Goal: Task Accomplishment & Management: Use online tool/utility

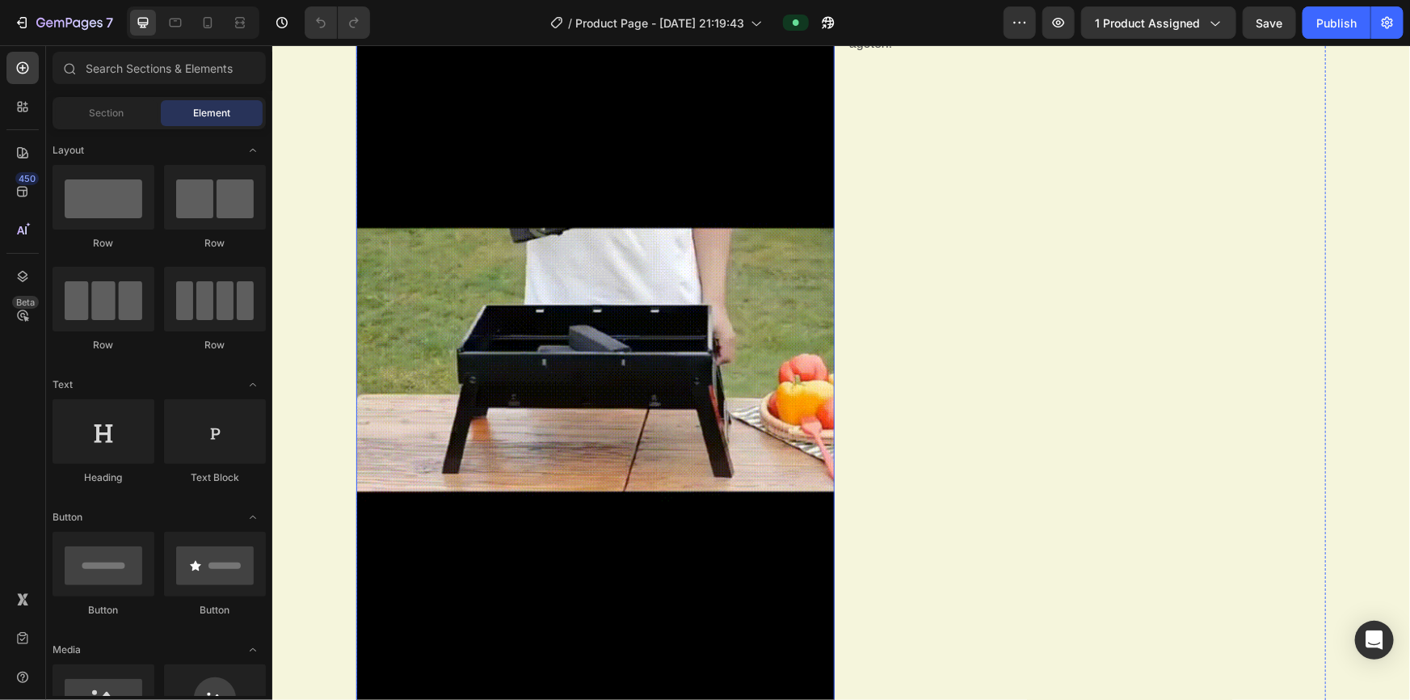
scroll to position [1248, 0]
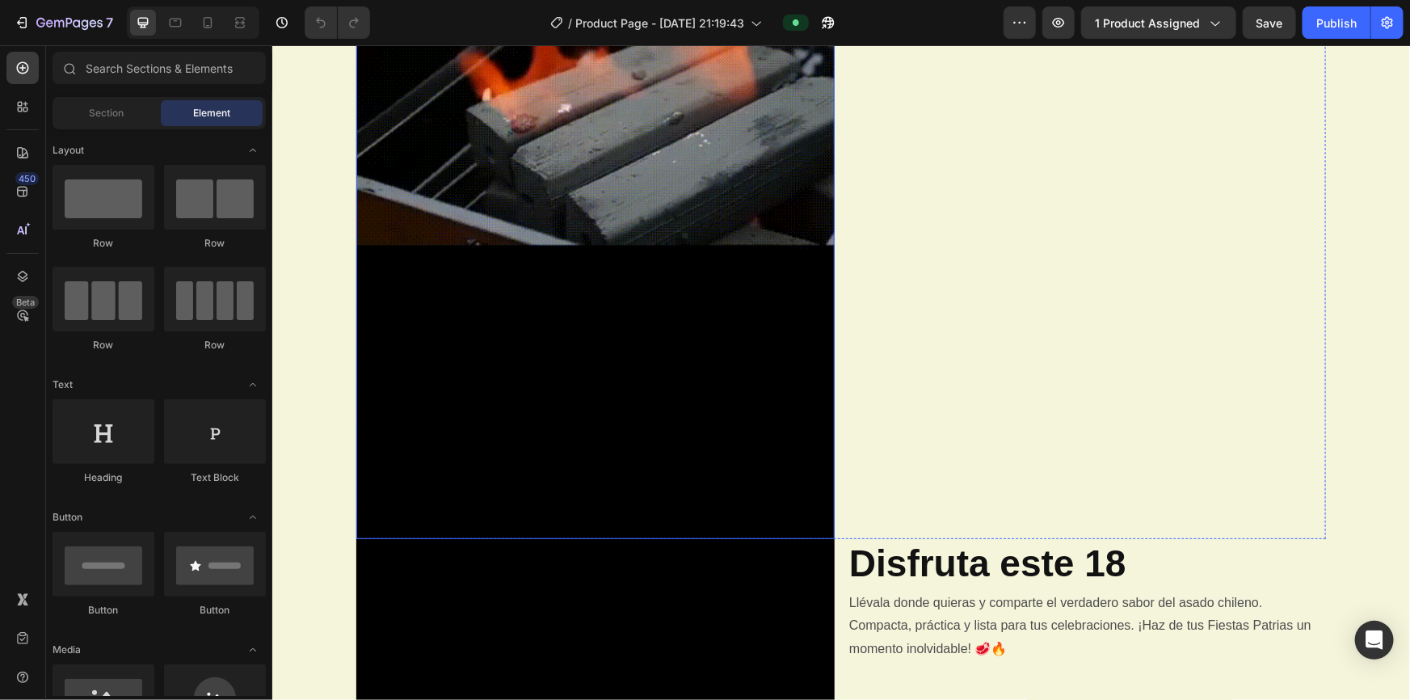
click at [693, 364] on img at bounding box center [594, 112] width 478 height 852
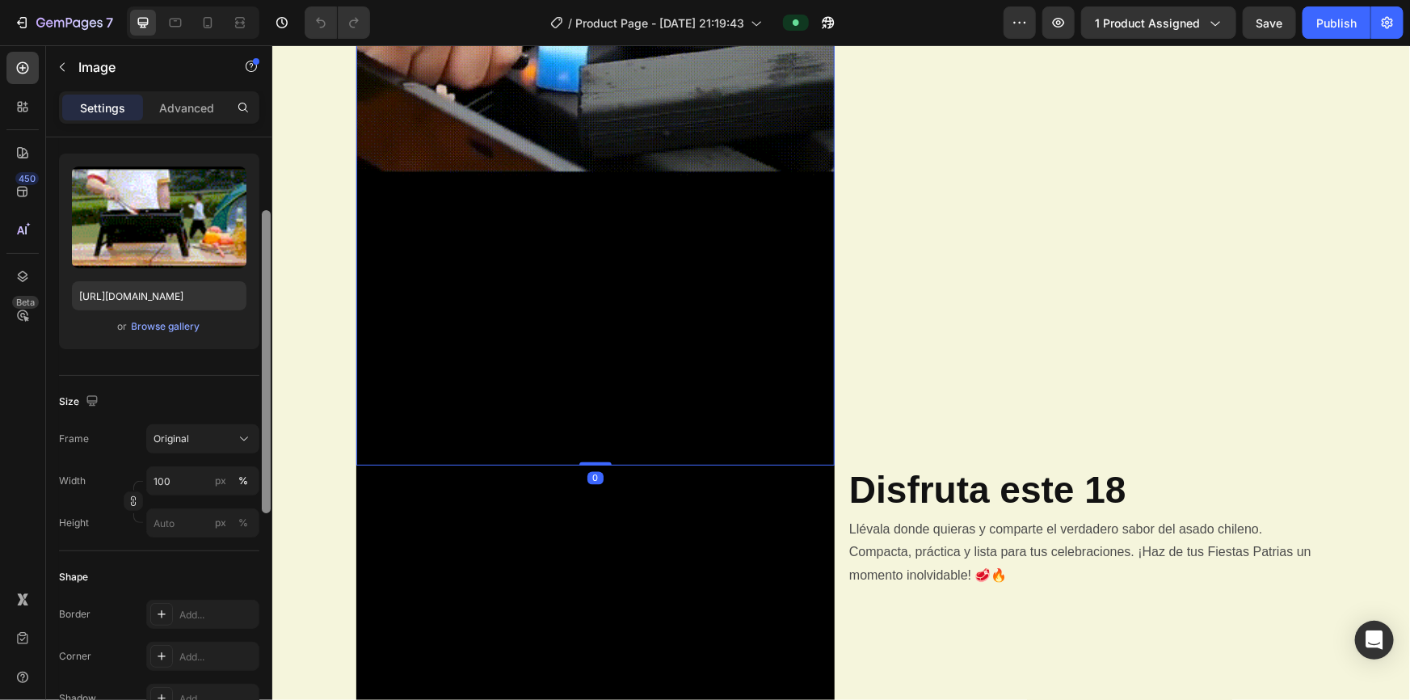
scroll to position [0, 0]
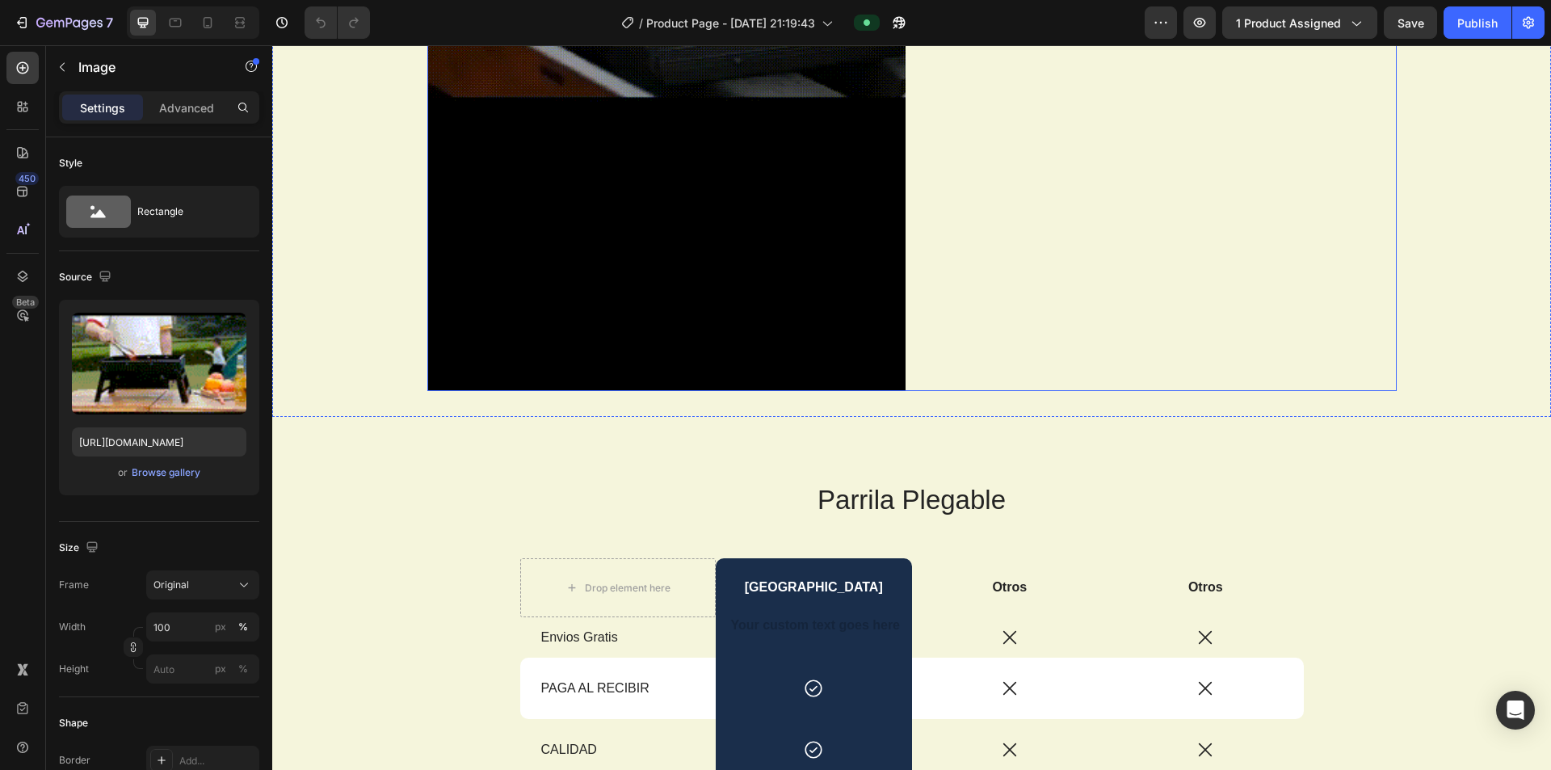
scroll to position [2674, 0]
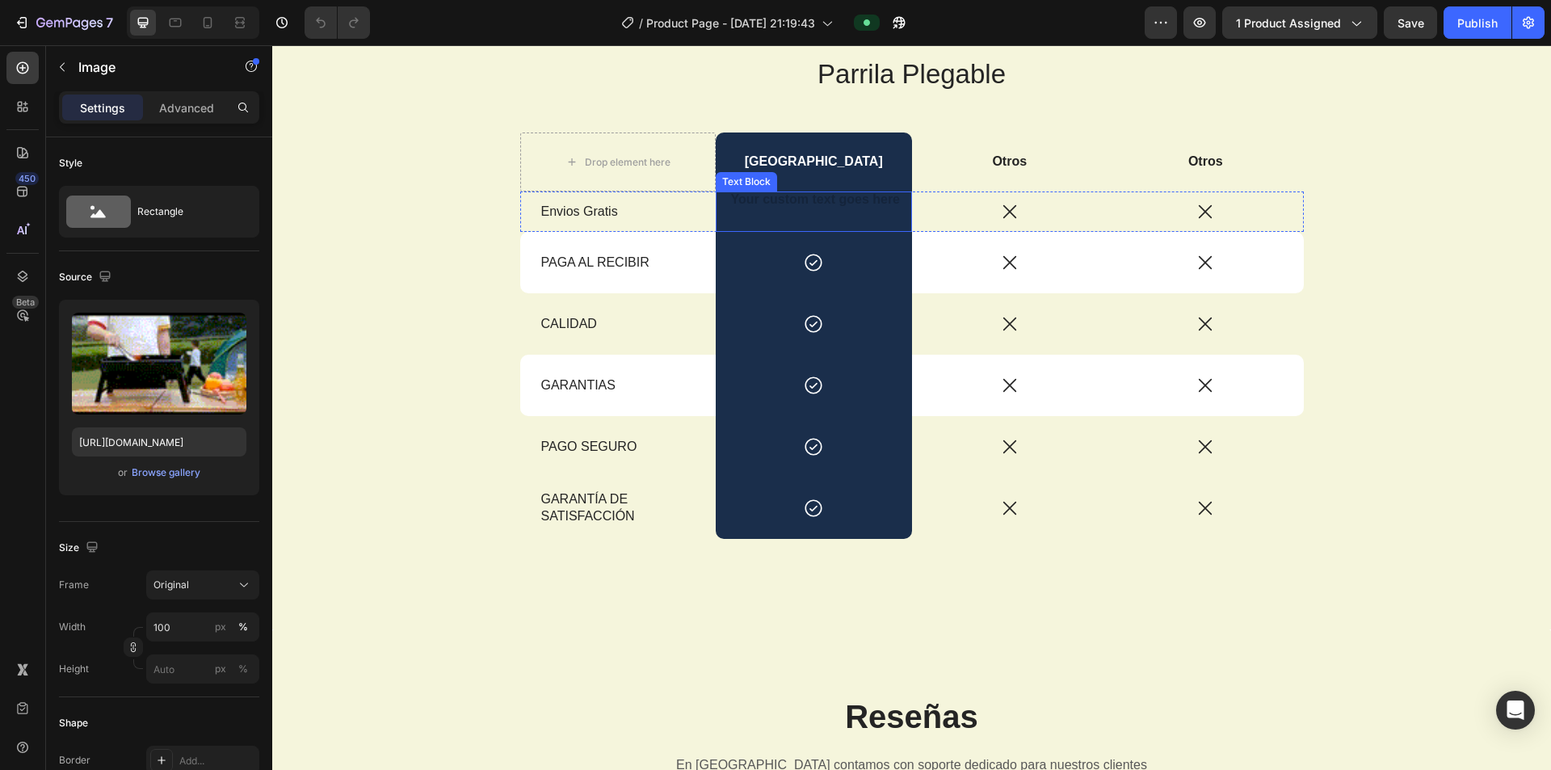
click at [693, 208] on div at bounding box center [814, 211] width 196 height 40
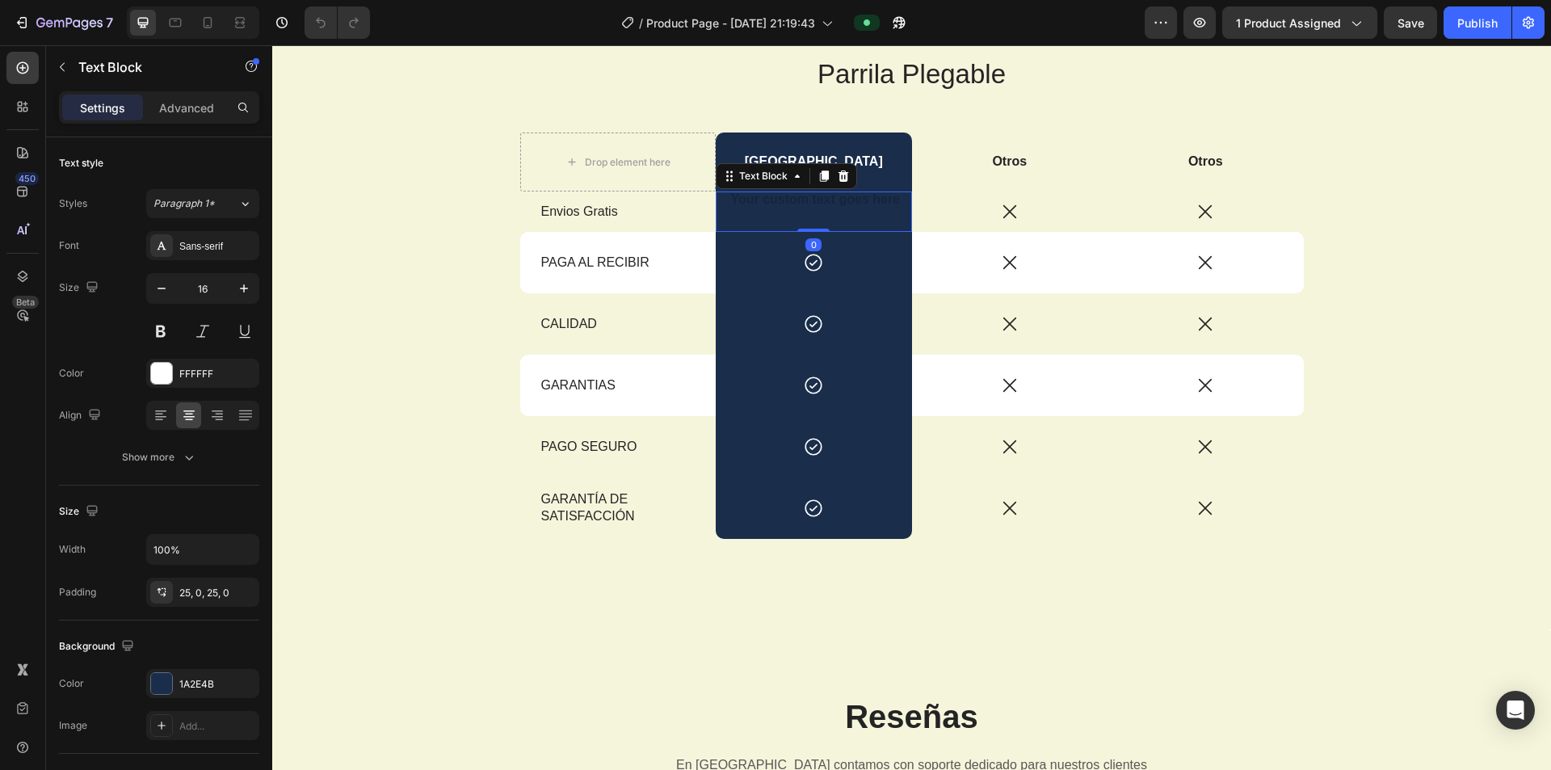
click at [693, 200] on div at bounding box center [814, 211] width 196 height 40
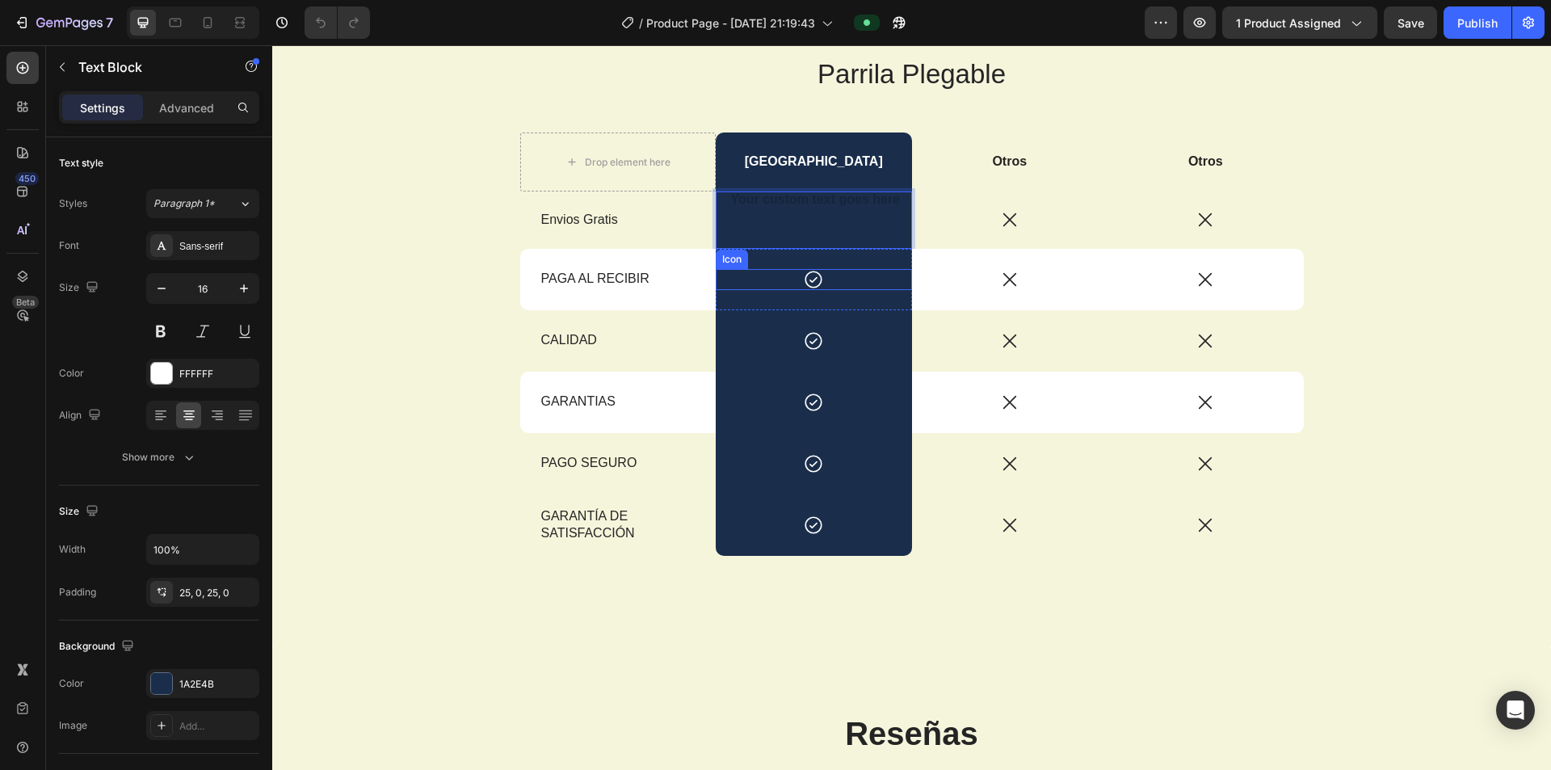
click at [693, 276] on icon at bounding box center [813, 279] width 21 height 21
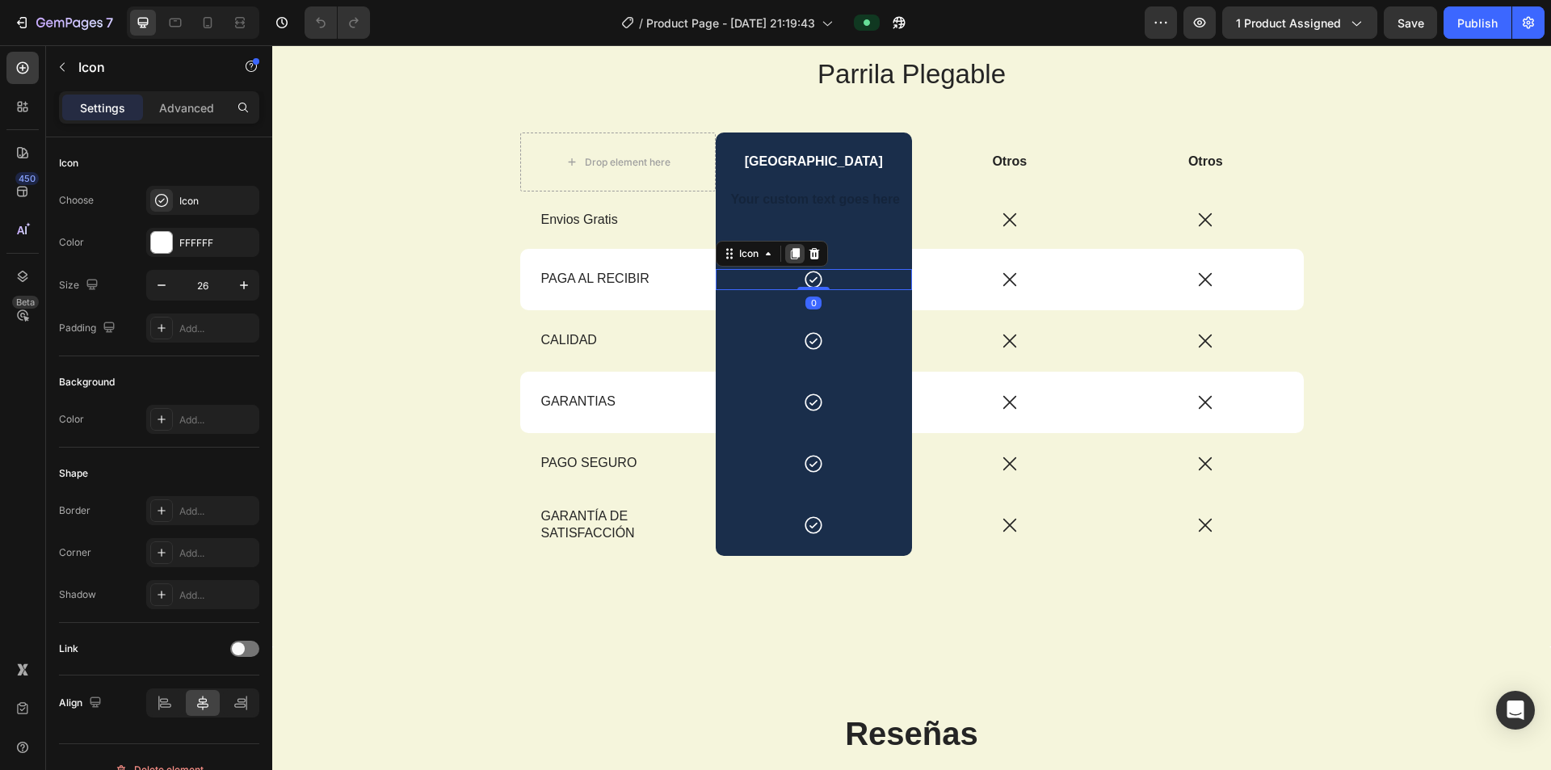
click at [693, 254] on icon at bounding box center [795, 253] width 9 height 11
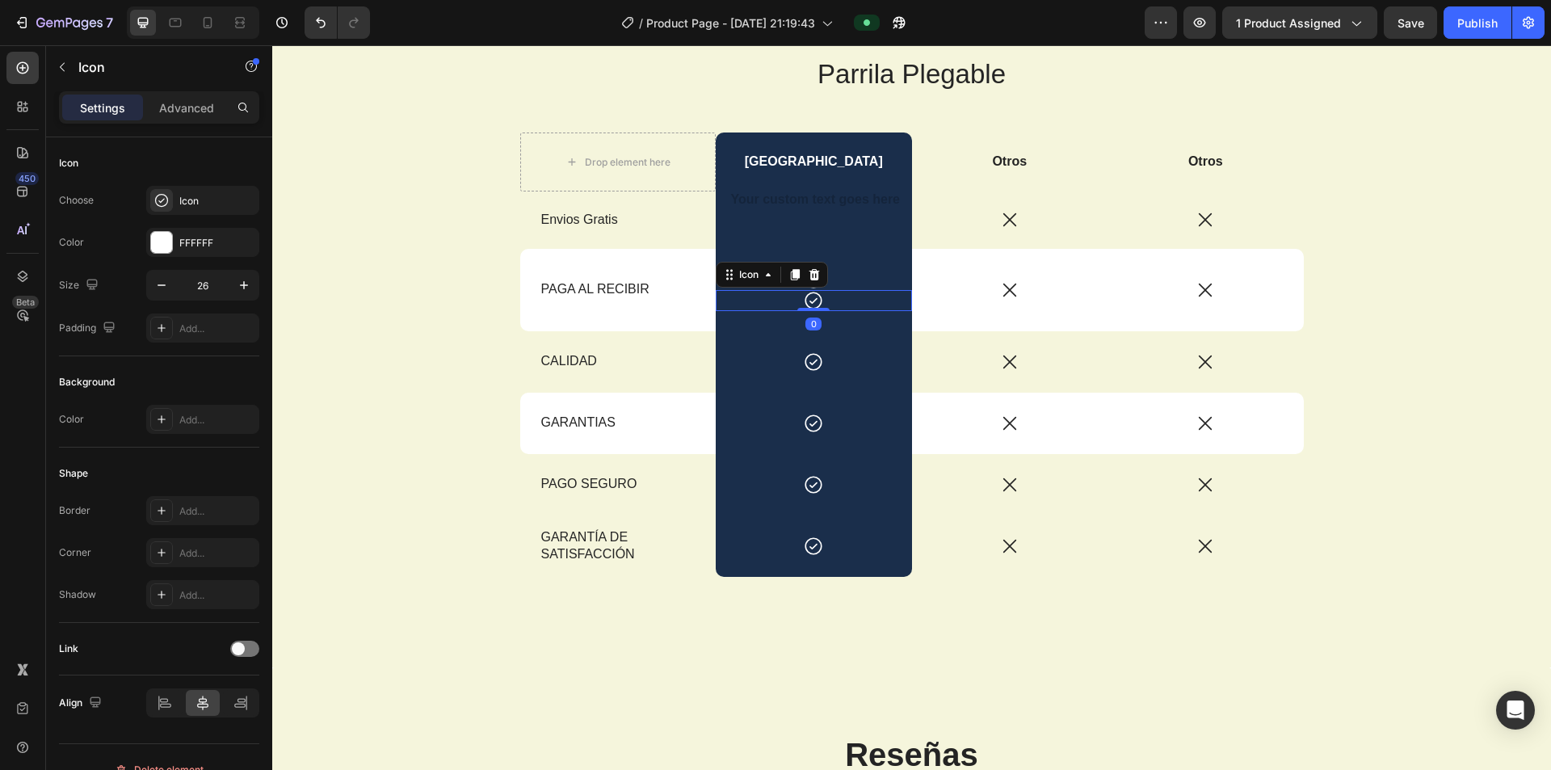
click at [693, 294] on div "Icon 0" at bounding box center [814, 300] width 196 height 21
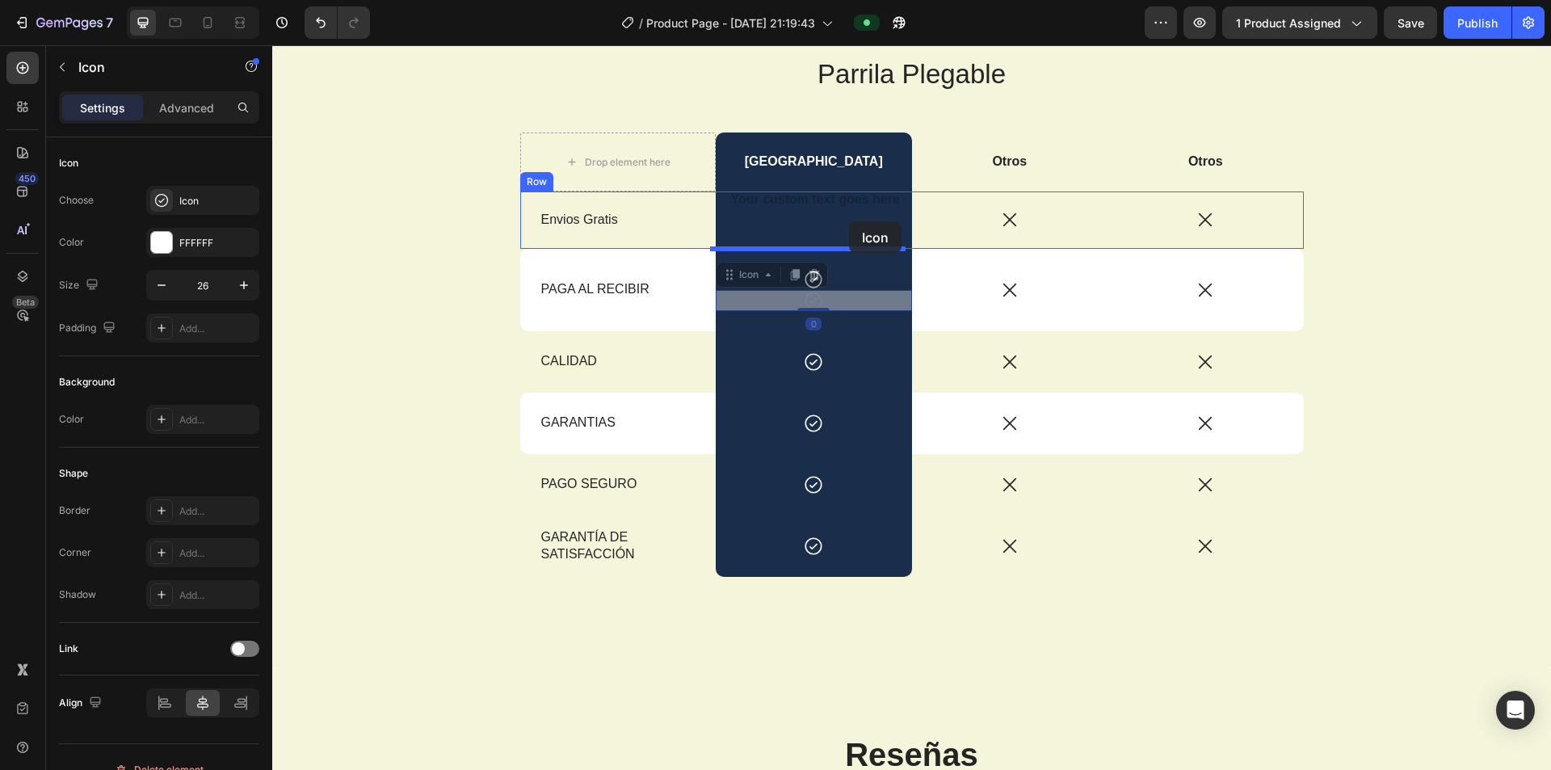
drag, startPoint x: 842, startPoint y: 297, endPoint x: 849, endPoint y: 221, distance: 75.5
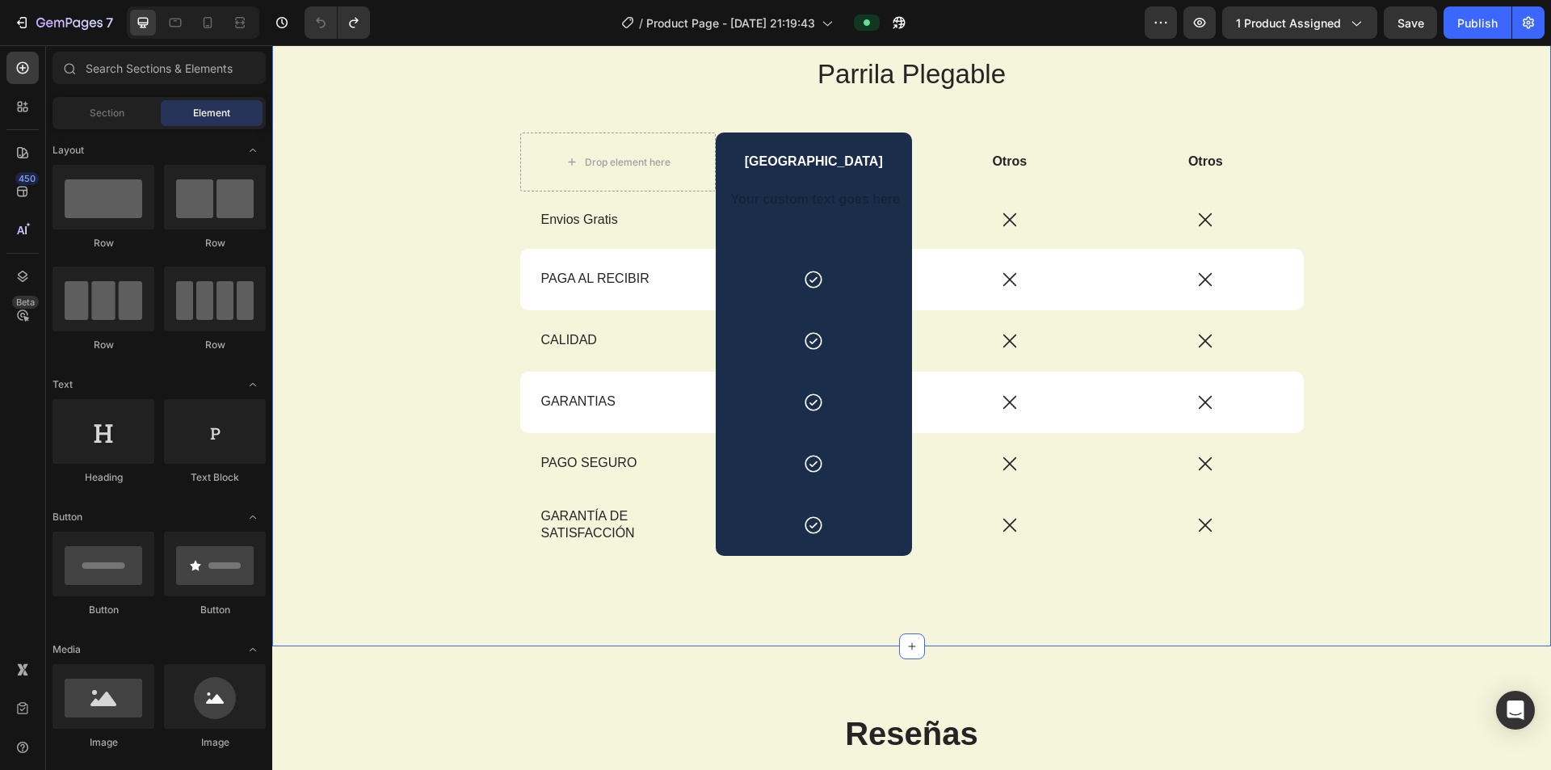
click at [693, 243] on div "Parrila Plegable Heading Drop element here Box Street Text Block Otros Text Blo…" at bounding box center [911, 332] width 1255 height 552
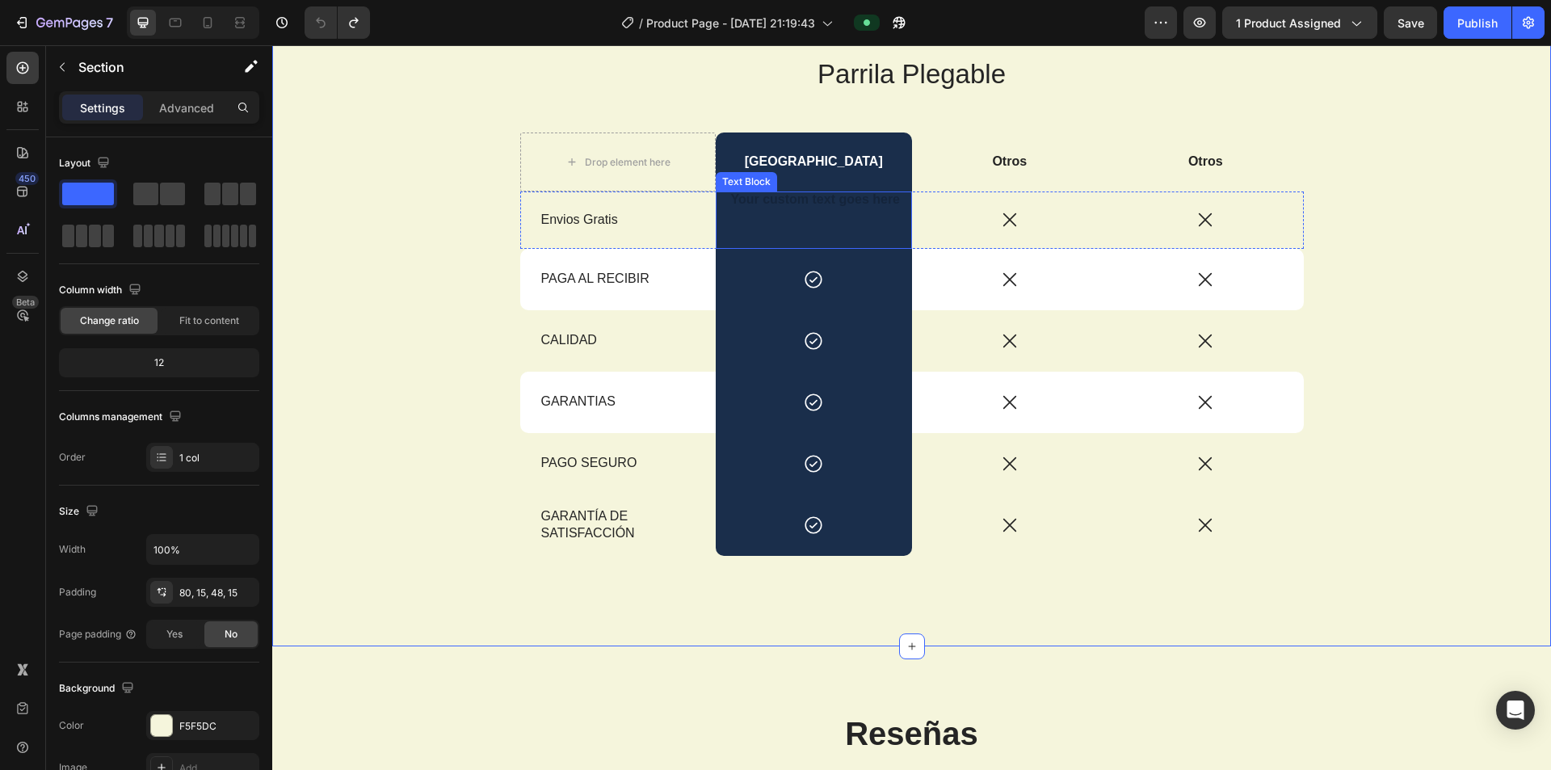
click at [693, 223] on p "Rich Text Editor. Editing area: main" at bounding box center [813, 220] width 193 height 17
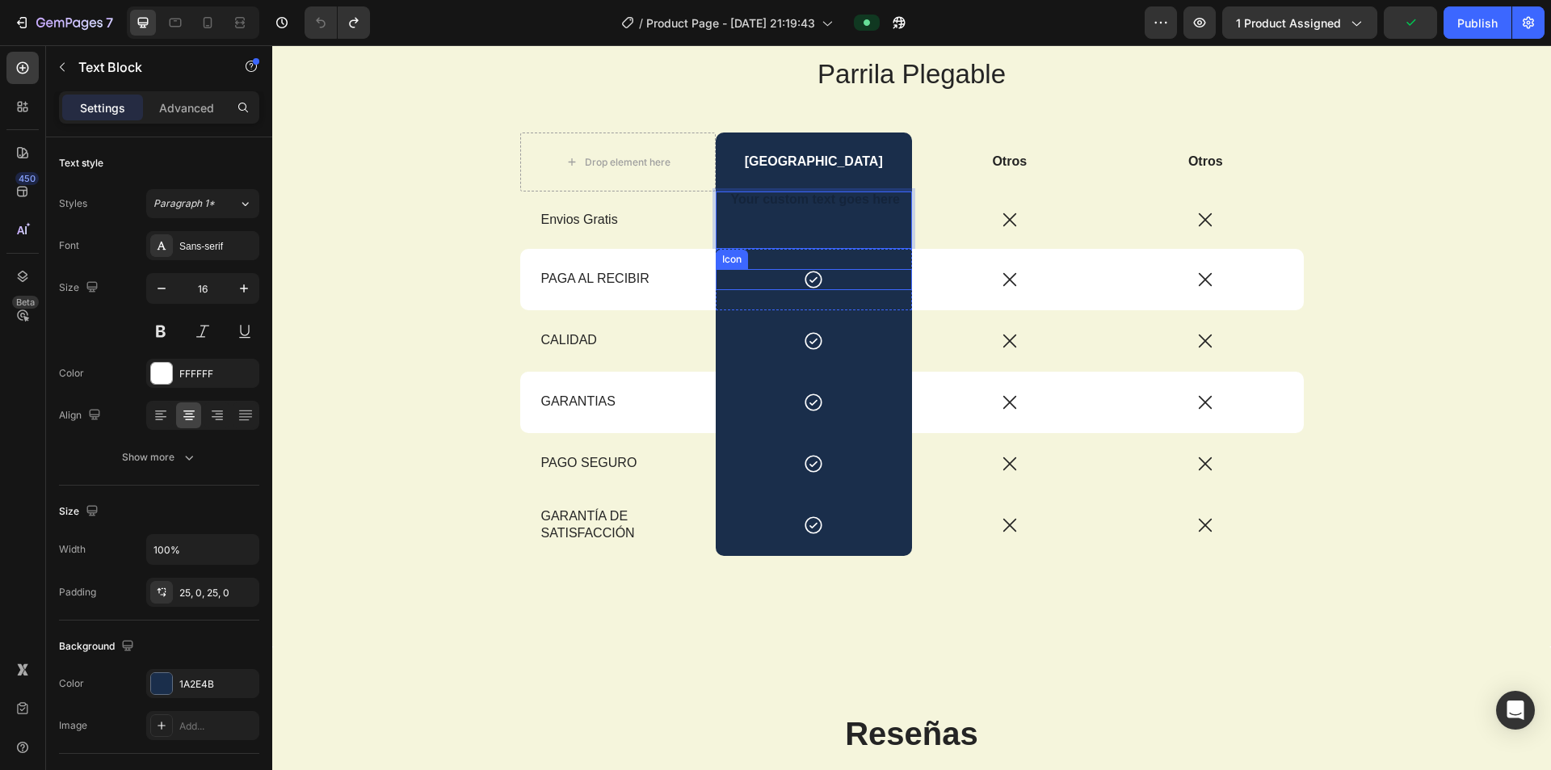
click at [693, 284] on icon at bounding box center [813, 279] width 21 height 21
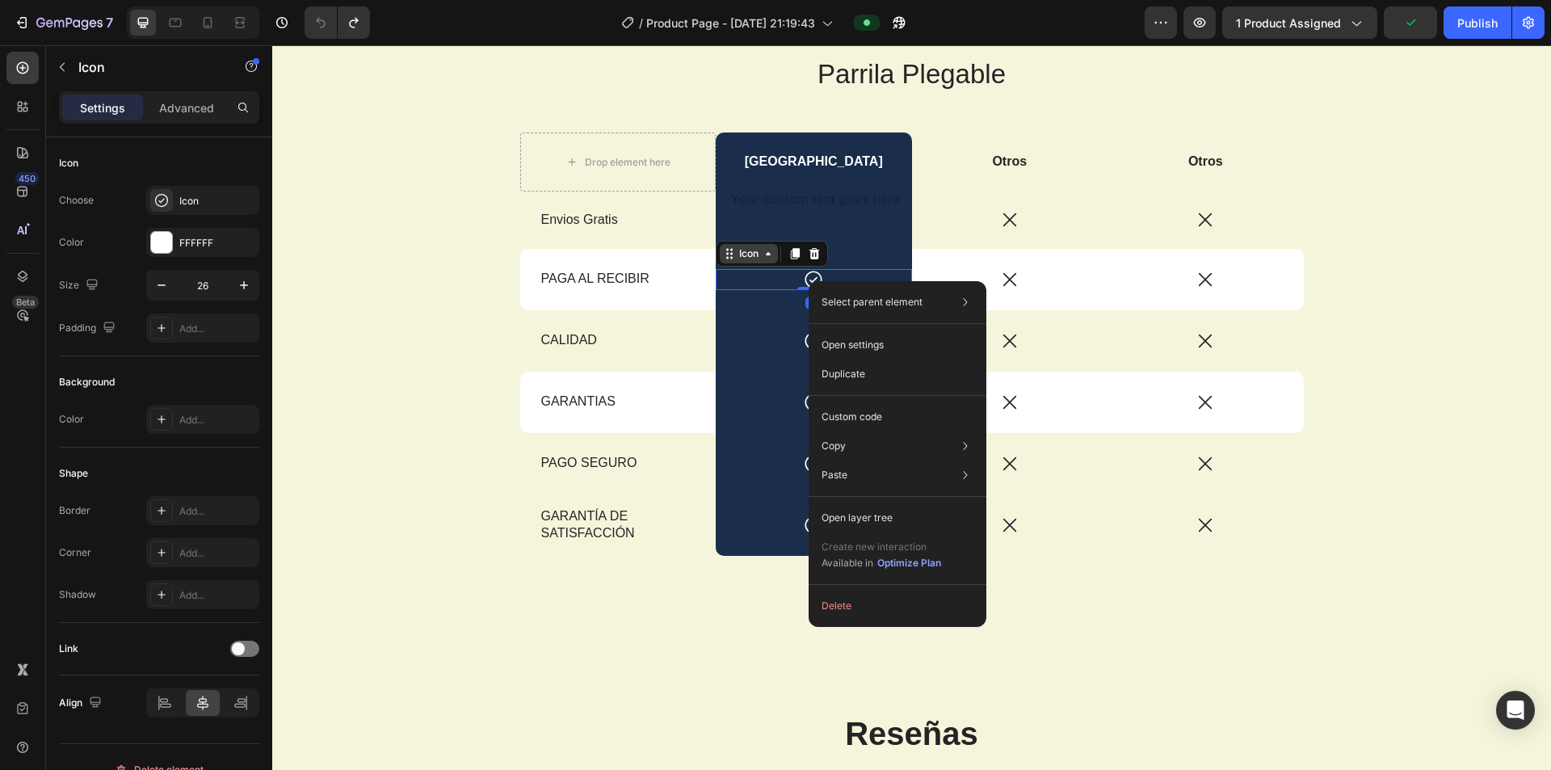
click at [693, 254] on div "Icon" at bounding box center [749, 254] width 26 height 0
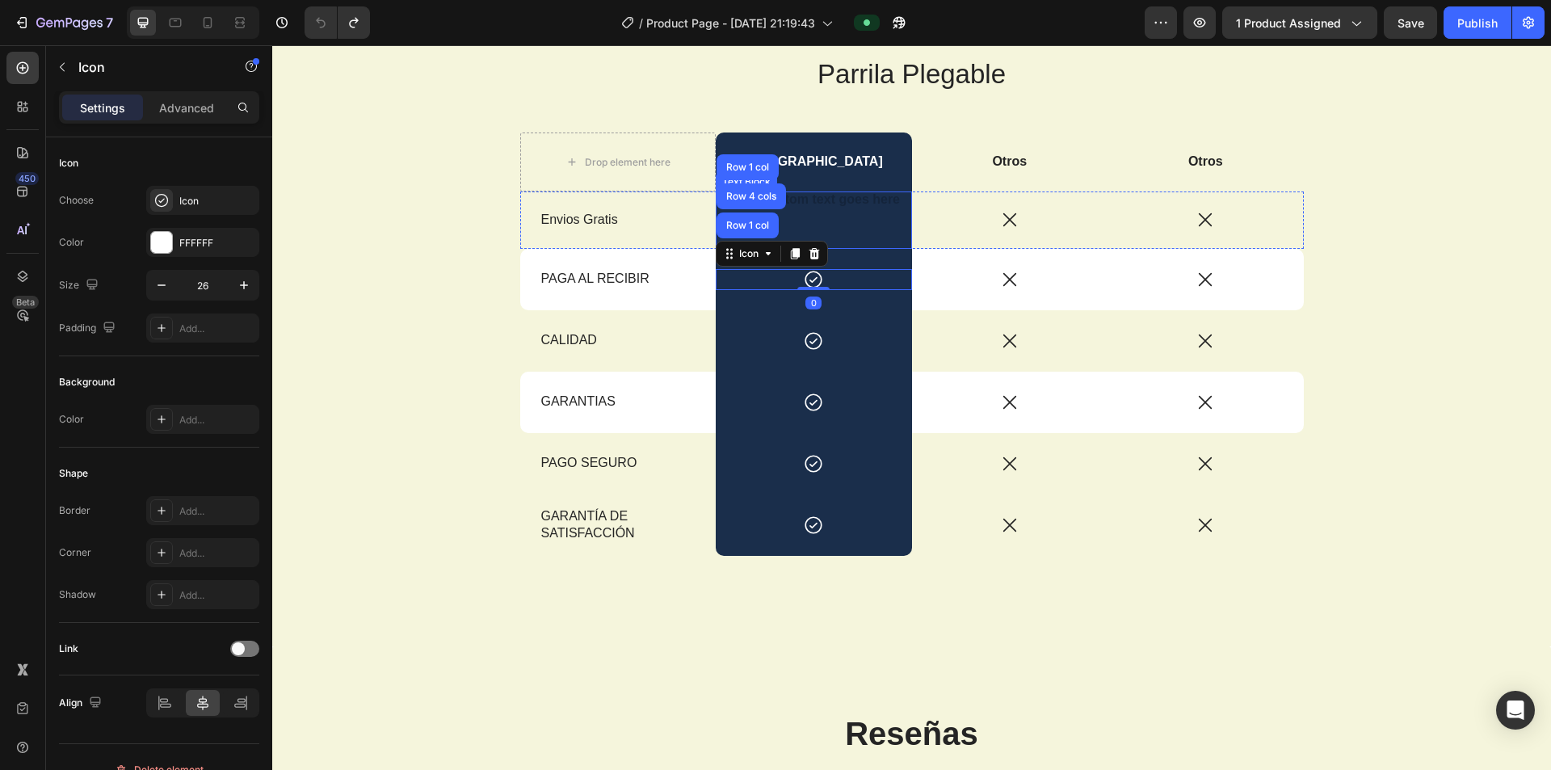
click at [693, 216] on p "Rich Text Editor. Editing area: main" at bounding box center [813, 220] width 193 height 17
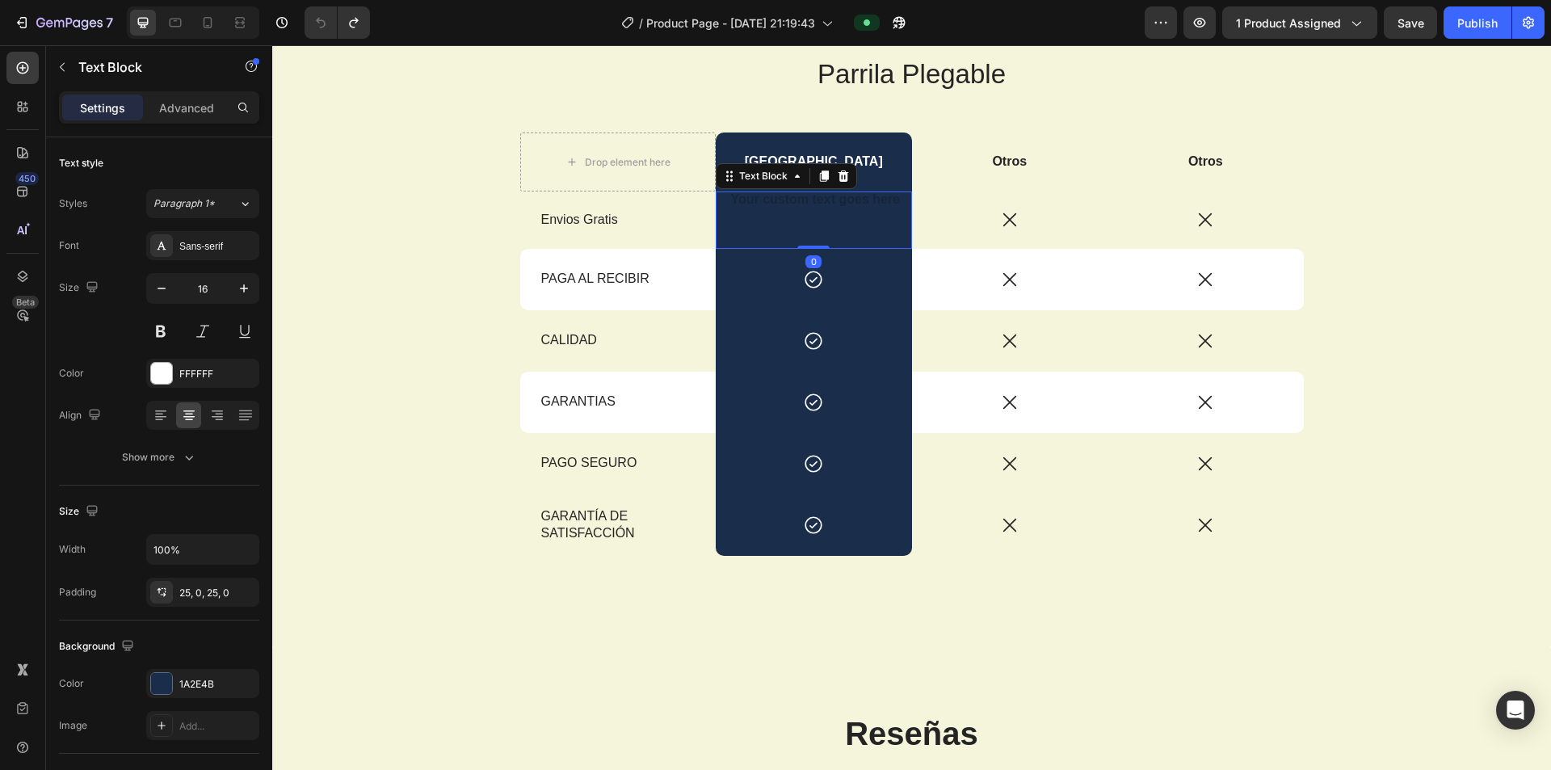
click at [693, 218] on p "Rich Text Editor. Editing area: main" at bounding box center [813, 220] width 193 height 17
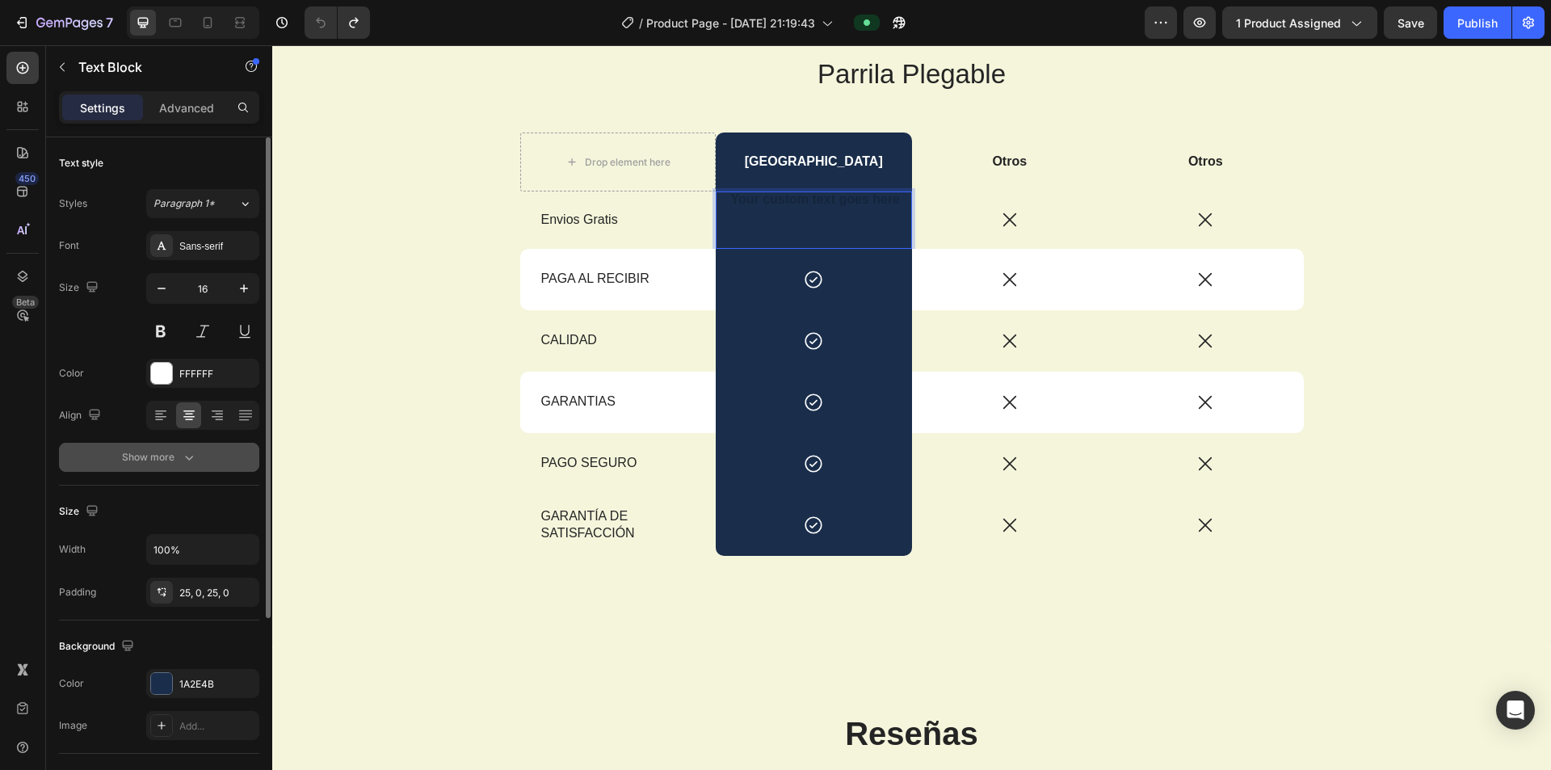
click at [179, 449] on div "Show more" at bounding box center [159, 457] width 75 height 16
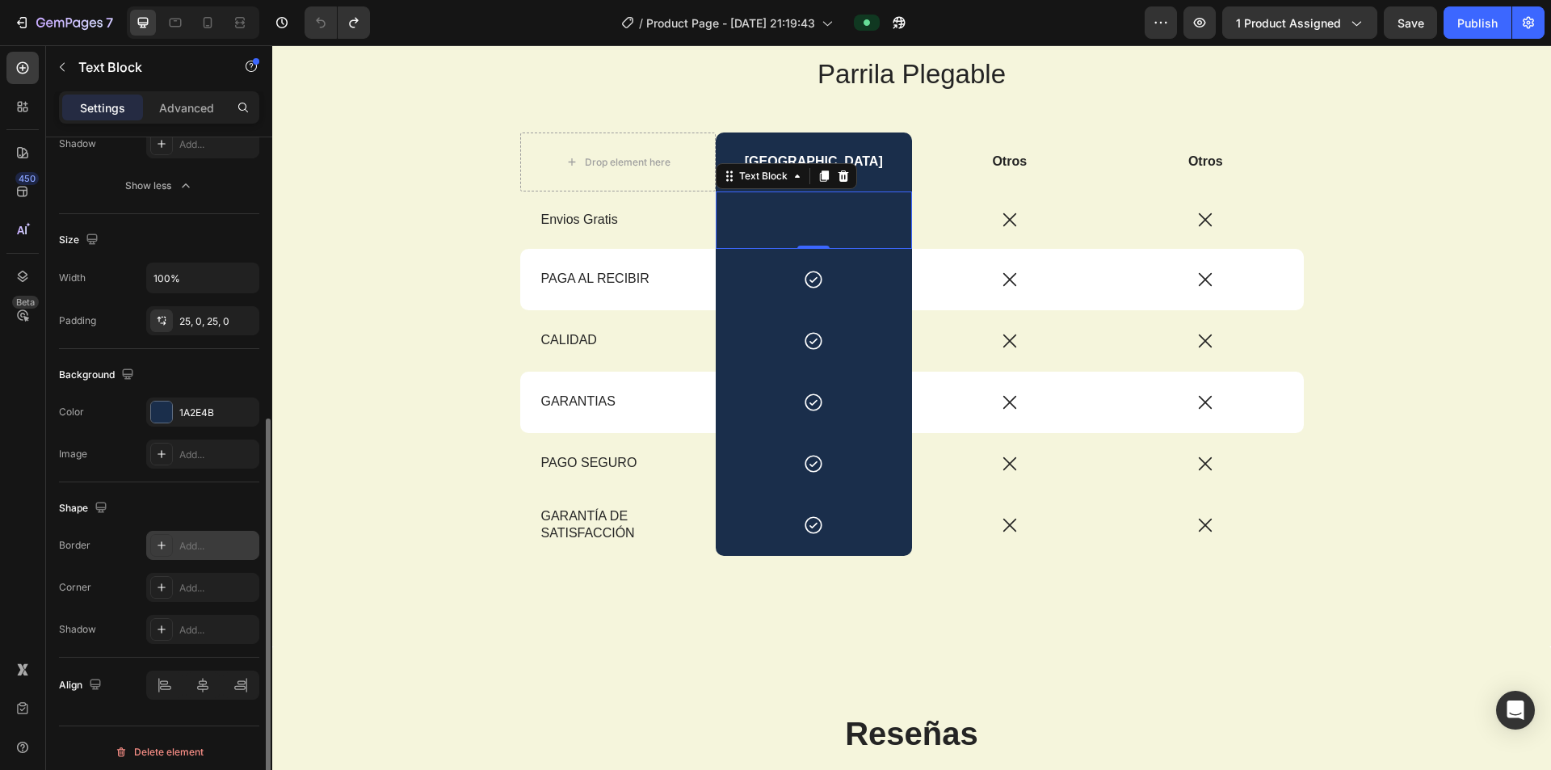
scroll to position [492, 0]
click at [334, 578] on div "Parrila Plegable Heading Drop element here Box Street Text Block Otros Text Blo…" at bounding box center [911, 332] width 1255 height 552
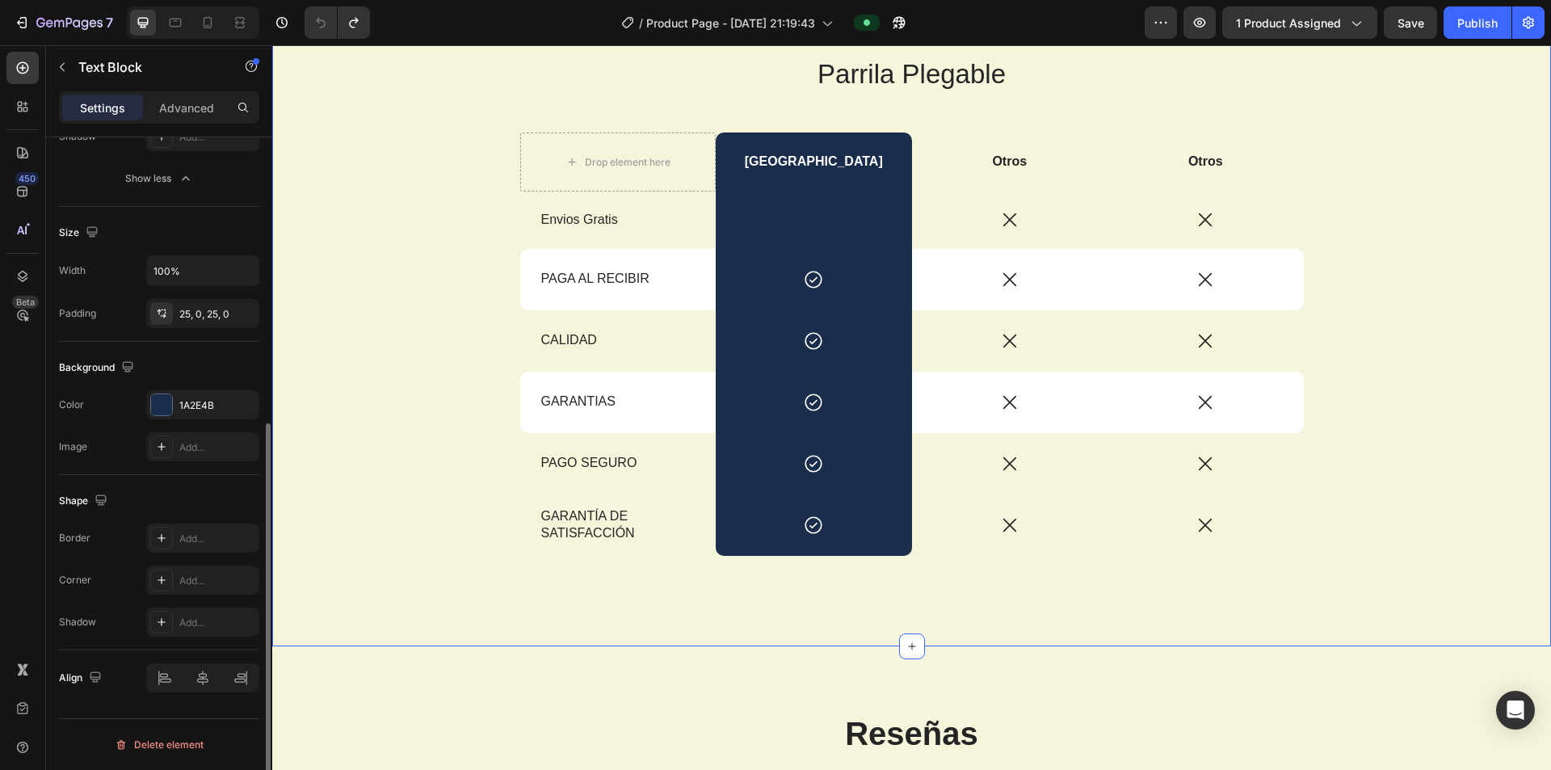
scroll to position [0, 0]
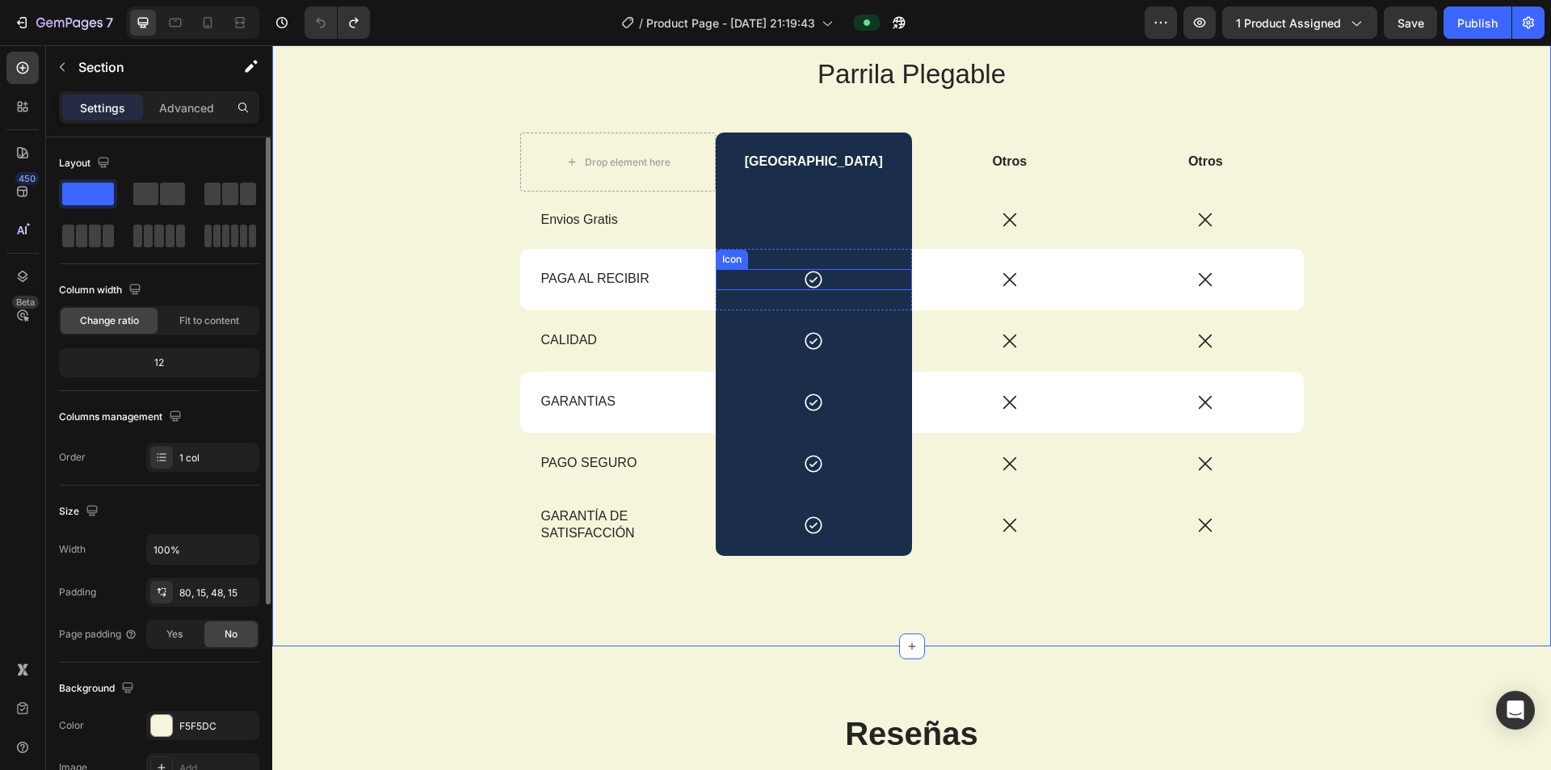
click at [693, 283] on icon at bounding box center [813, 279] width 21 height 21
drag, startPoint x: 464, startPoint y: 187, endPoint x: 629, endPoint y: 226, distance: 169.5
click at [465, 187] on div "Parrila Plegable Heading Drop element here Box Street Text Block Otros Text Blo…" at bounding box center [911, 332] width 1255 height 552
click at [693, 210] on div "Rich Text Editor. Editing area: main" at bounding box center [814, 219] width 196 height 57
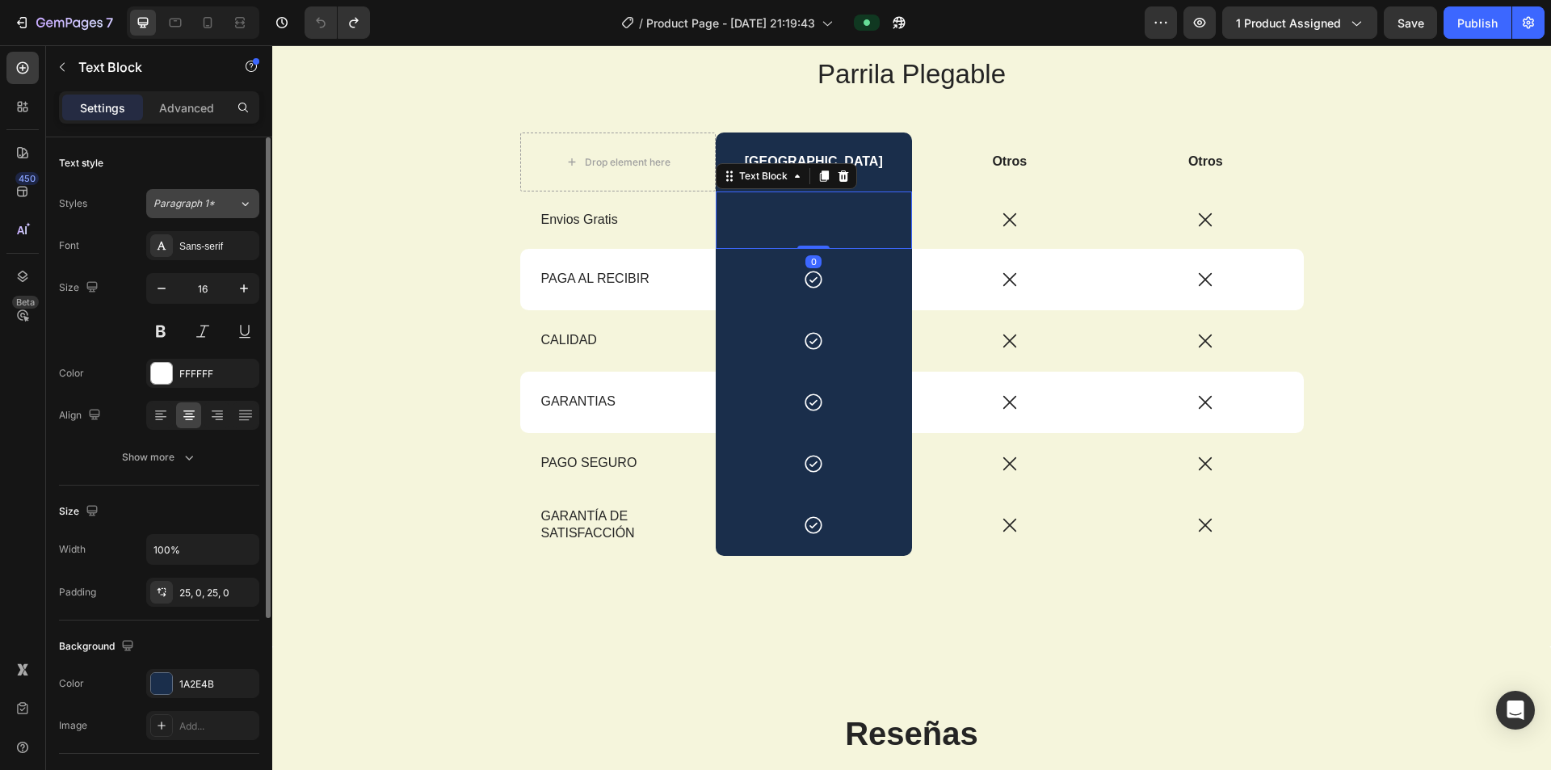
click at [207, 203] on span "Paragraph 1*" at bounding box center [184, 203] width 61 height 15
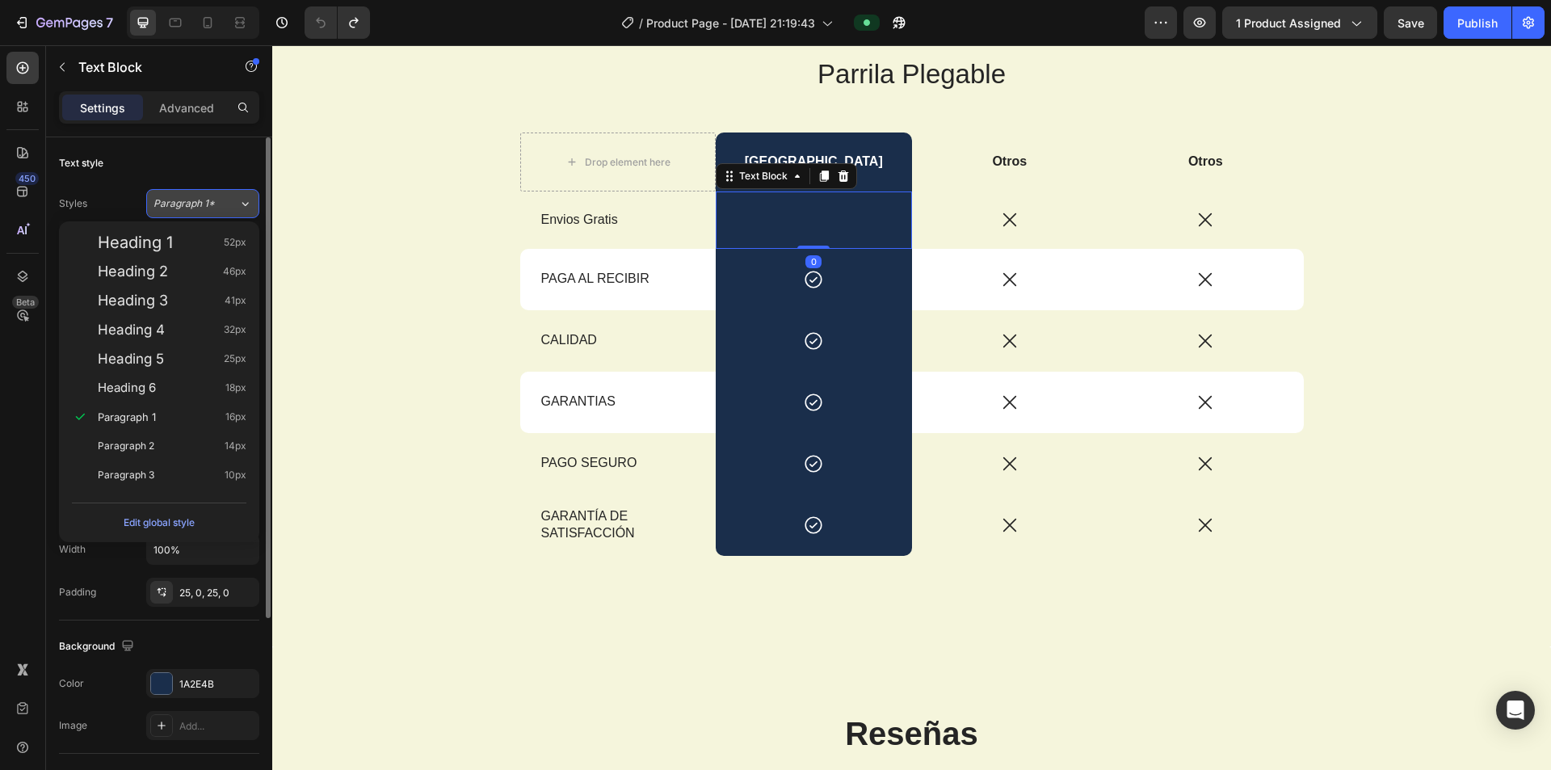
click at [207, 203] on span "Paragraph 1*" at bounding box center [184, 203] width 61 height 15
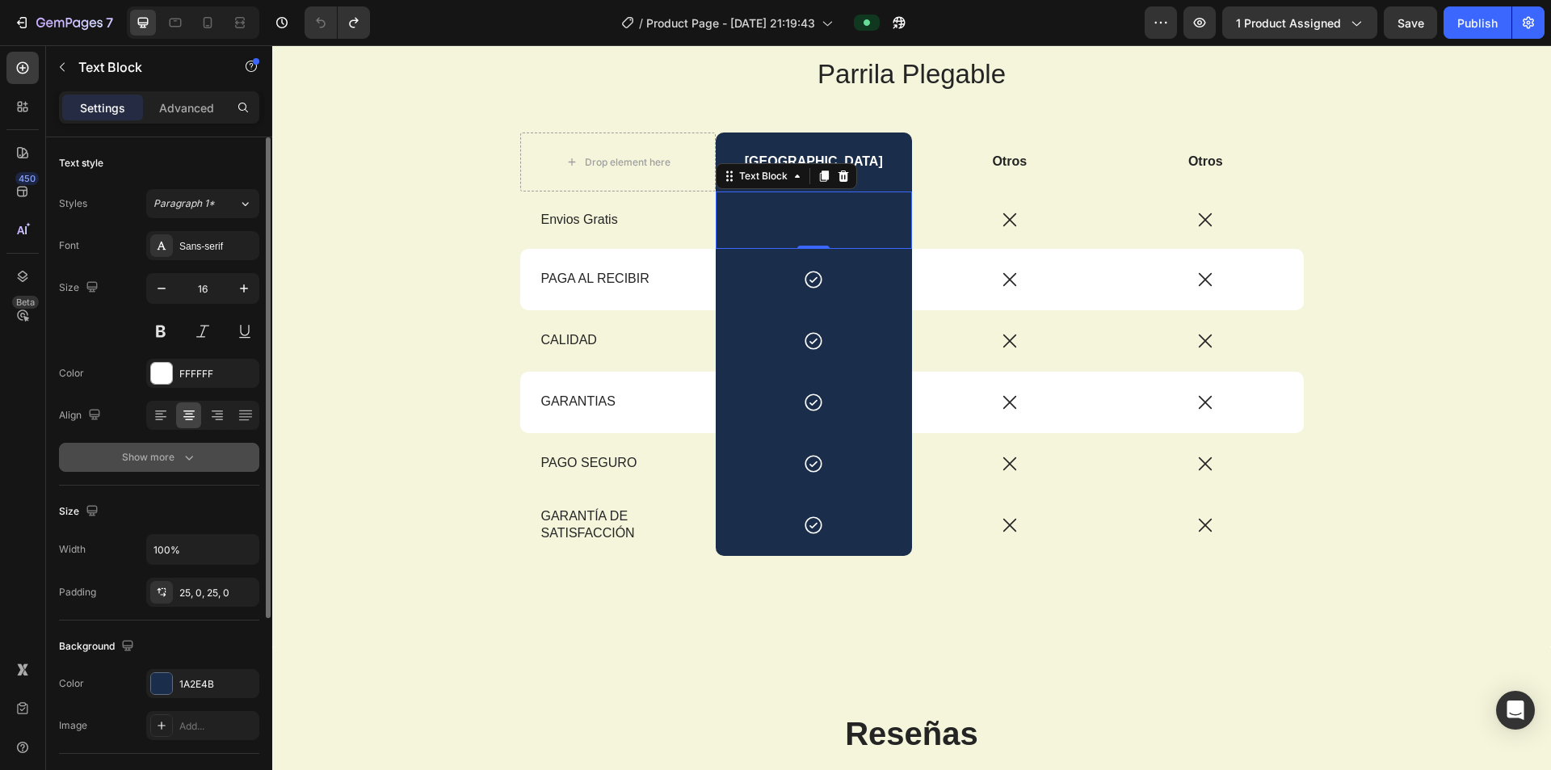
click at [174, 452] on div "Show more" at bounding box center [159, 457] width 75 height 16
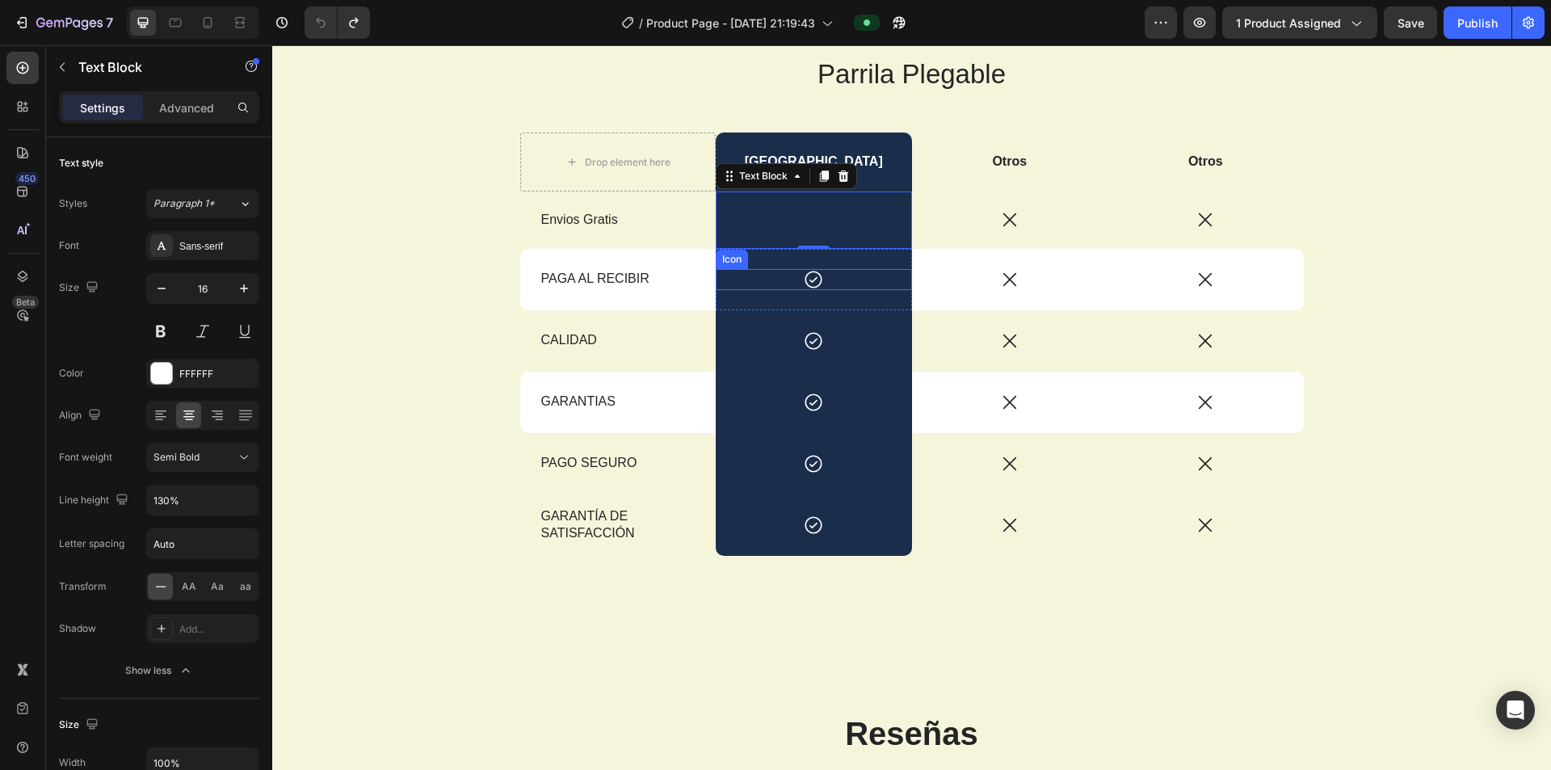
click at [693, 278] on icon at bounding box center [813, 279] width 21 height 21
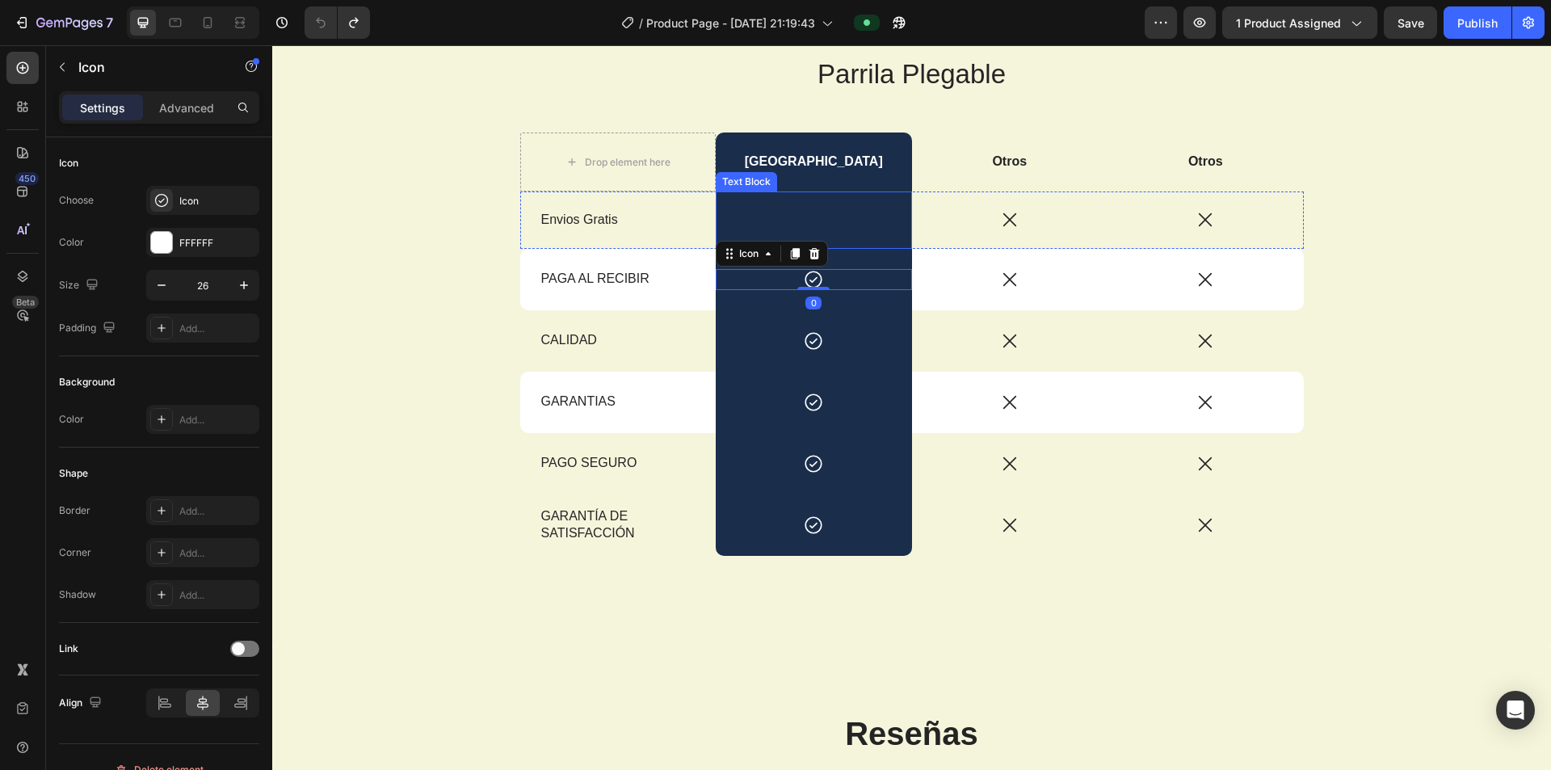
click at [693, 216] on p "Rich Text Editor. Editing area: main" at bounding box center [813, 220] width 193 height 17
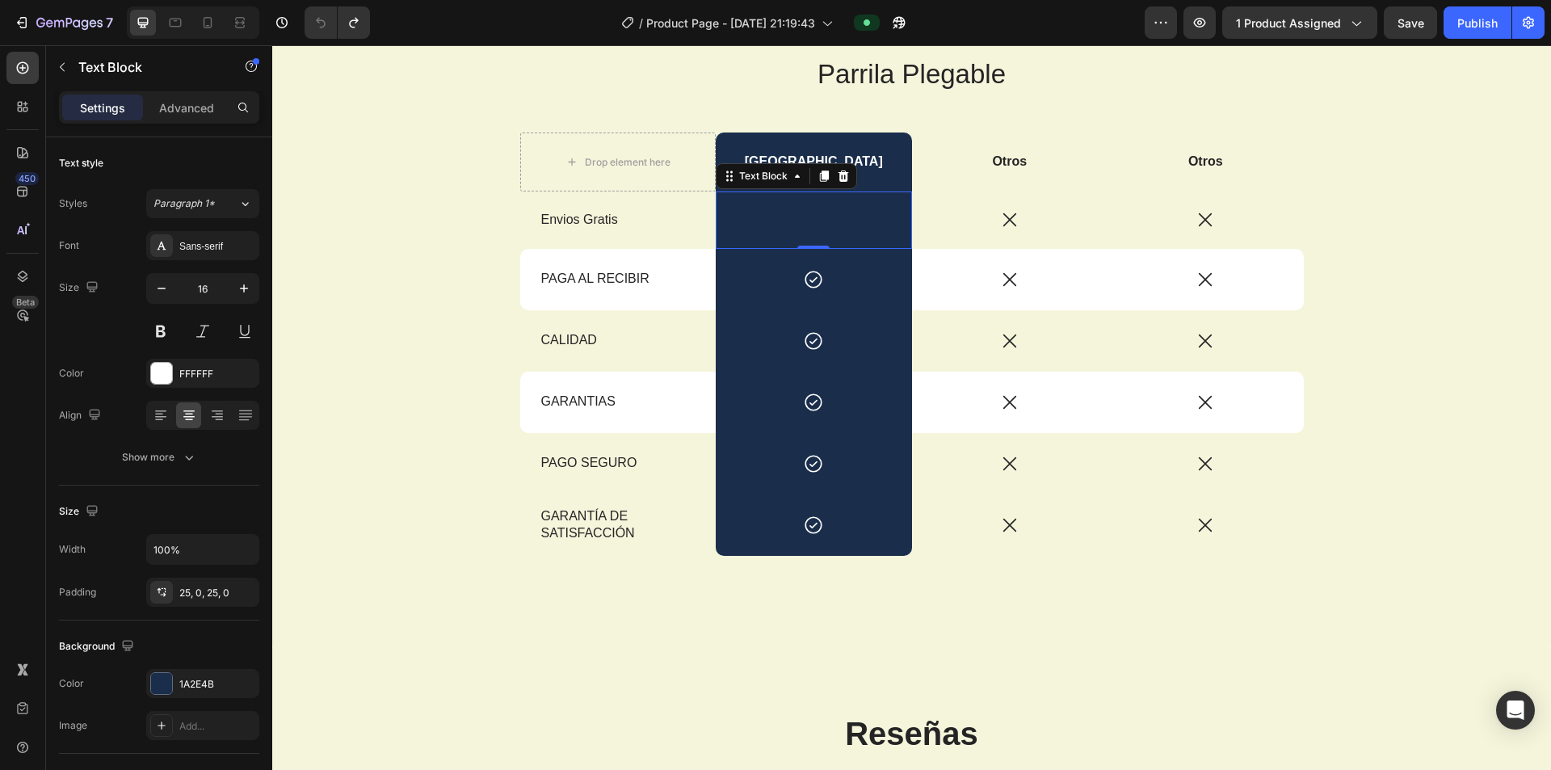
click at [693, 198] on div "Rich Text Editor. Editing area: main" at bounding box center [814, 219] width 196 height 57
click at [693, 267] on div "Icon Row" at bounding box center [814, 279] width 196 height 61
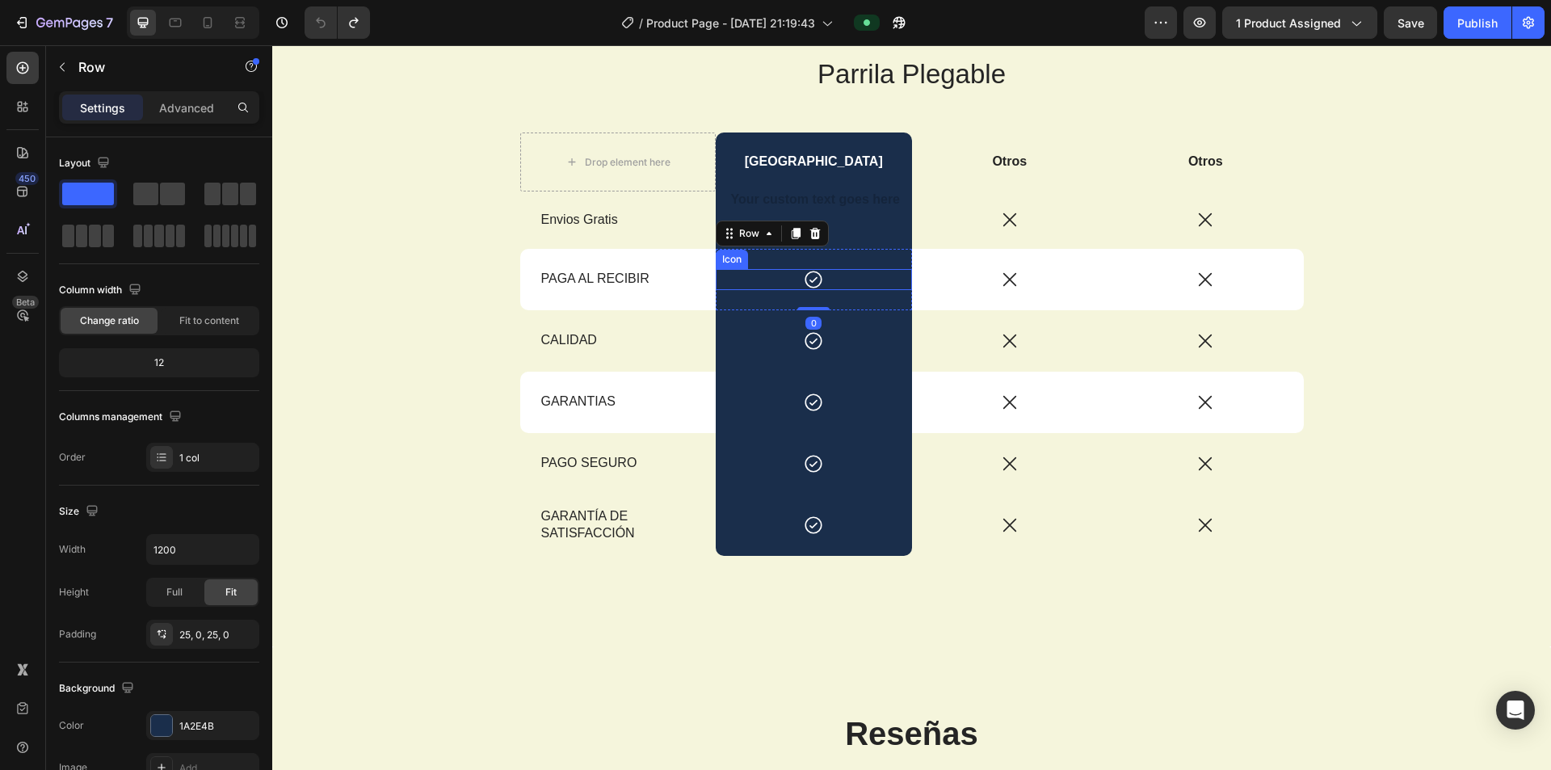
click at [693, 274] on div "Icon" at bounding box center [814, 279] width 196 height 21
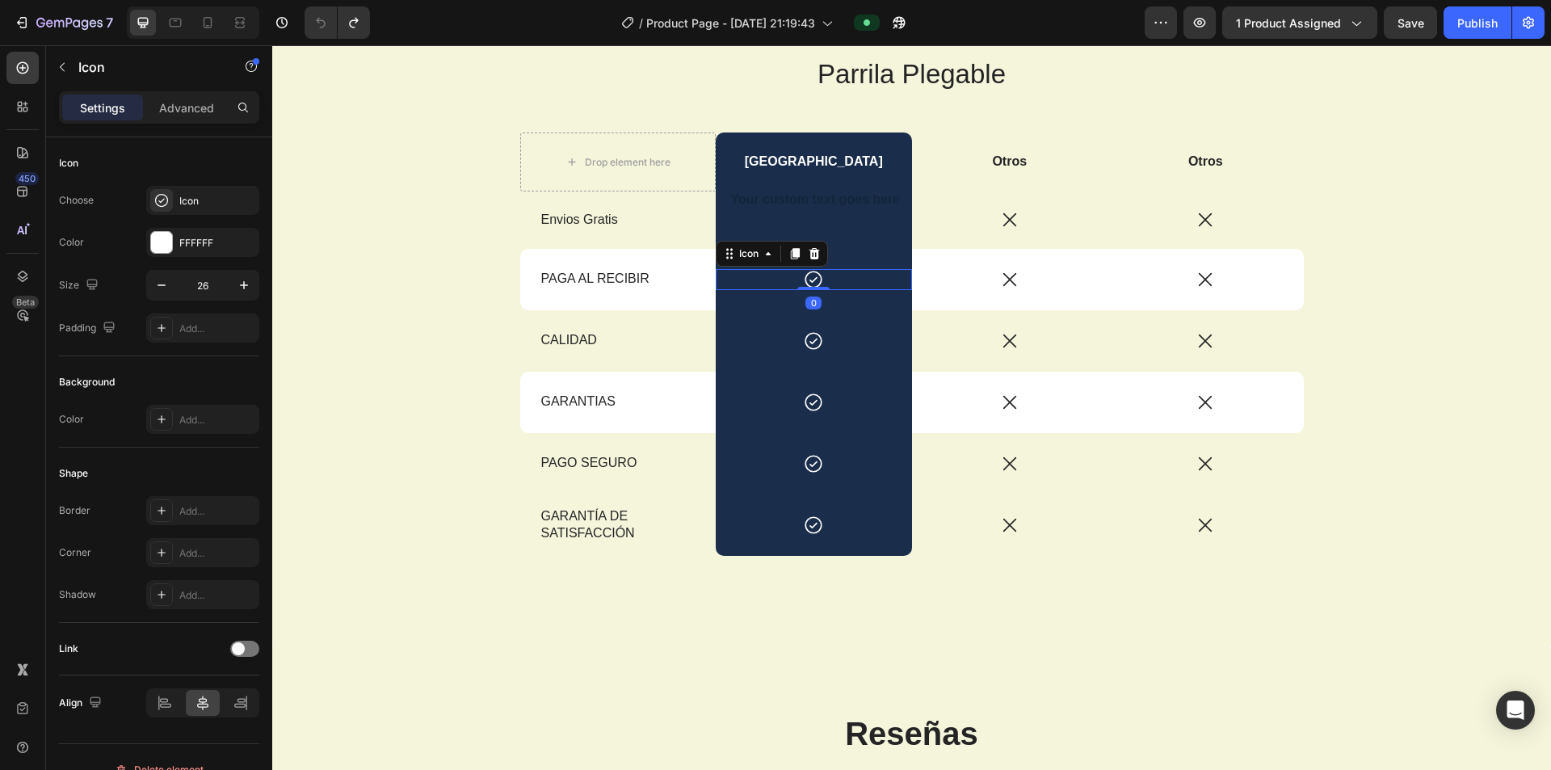
click at [693, 250] on icon at bounding box center [729, 253] width 13 height 13
click at [693, 265] on div "Icon Row 1 col Row 4 cols Row 1 col 0 Row" at bounding box center [814, 279] width 196 height 61
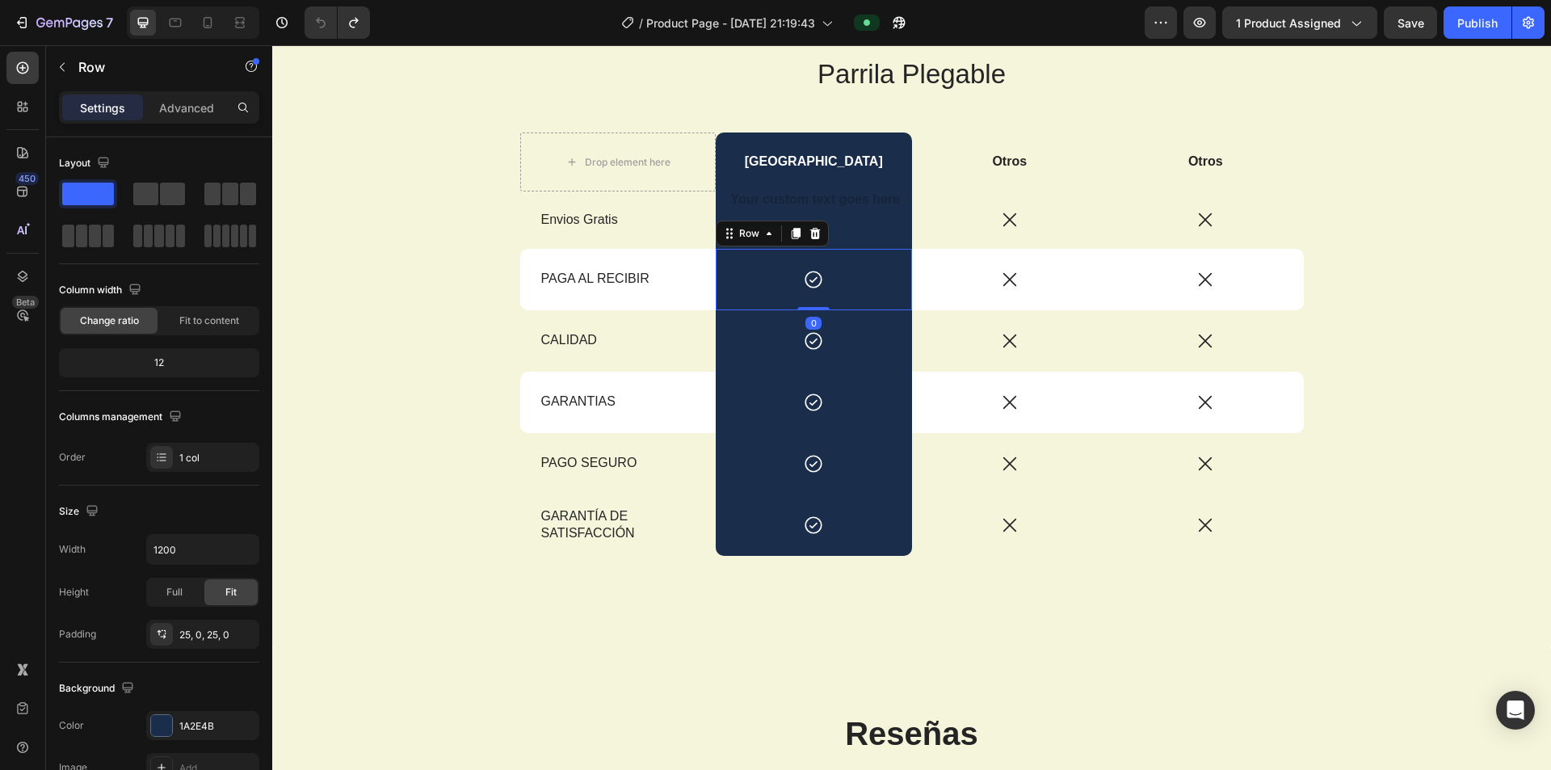
click at [693, 257] on div "Icon Row 0" at bounding box center [814, 279] width 196 height 61
click at [693, 256] on div "Icon Row 0" at bounding box center [814, 279] width 196 height 61
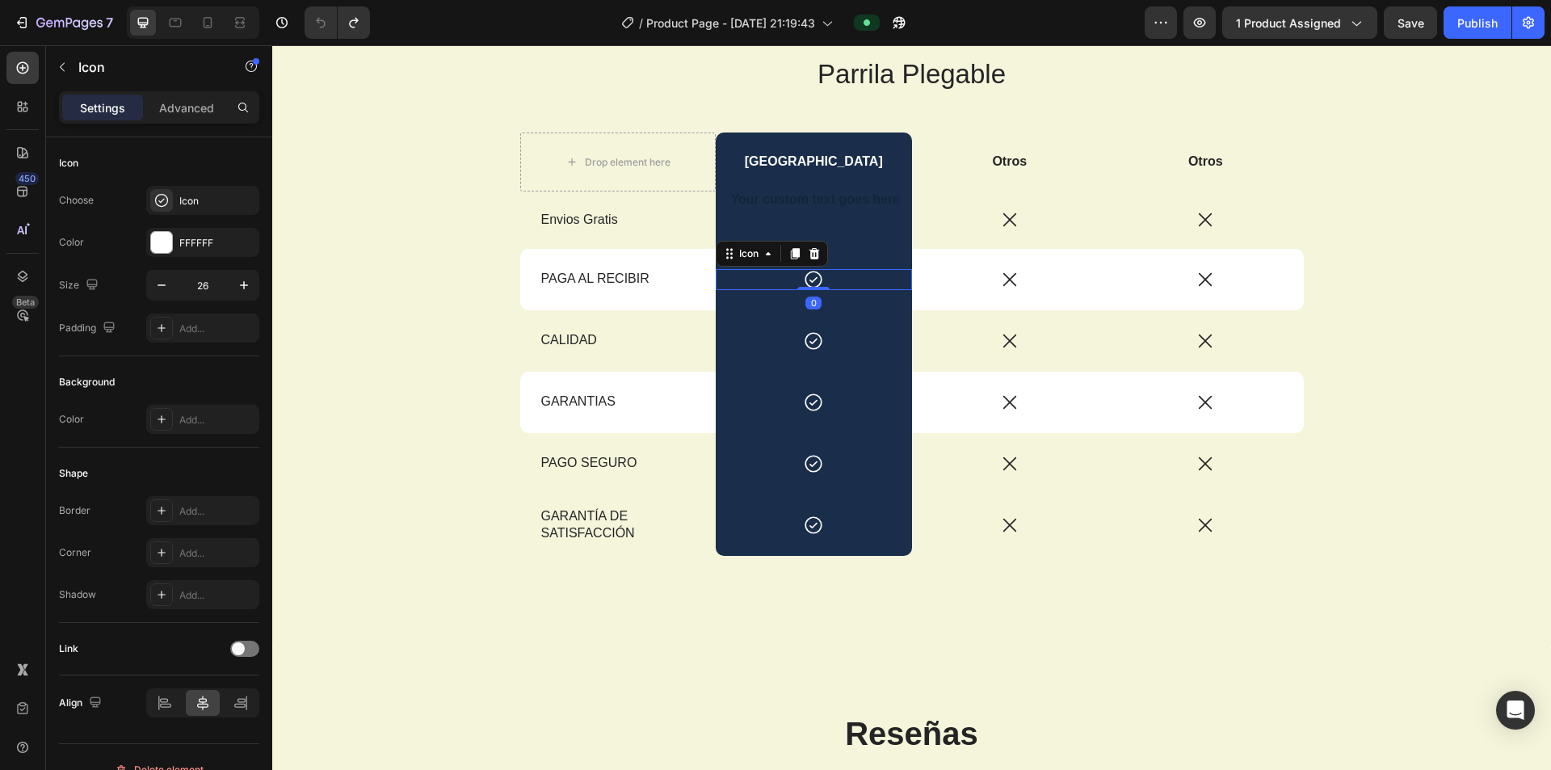
click at [693, 283] on div "Icon 0" at bounding box center [814, 279] width 196 height 21
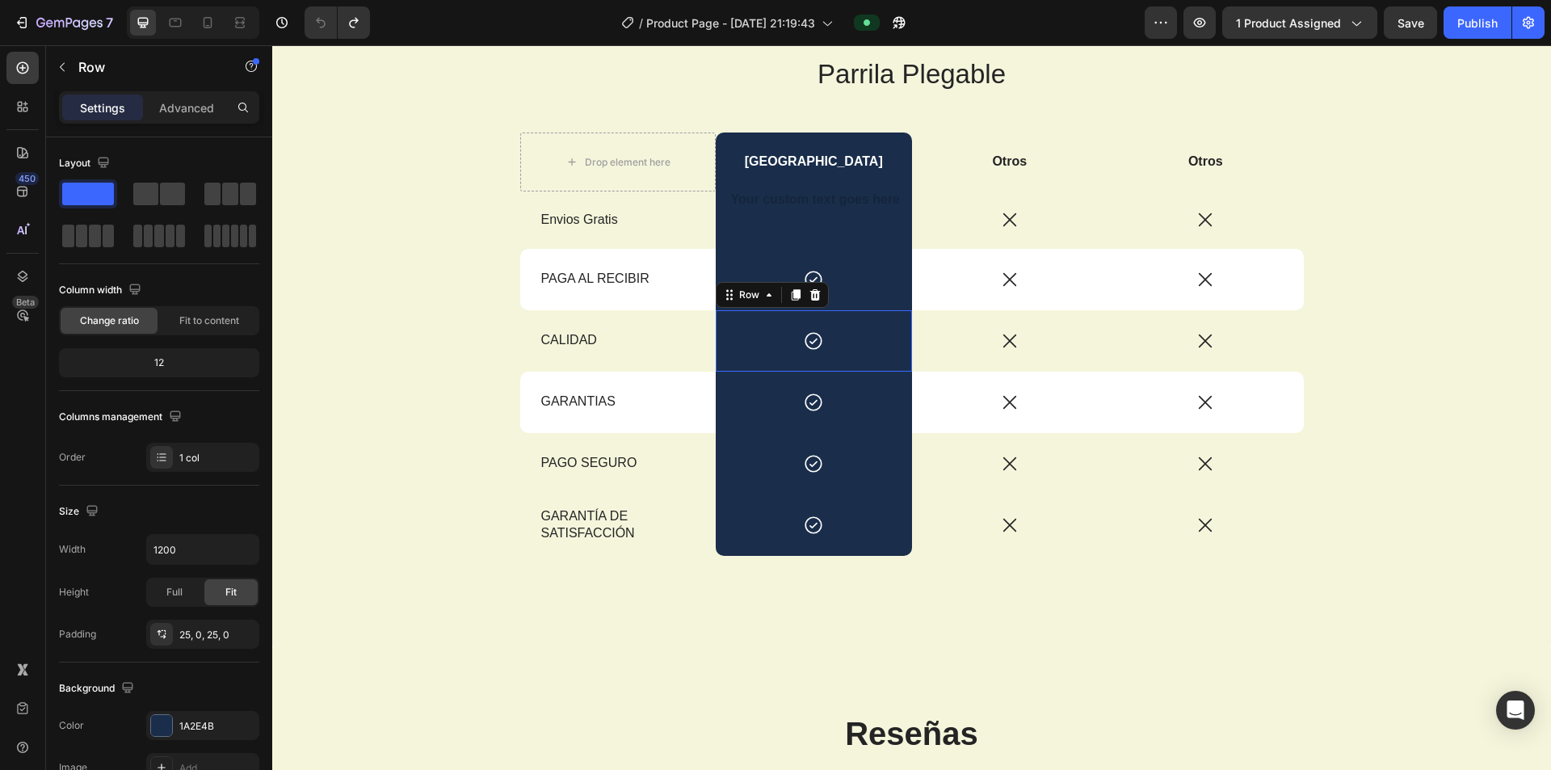
click at [693, 316] on div "Icon Row 0" at bounding box center [814, 340] width 196 height 61
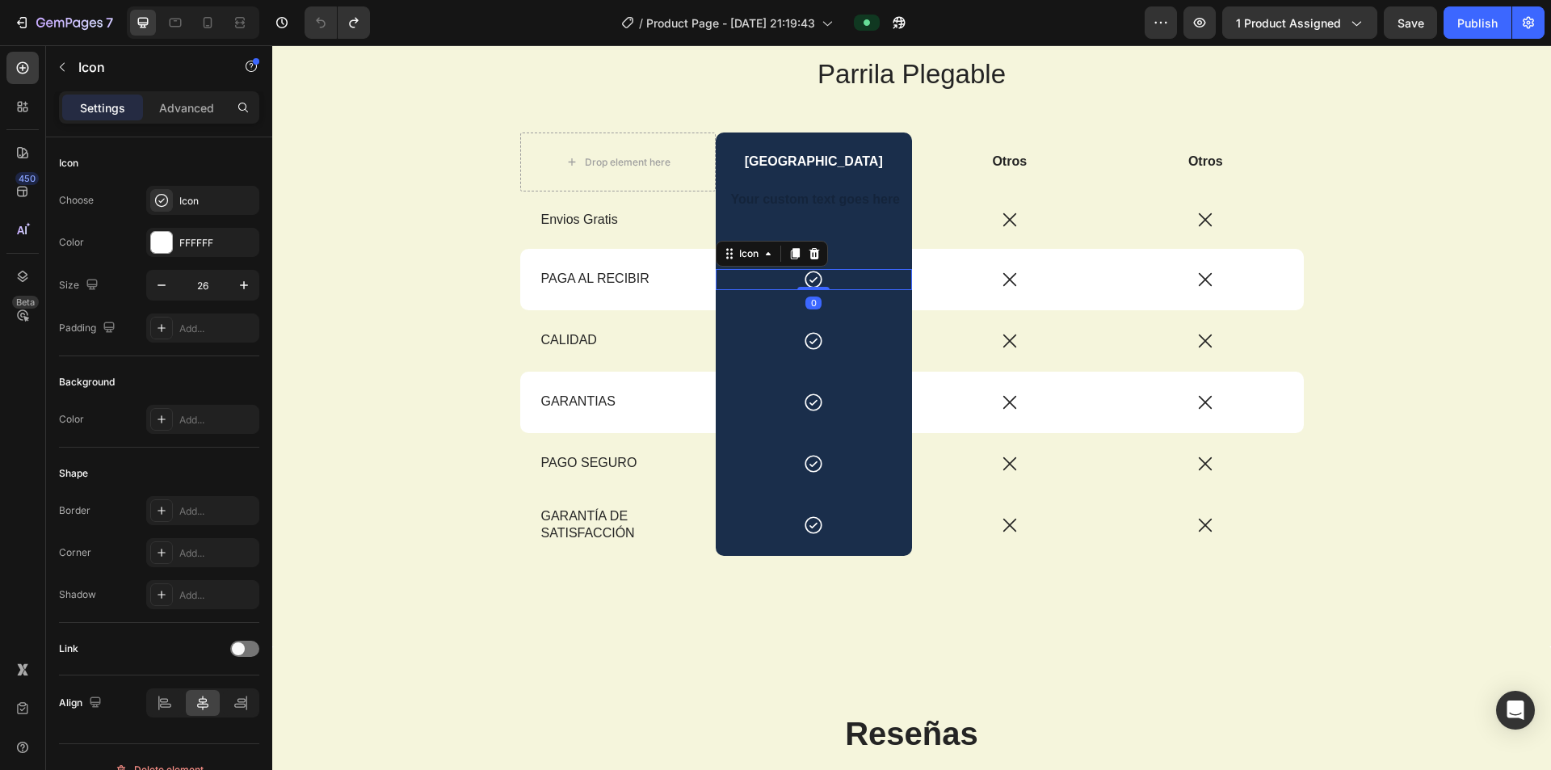
click at [693, 269] on div "Icon 0" at bounding box center [814, 279] width 196 height 21
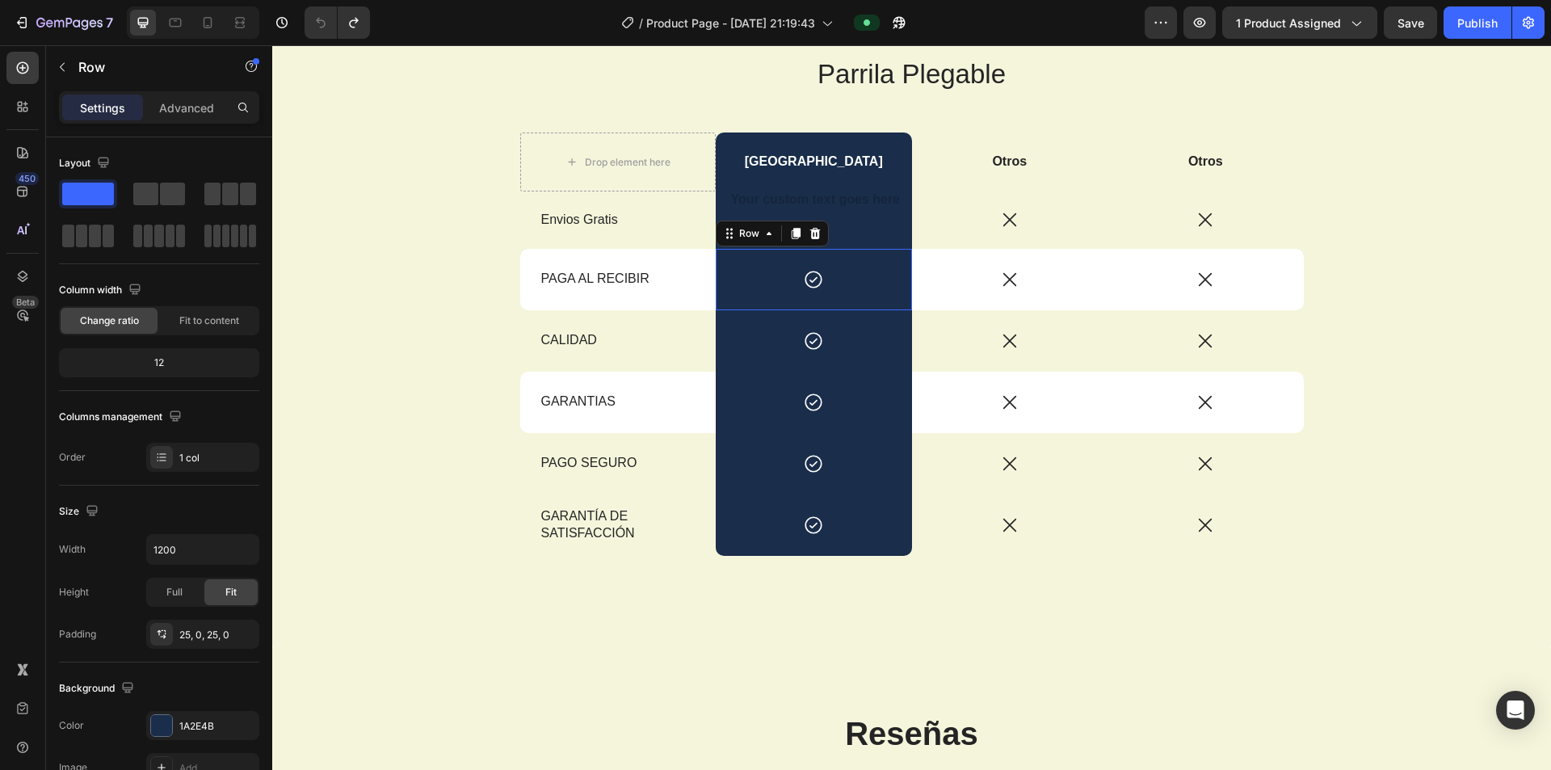
click at [693, 254] on div "Icon Row 0" at bounding box center [814, 279] width 196 height 61
click at [693, 222] on div "Row" at bounding box center [772, 234] width 113 height 26
click at [693, 229] on icon at bounding box center [796, 233] width 9 height 11
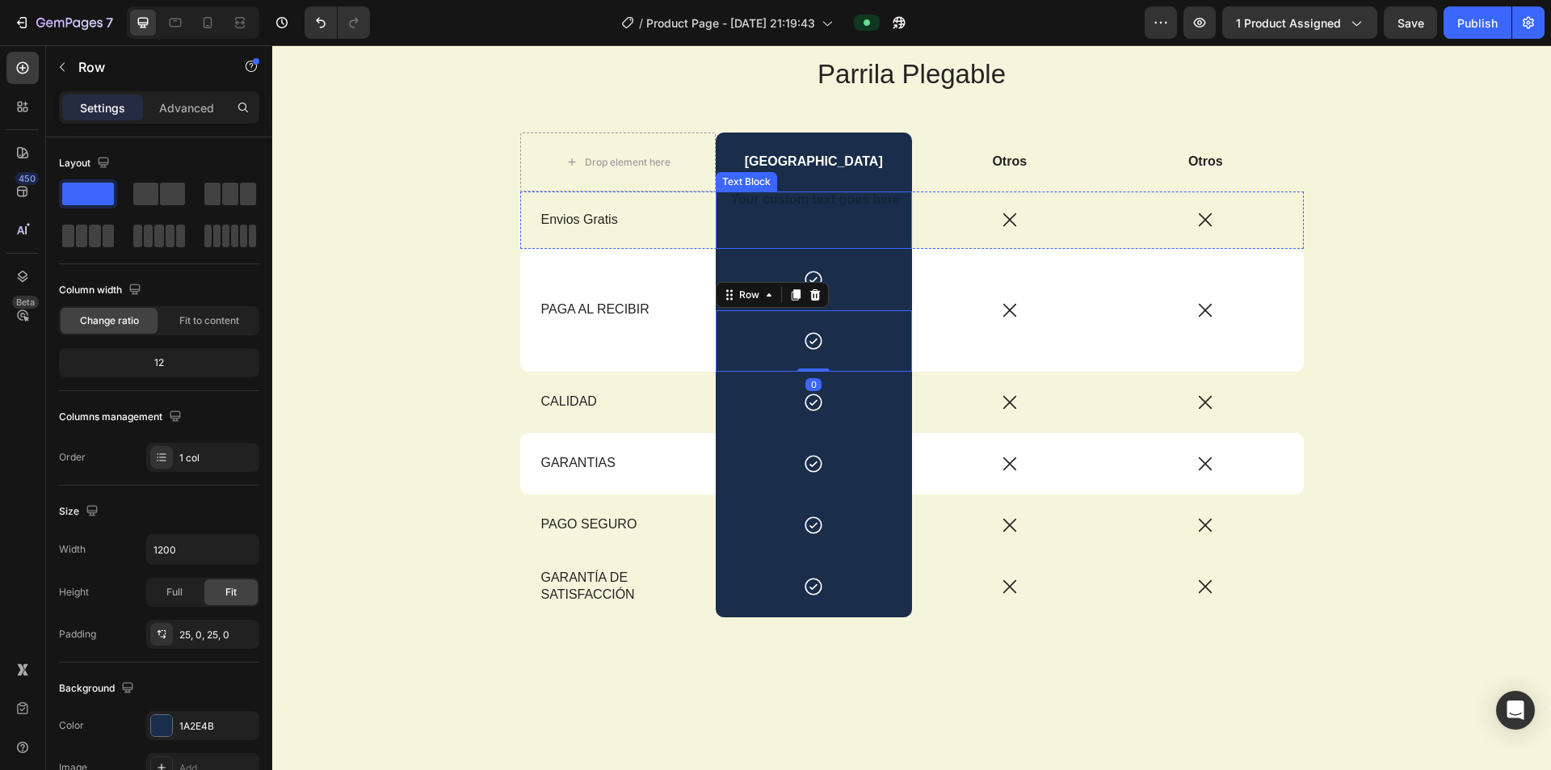
click at [693, 226] on p "Rich Text Editor. Editing area: main" at bounding box center [813, 220] width 193 height 17
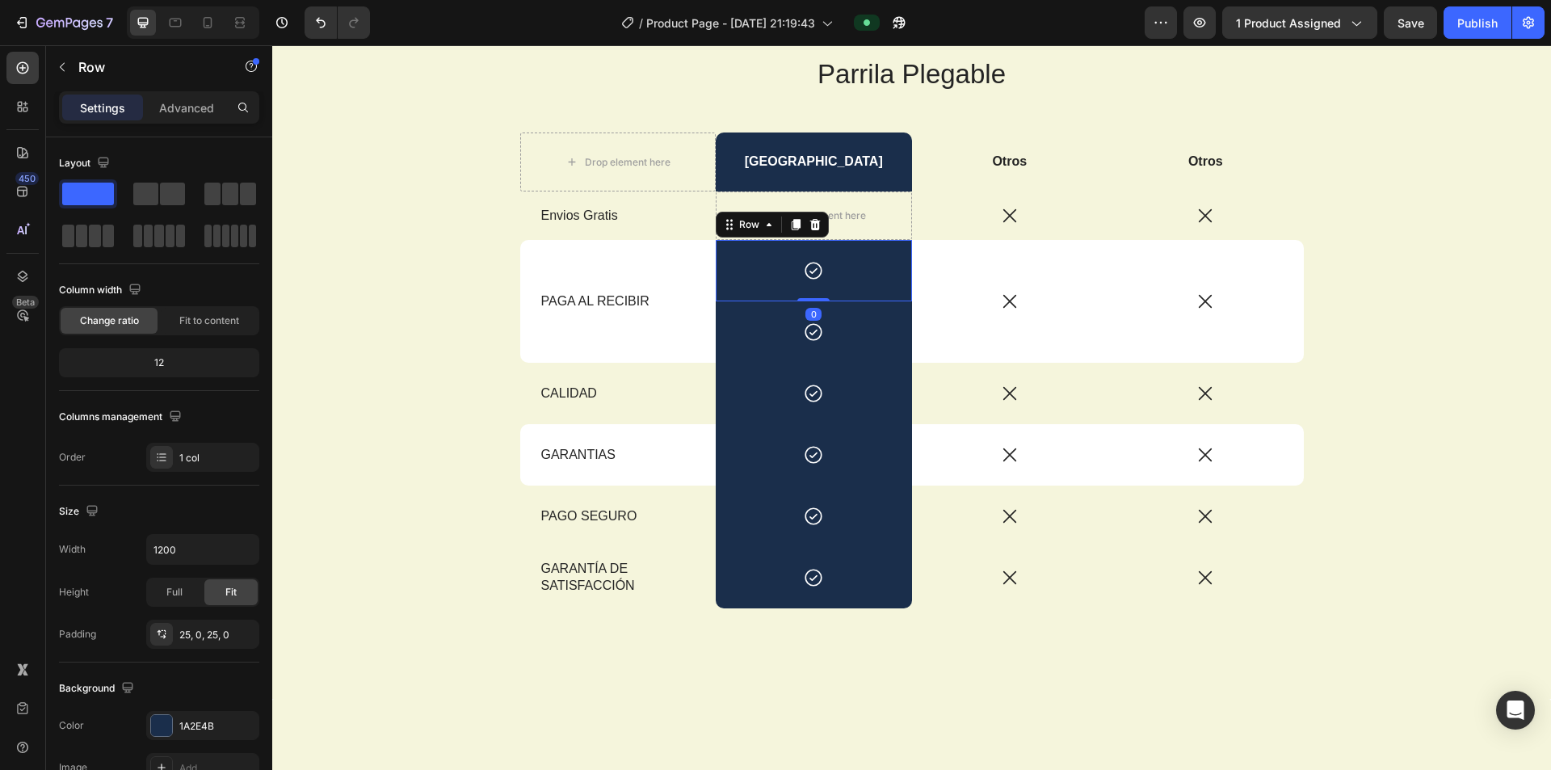
click at [693, 248] on div "Icon Row 0" at bounding box center [814, 270] width 196 height 61
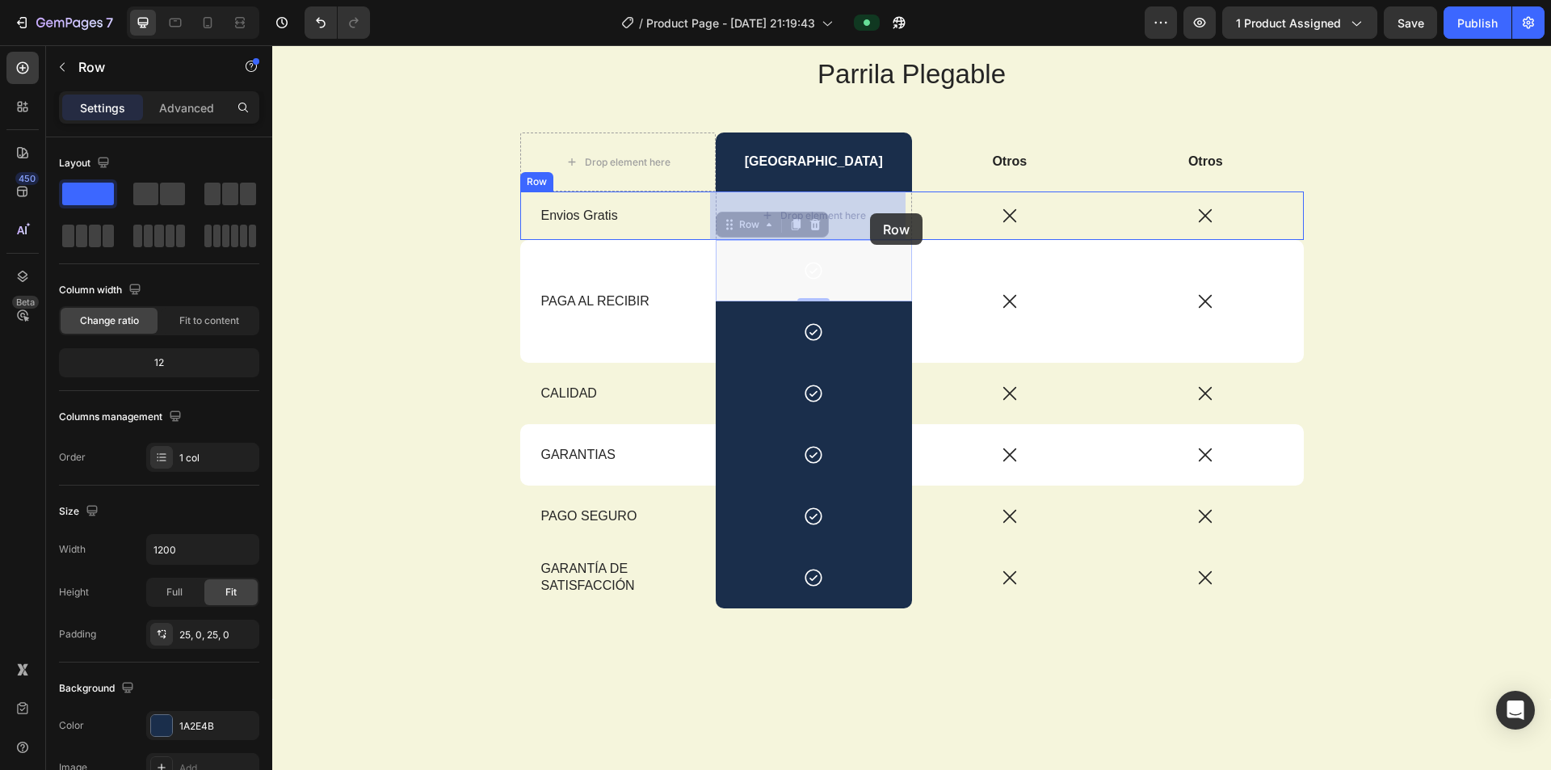
drag, startPoint x: 873, startPoint y: 248, endPoint x: 871, endPoint y: 220, distance: 28.3
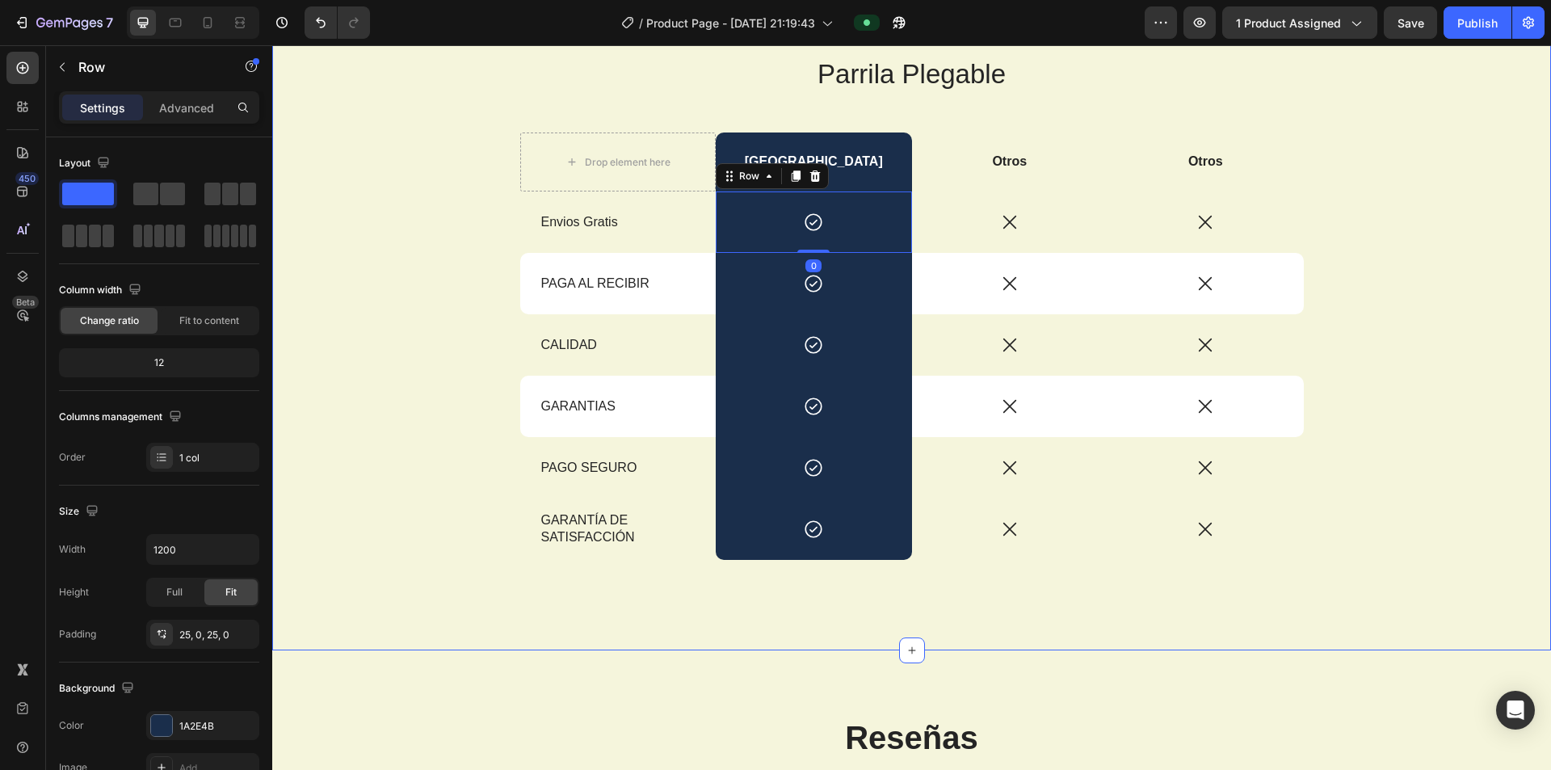
click at [339, 260] on div "Parrila Plegable Heading Drop element here Box Street Text Block Otros Text Blo…" at bounding box center [911, 334] width 1255 height 556
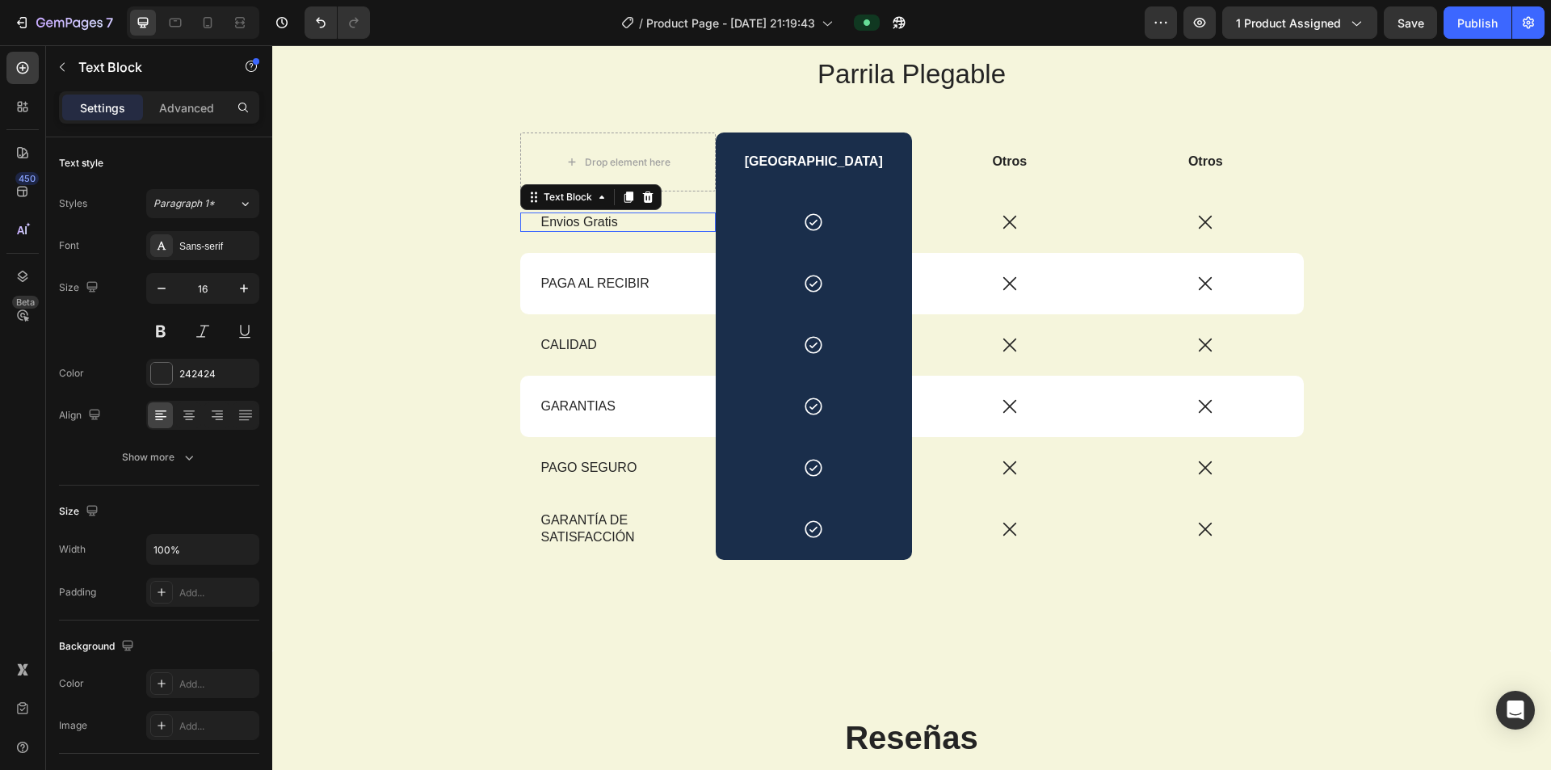
click at [613, 220] on p "Envios Gratis" at bounding box center [618, 222] width 154 height 17
click at [614, 220] on p "Envios Gratis" at bounding box center [618, 222] width 154 height 17
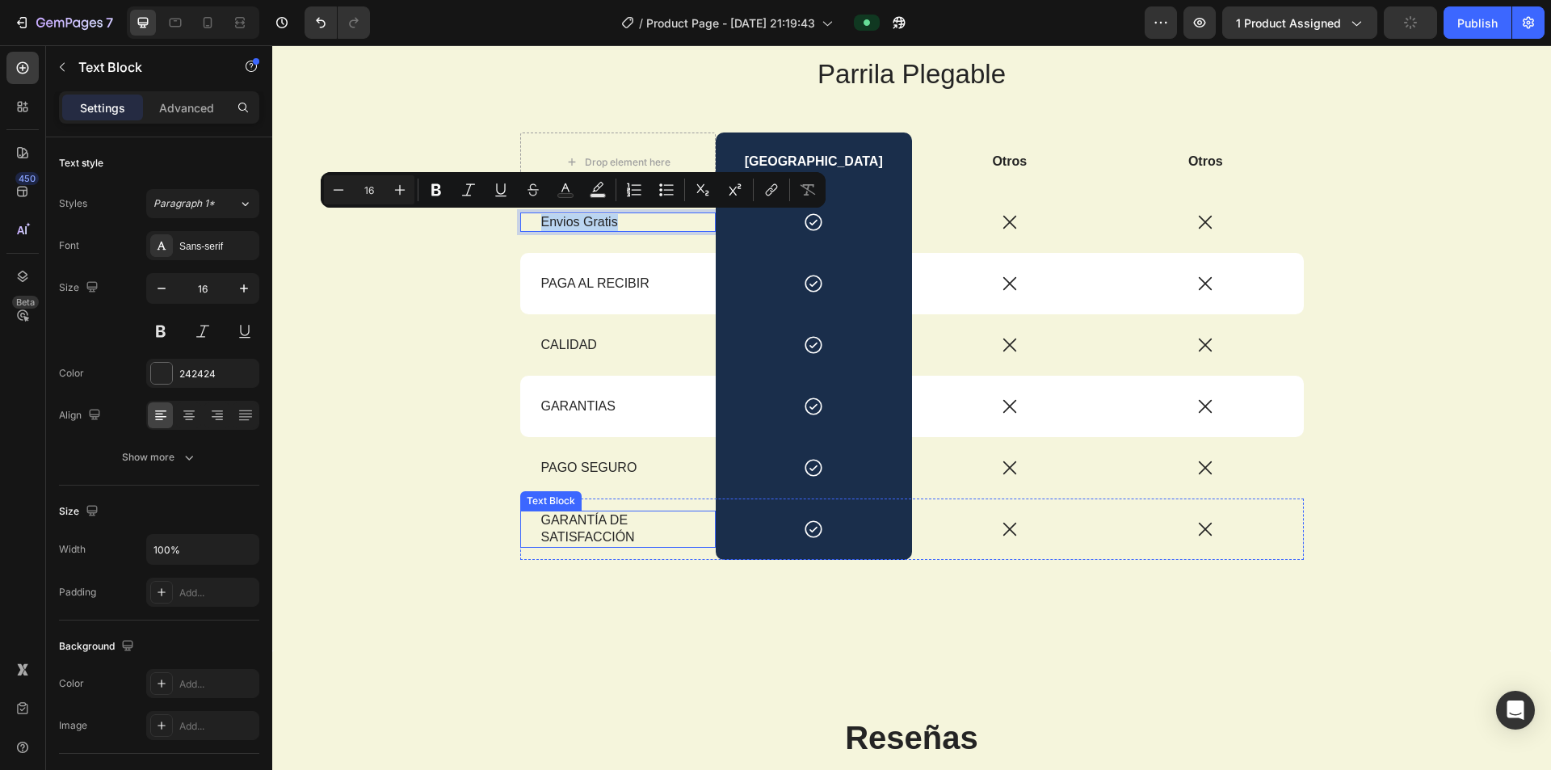
click at [573, 545] on p "GARANTÍA DE SATISFACCIÓN" at bounding box center [618, 529] width 154 height 34
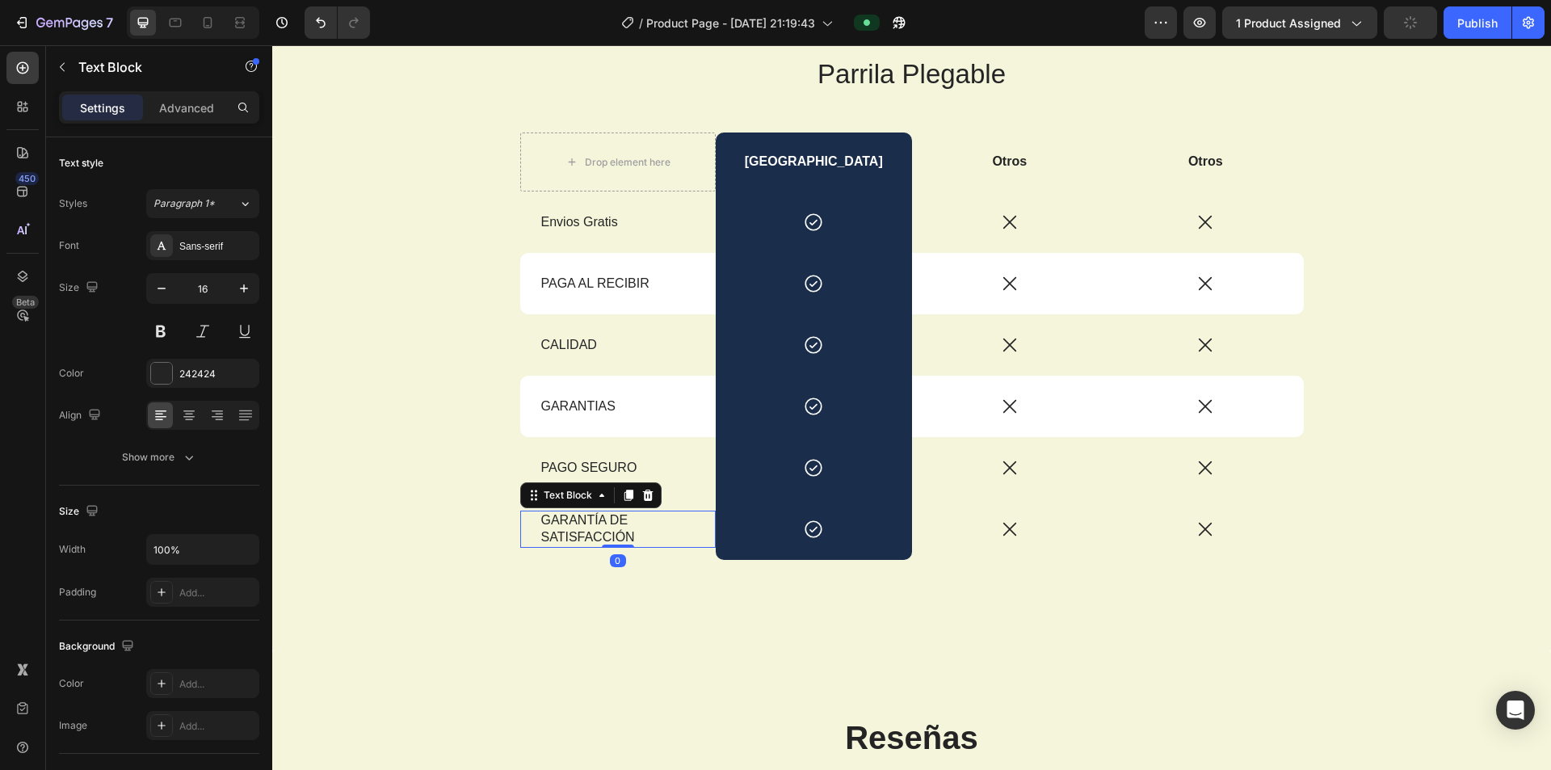
click at [578, 533] on p "GARANTÍA DE SATISFACCIÓN" at bounding box center [618, 529] width 154 height 34
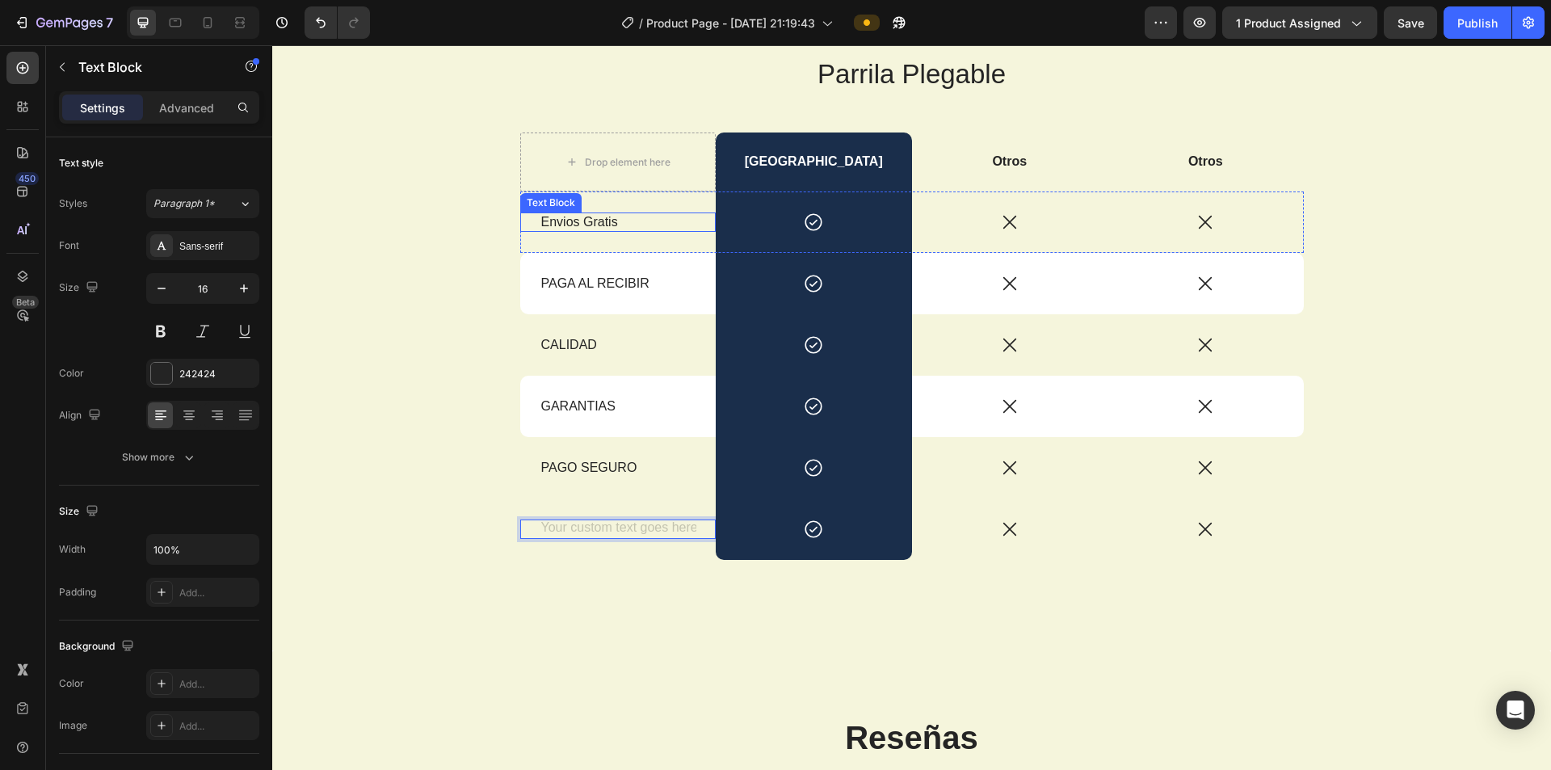
click at [600, 218] on p "Envios Gratis" at bounding box center [618, 222] width 154 height 17
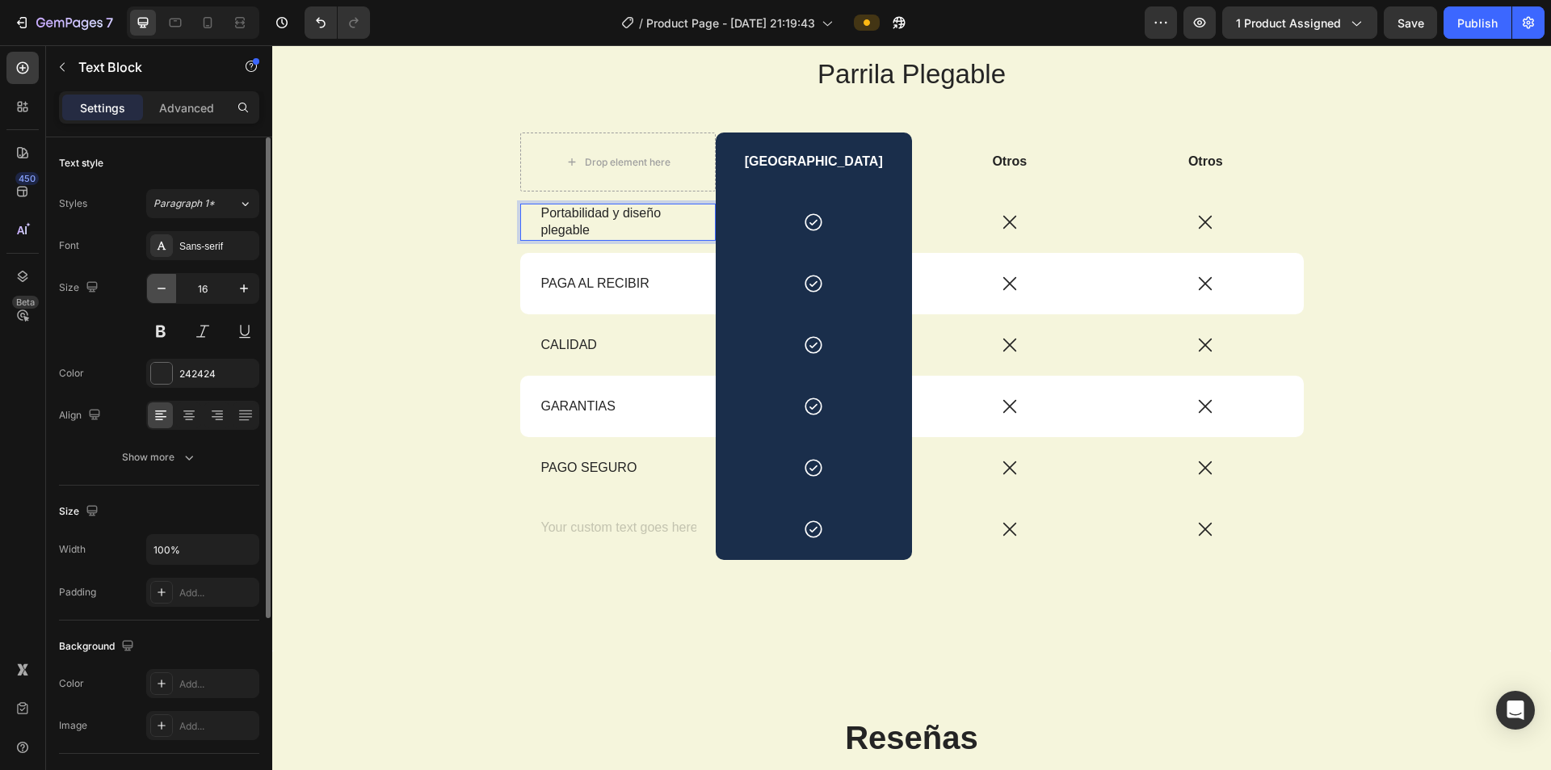
click at [164, 292] on icon "button" at bounding box center [162, 288] width 16 height 16
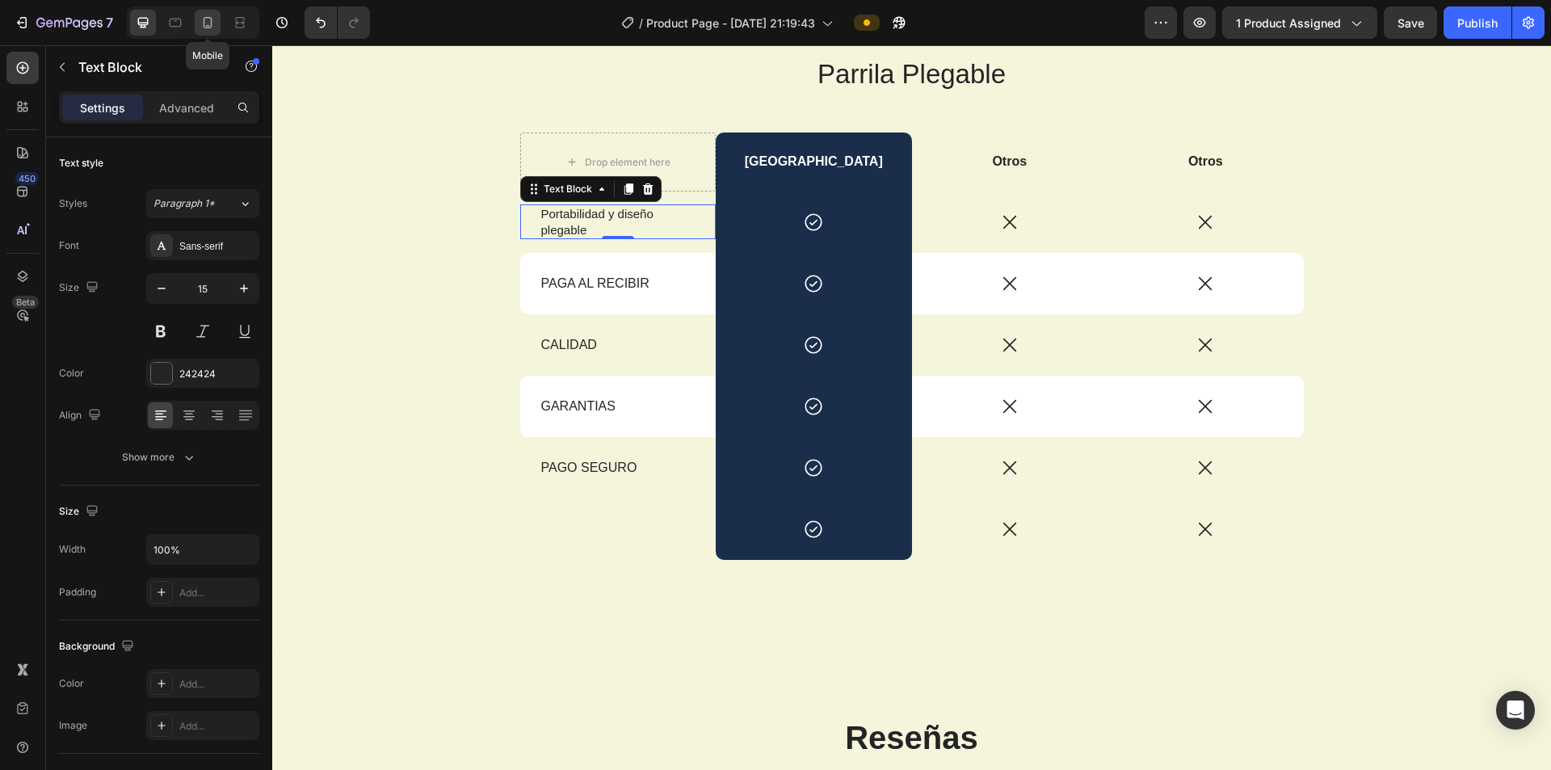
click at [202, 27] on icon at bounding box center [208, 23] width 16 height 16
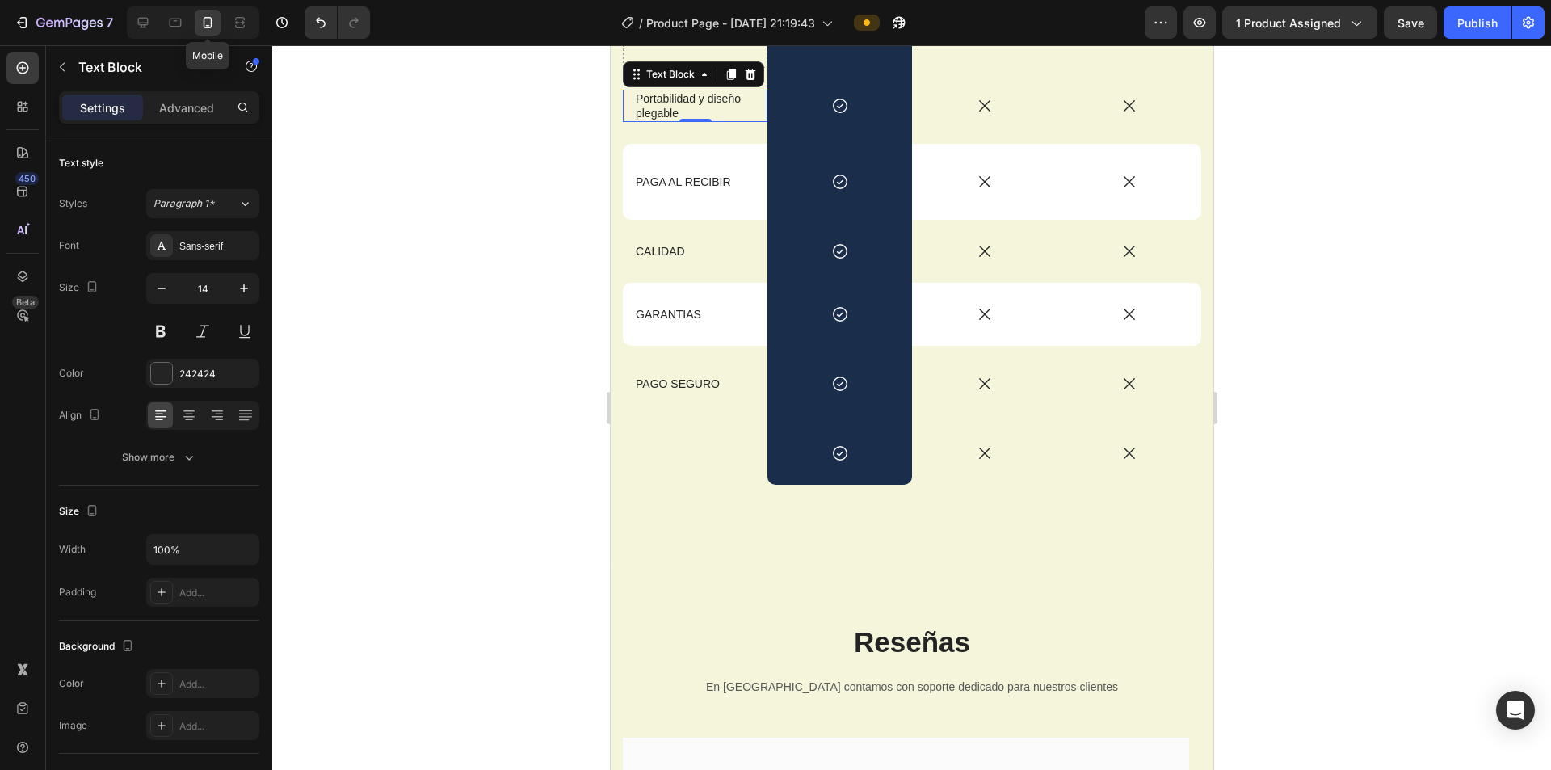
scroll to position [2654, 0]
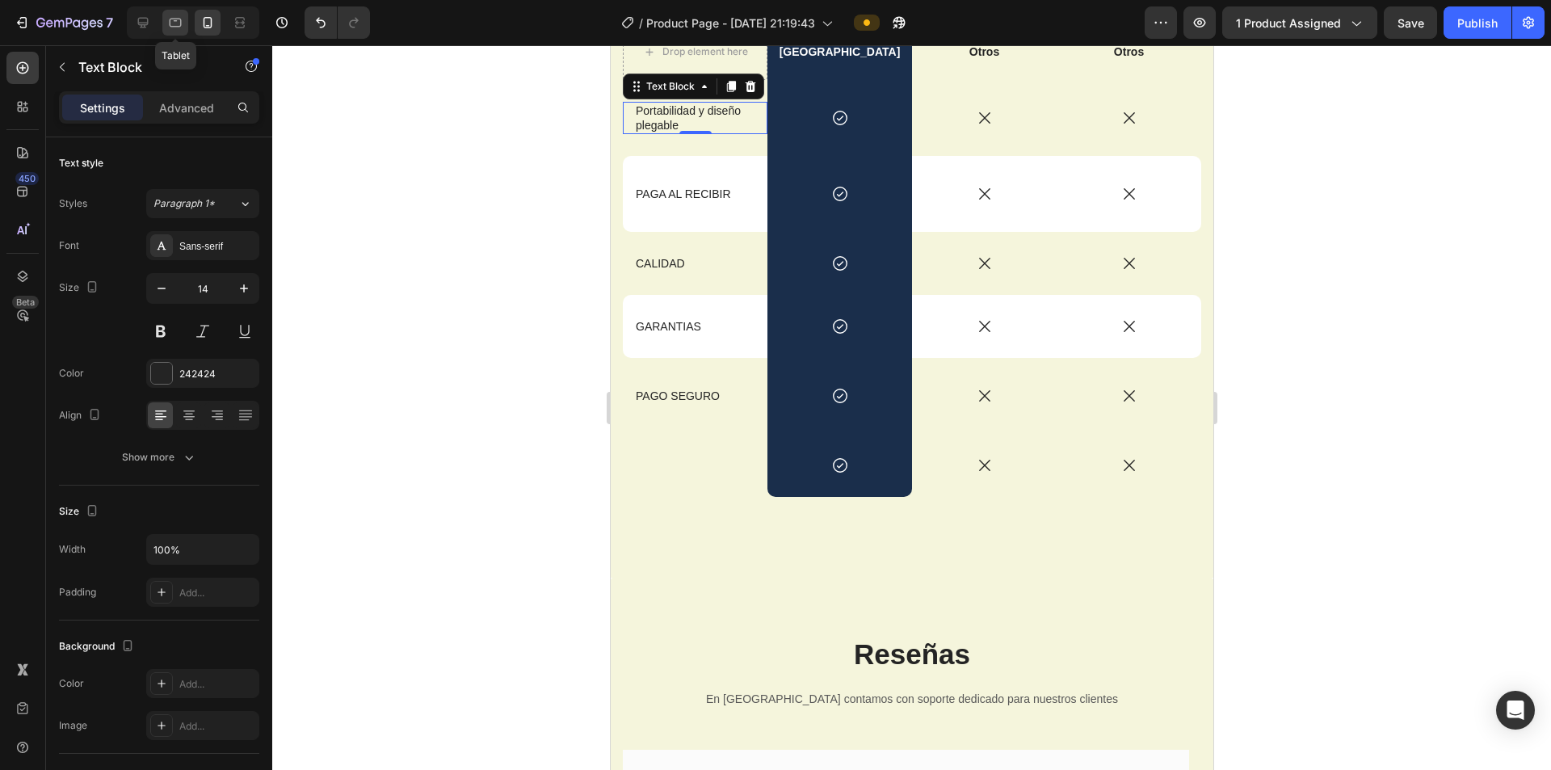
click at [162, 28] on div at bounding box center [175, 23] width 26 height 26
type input "16"
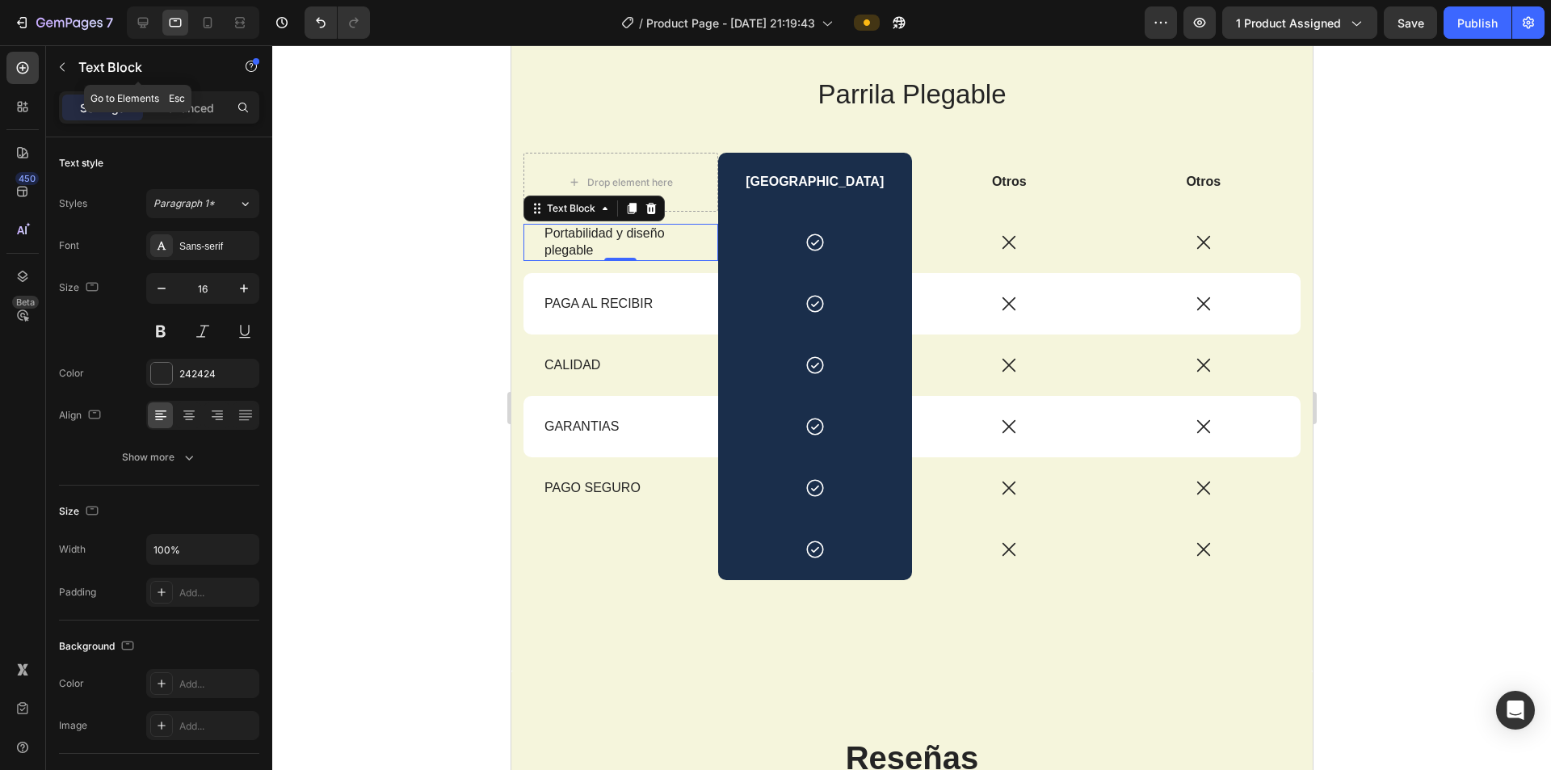
scroll to position [2776, 0]
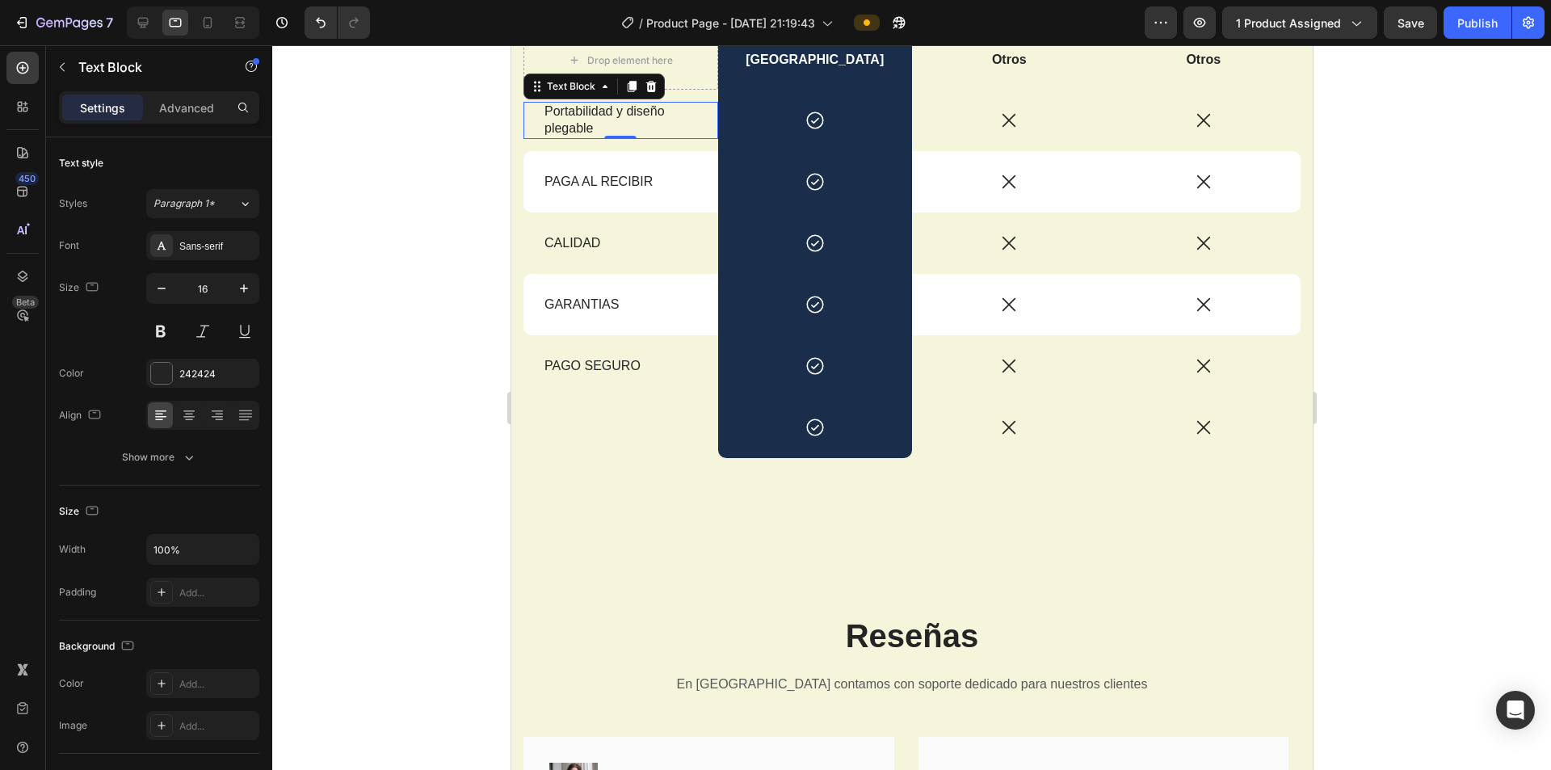
click at [442, 150] on div at bounding box center [911, 407] width 1279 height 725
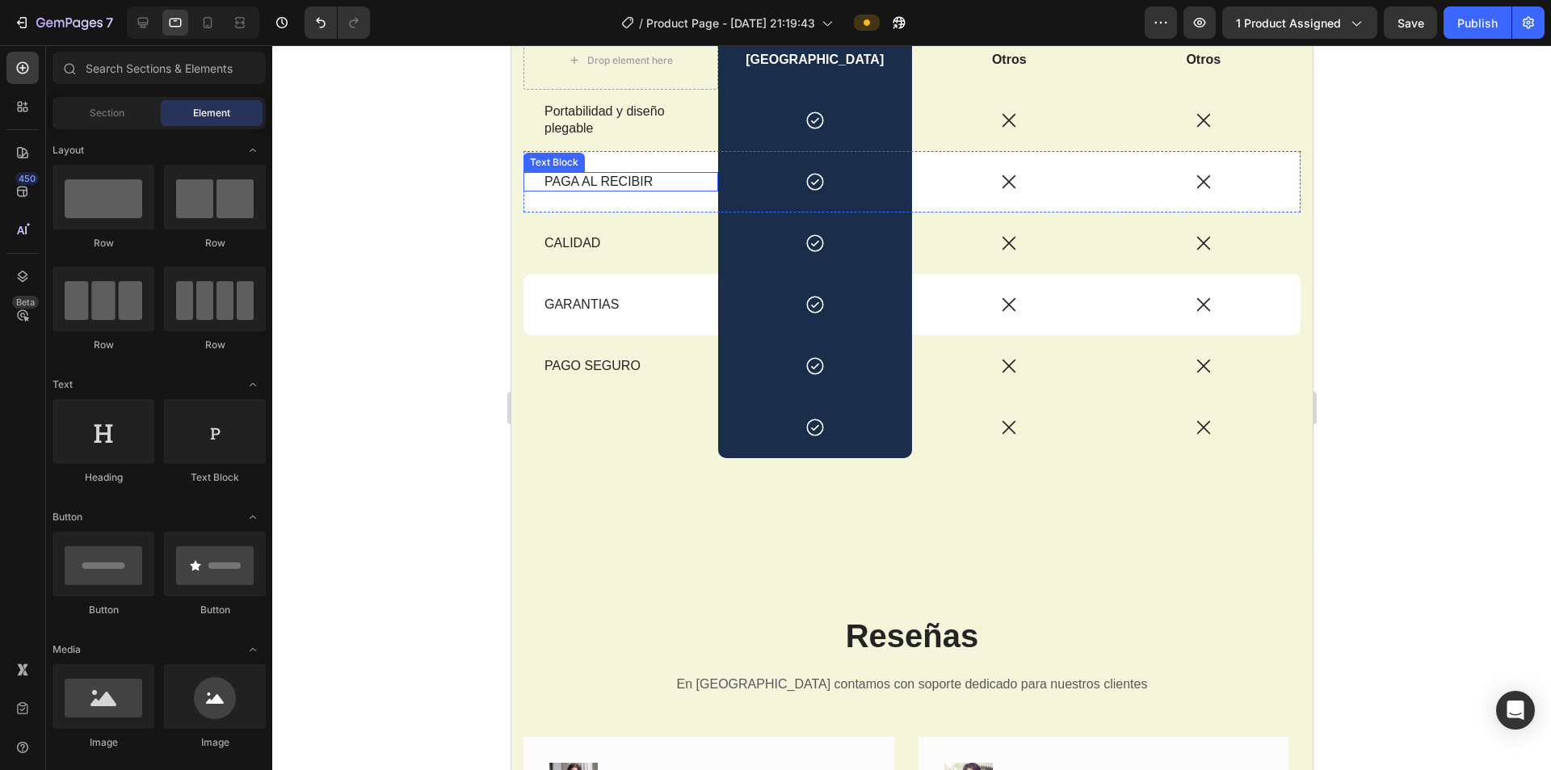
click at [587, 172] on div "PAGA AL RECIBIR" at bounding box center [620, 182] width 156 height 20
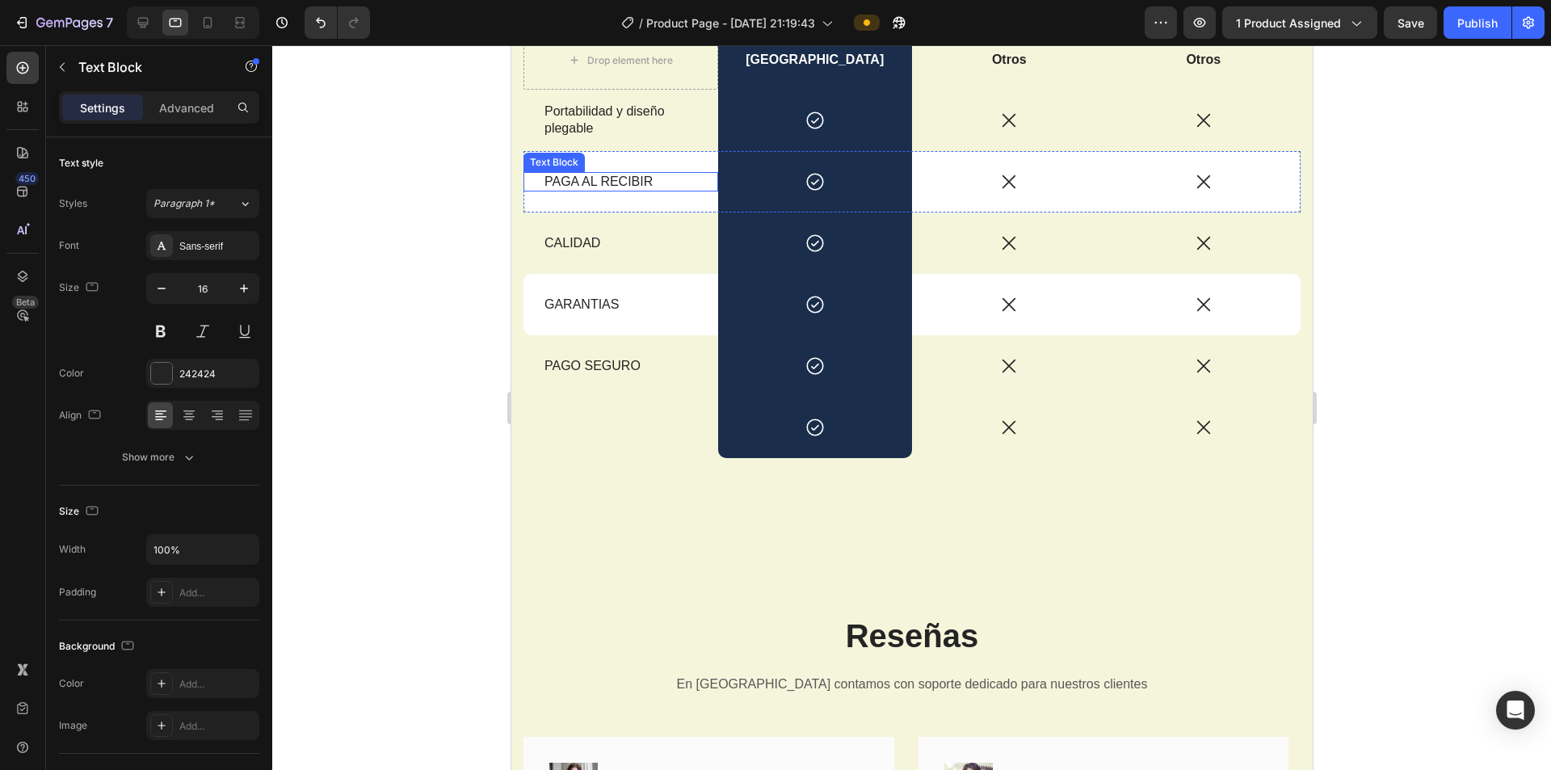
click at [587, 172] on div "PAGA AL RECIBIR" at bounding box center [620, 182] width 156 height 20
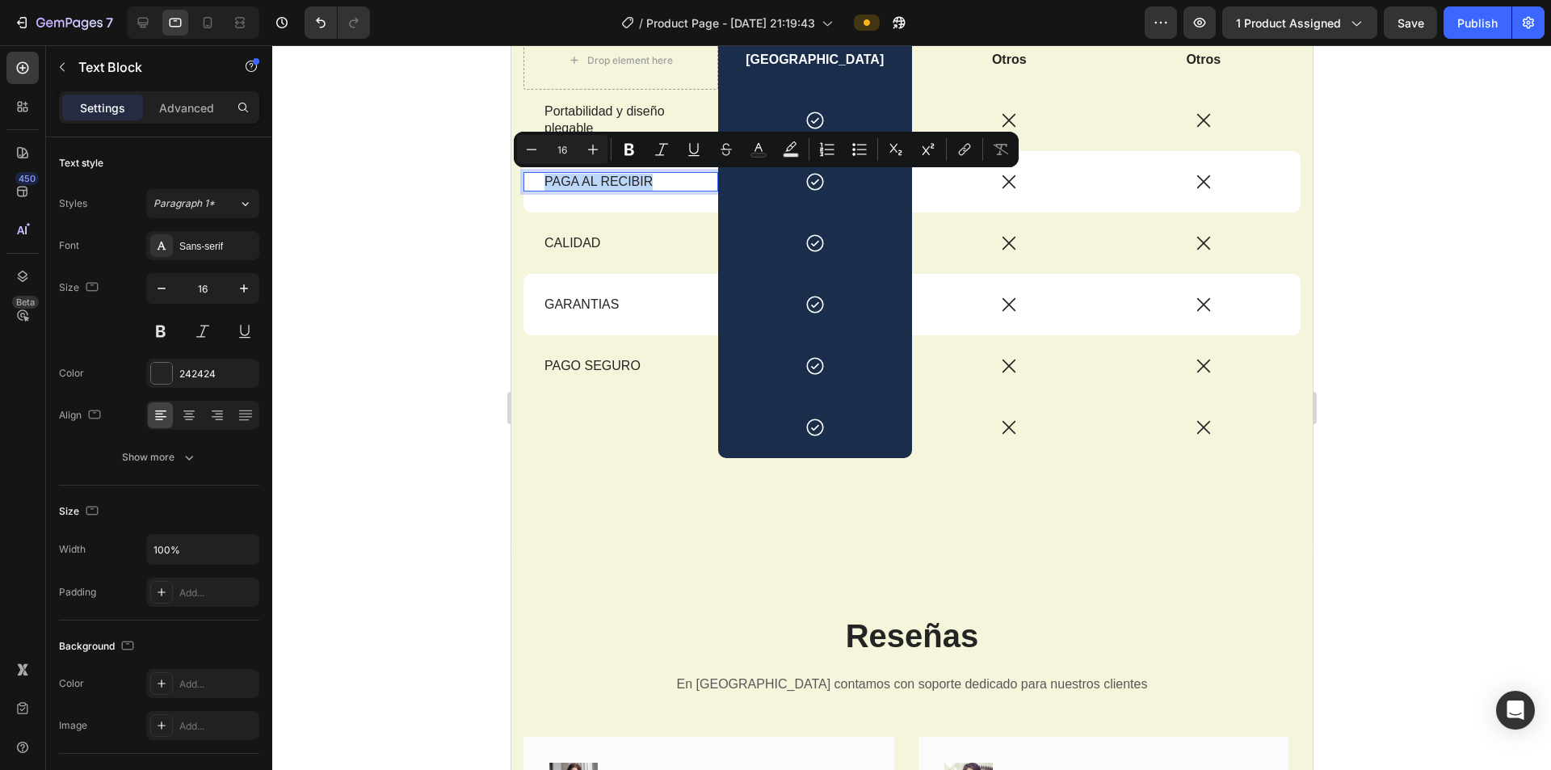
click at [587, 172] on div "PAGA AL RECIBIR" at bounding box center [620, 182] width 156 height 20
click at [595, 175] on p "PAGA AL RECIBIR" at bounding box center [620, 182] width 153 height 17
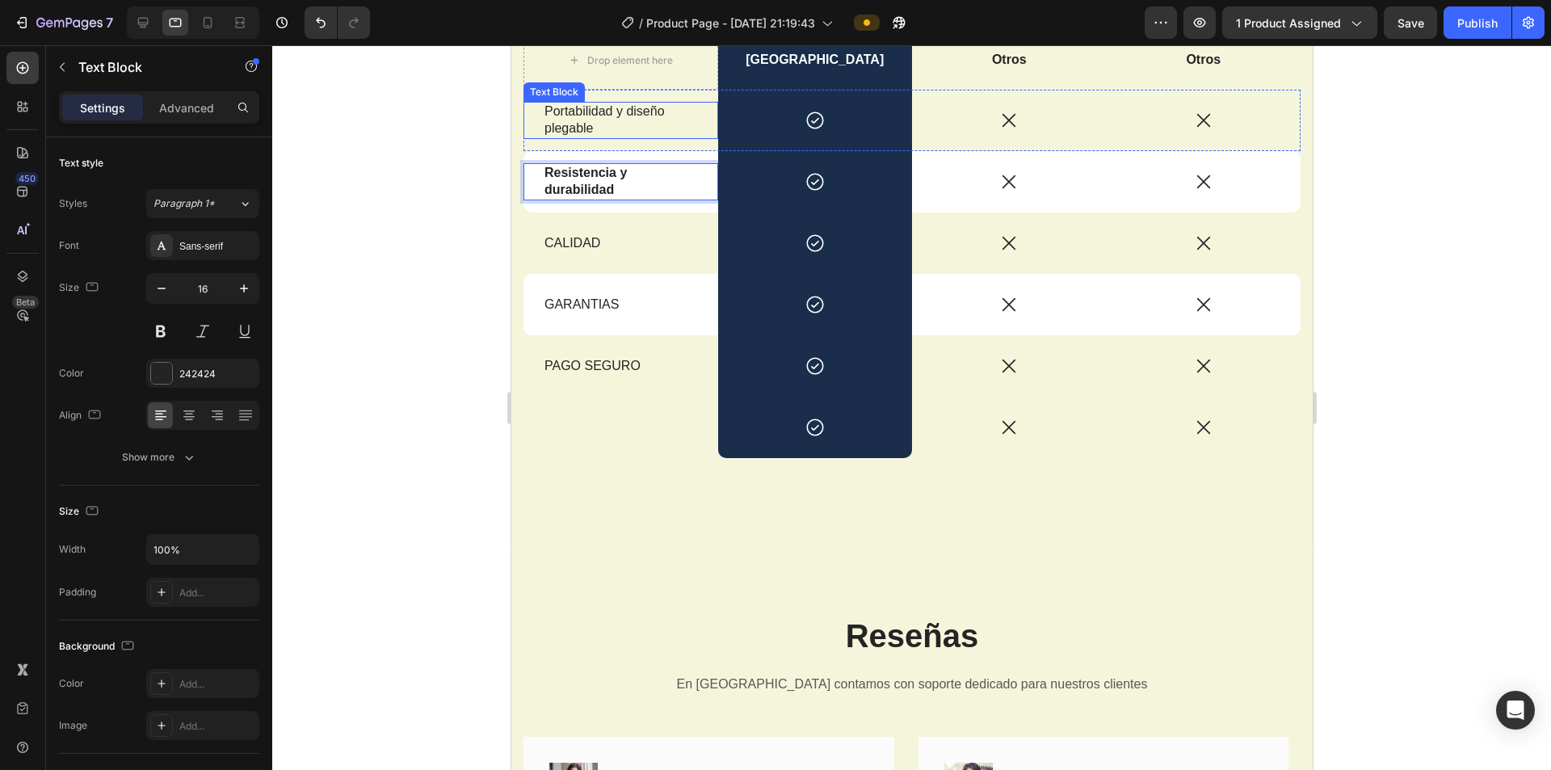
click at [588, 103] on p "Portabilidad y diseño plegable" at bounding box center [620, 120] width 153 height 34
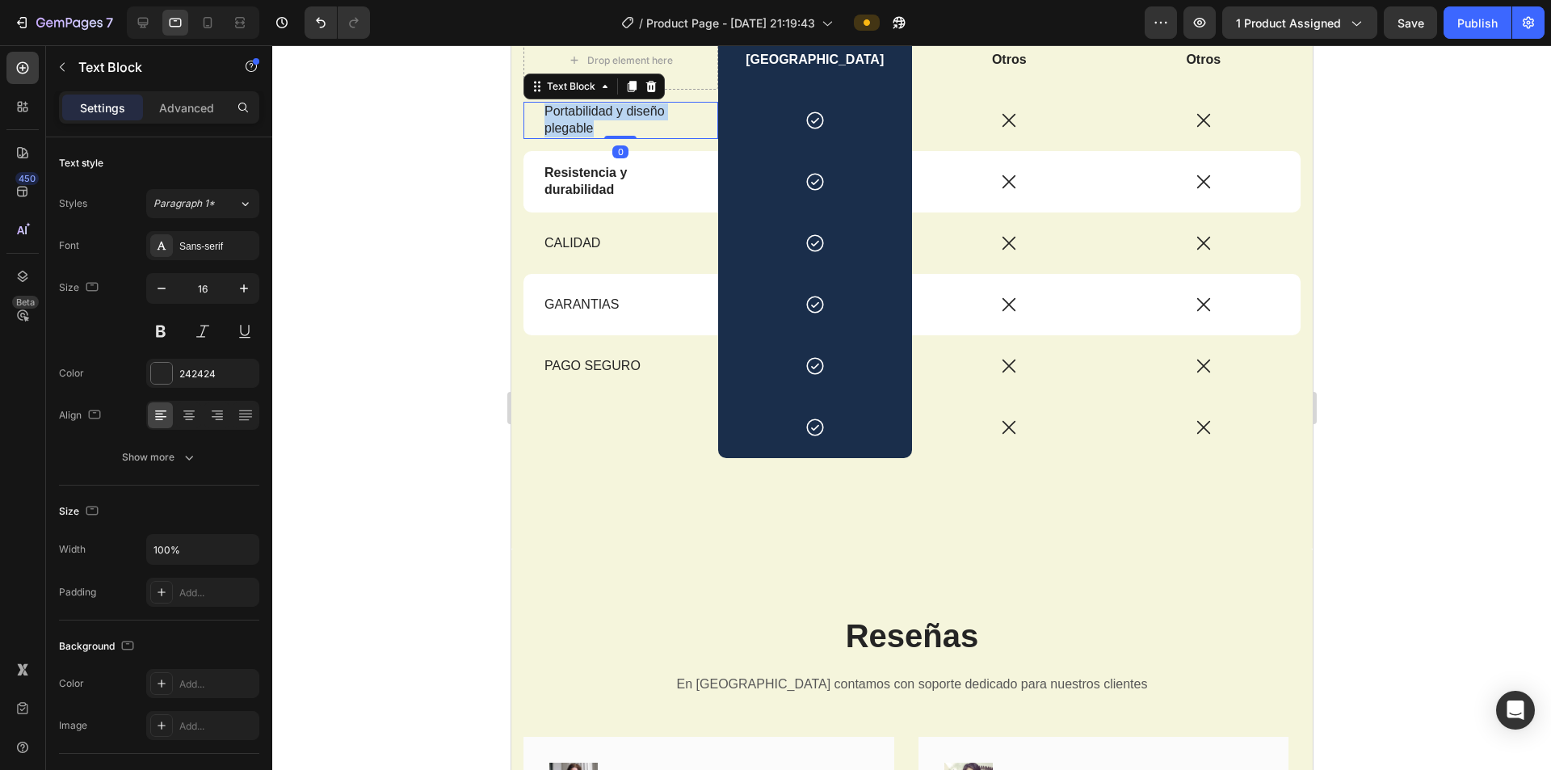
click at [588, 104] on p "Portabilidad y diseño plegable" at bounding box center [620, 120] width 153 height 34
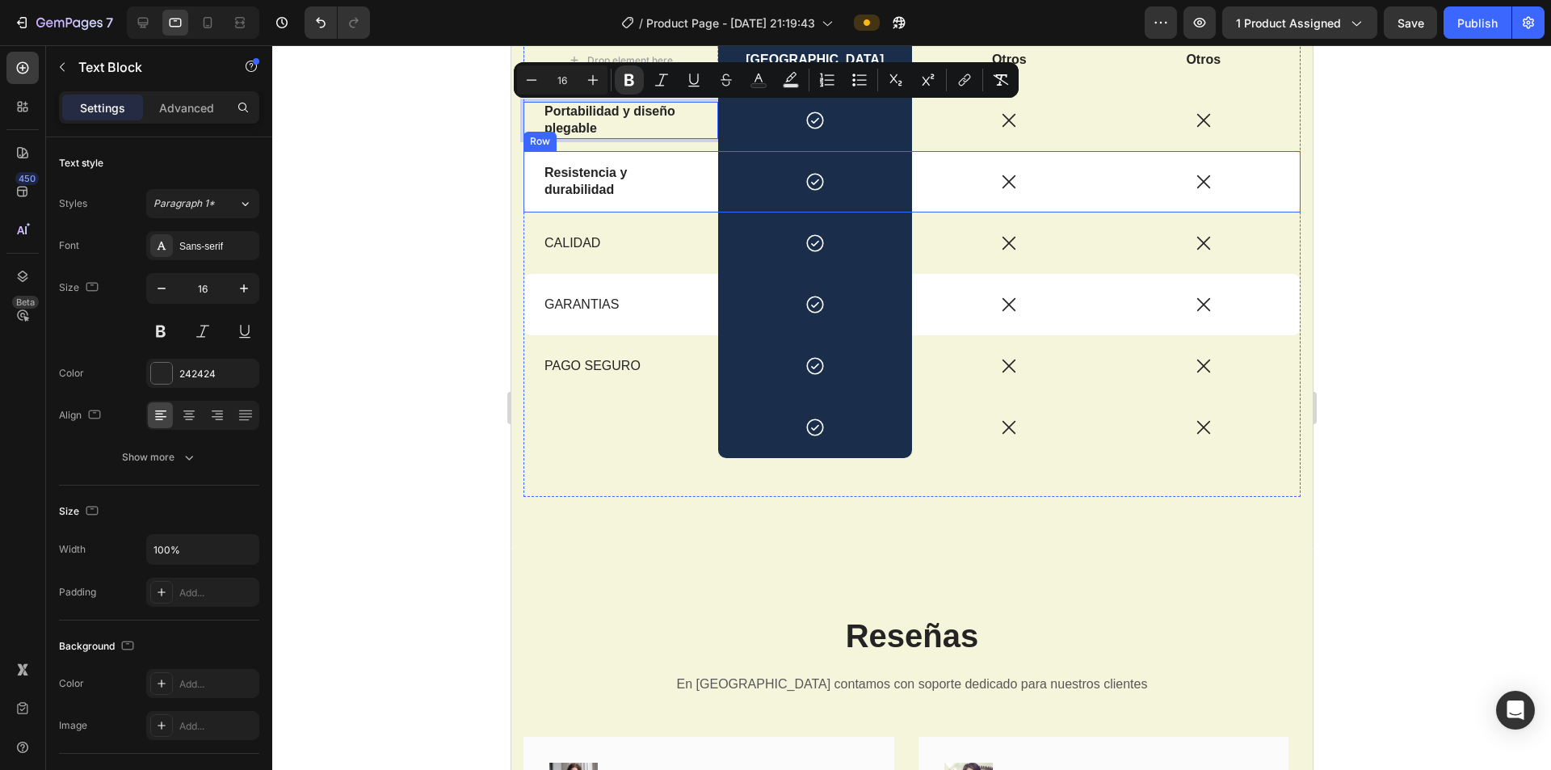
click at [693, 185] on div at bounding box center [911, 407] width 1279 height 725
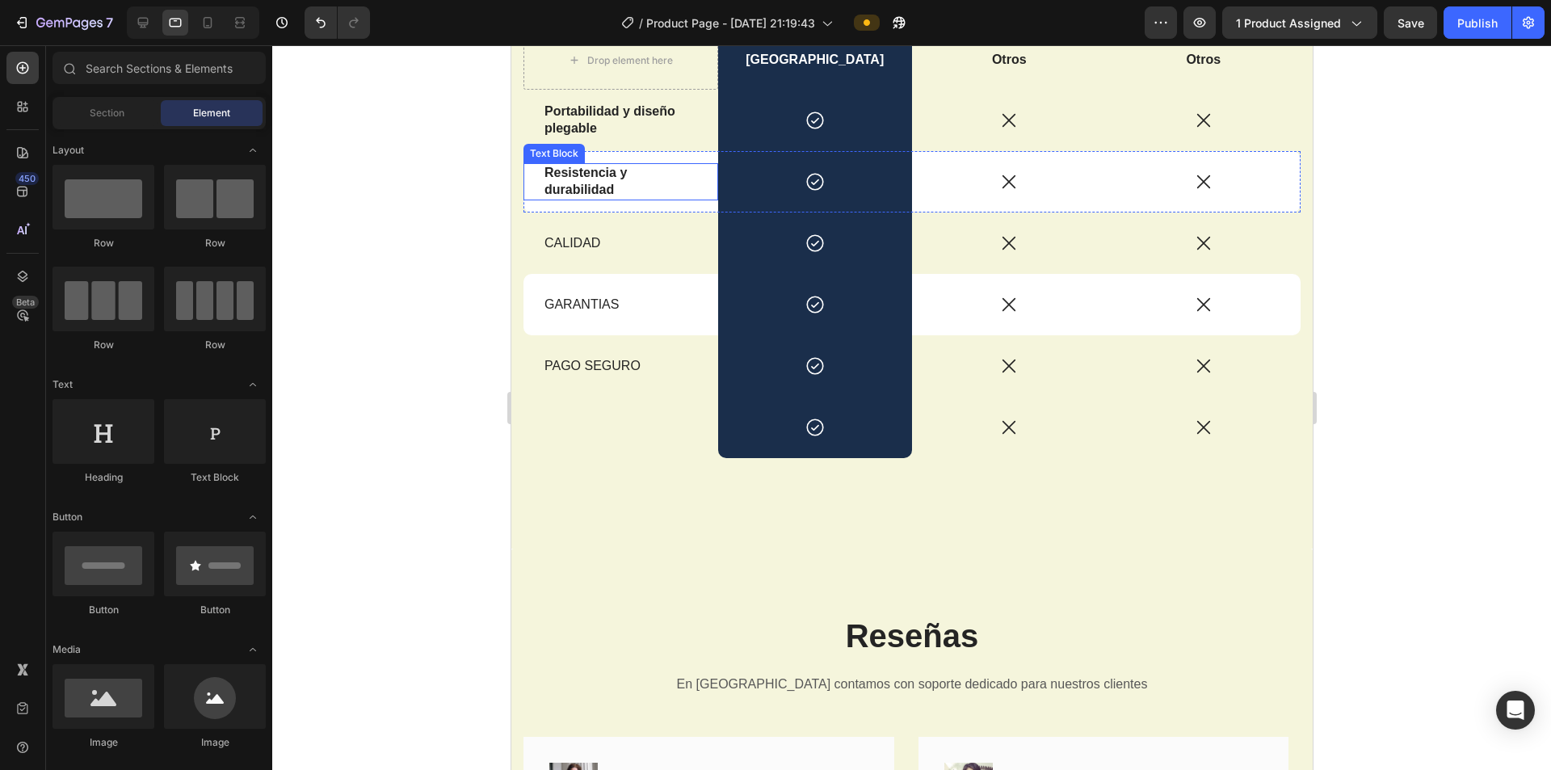
click at [621, 176] on strong "Resistencia y durabilidad" at bounding box center [585, 181] width 82 height 31
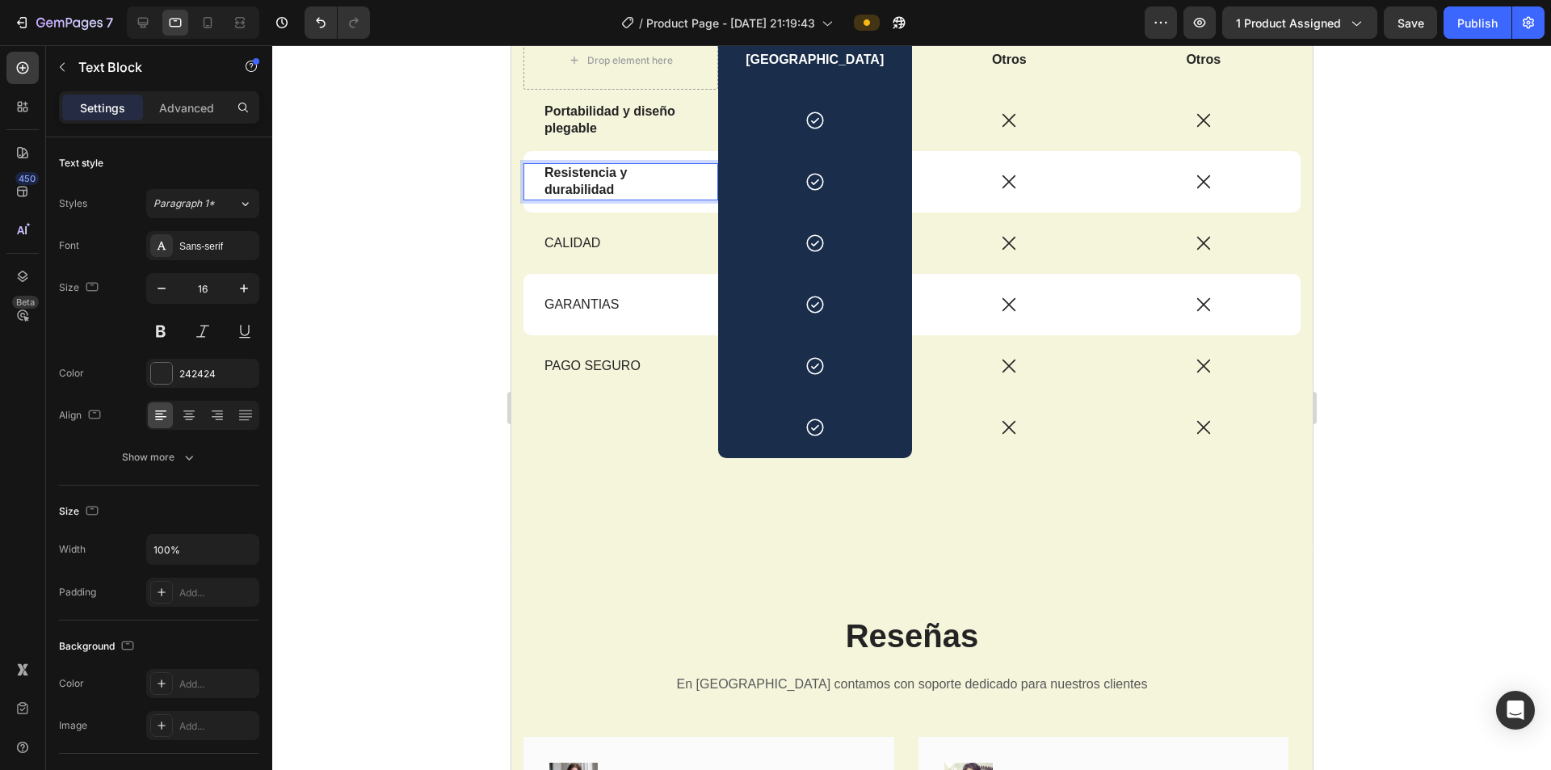
click at [625, 176] on strong "Resistencia y durabilidad" at bounding box center [585, 181] width 82 height 31
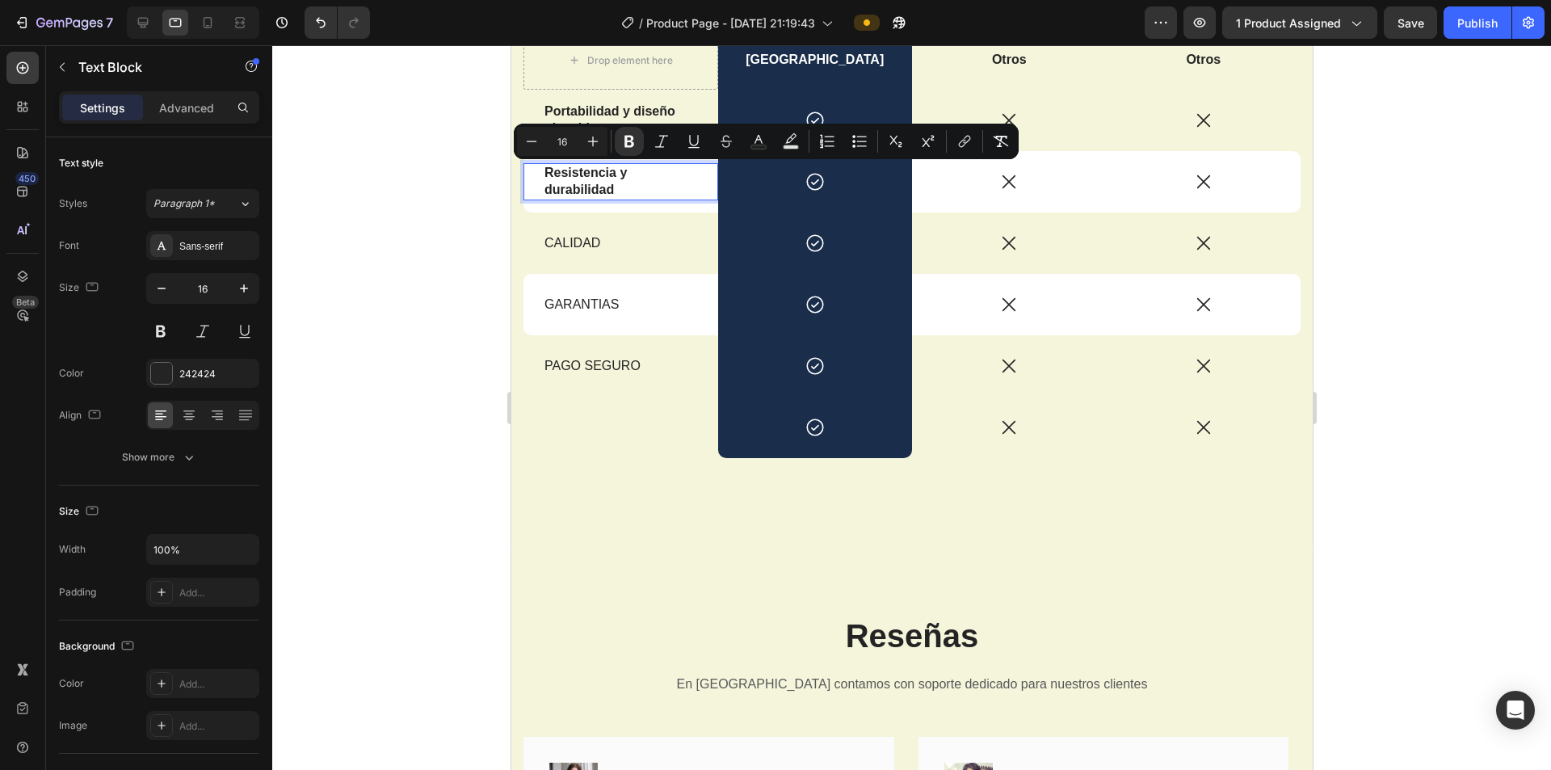
click at [625, 184] on p "Resistencia y durabilidad" at bounding box center [620, 182] width 153 height 34
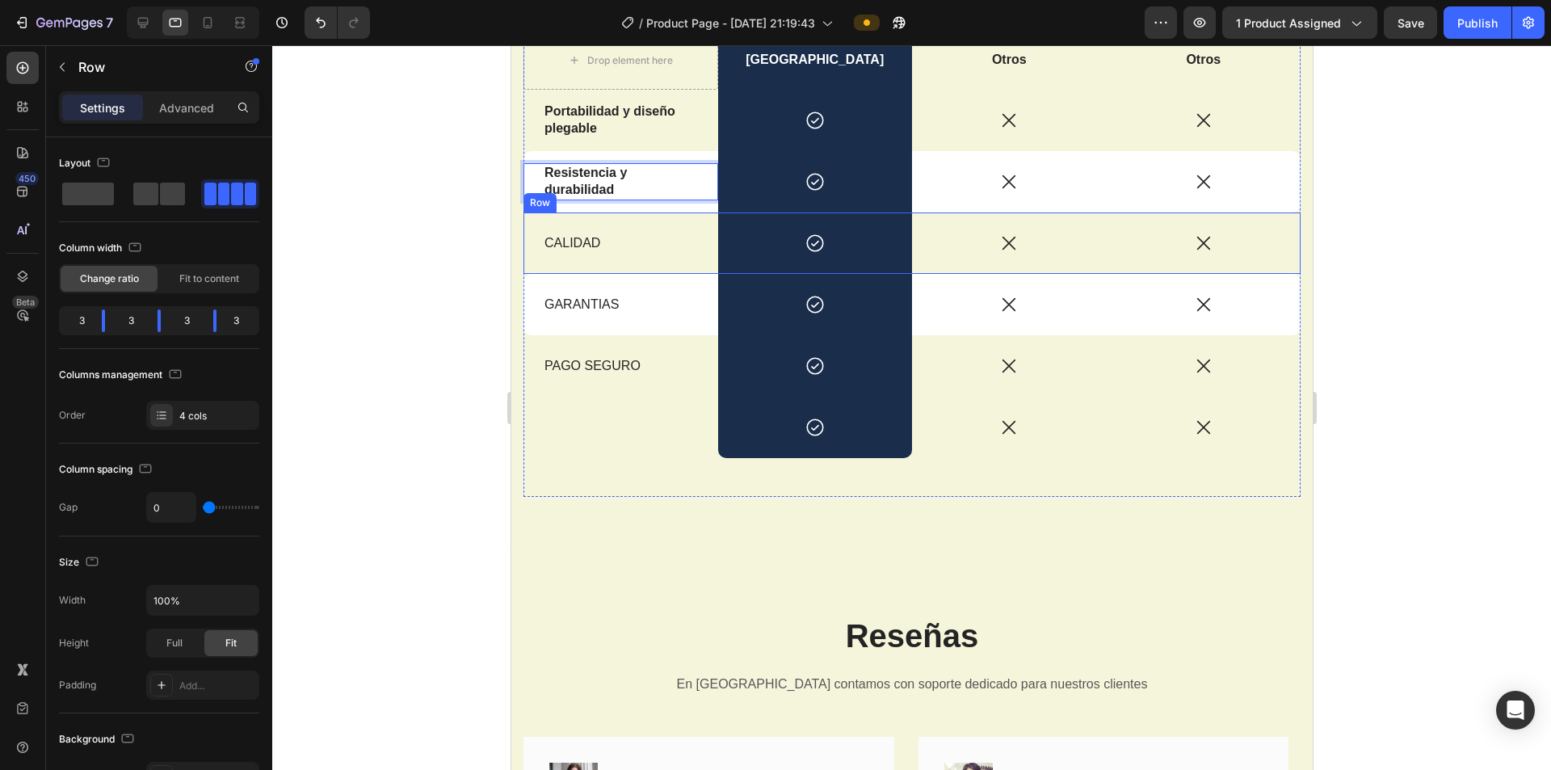
click at [593, 231] on div "CALIDAD Text Block" at bounding box center [620, 242] width 195 height 61
click at [593, 236] on p "CALIDAD" at bounding box center [620, 243] width 153 height 17
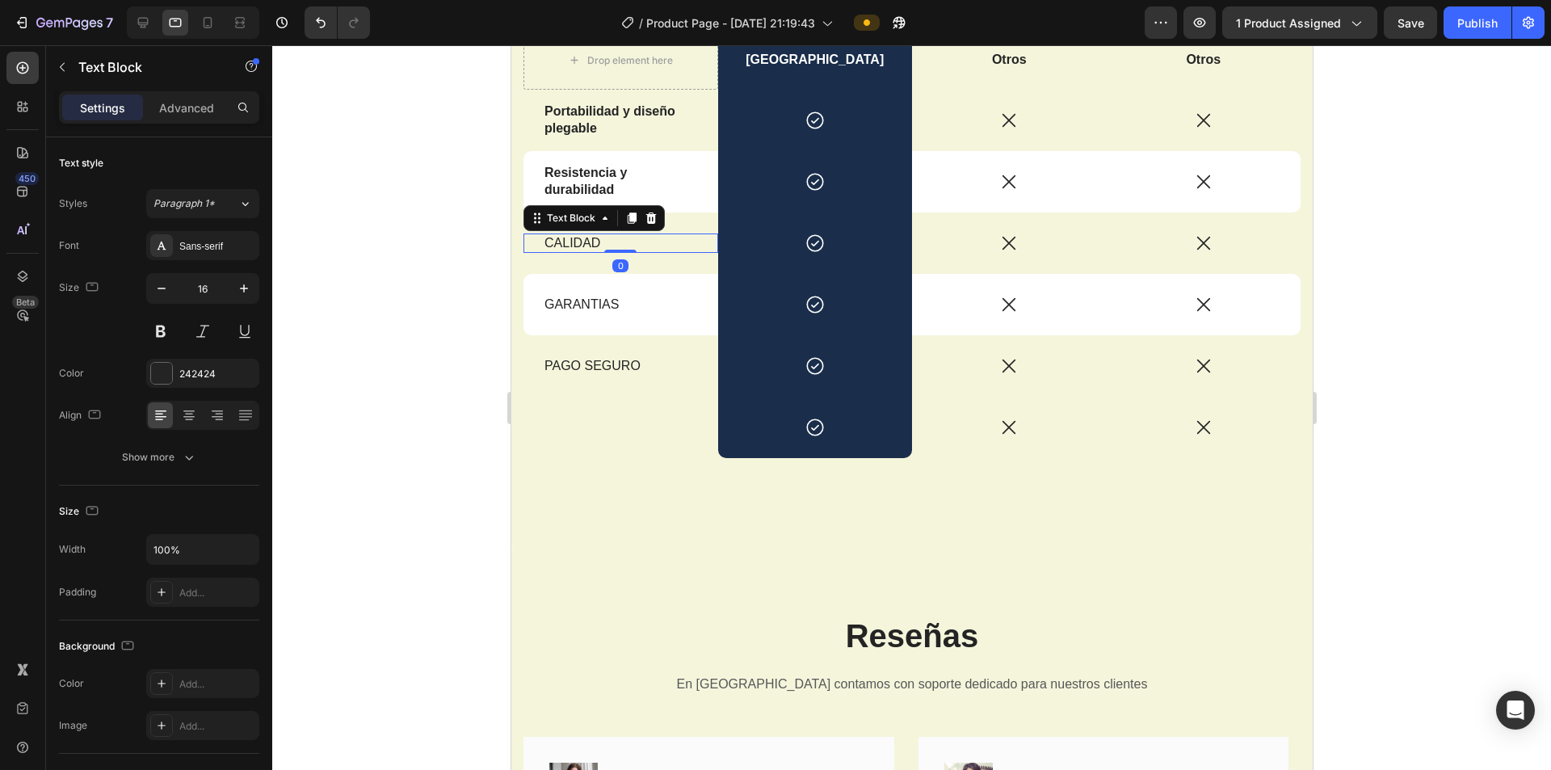
click at [593, 236] on p "CALIDAD" at bounding box center [620, 243] width 153 height 17
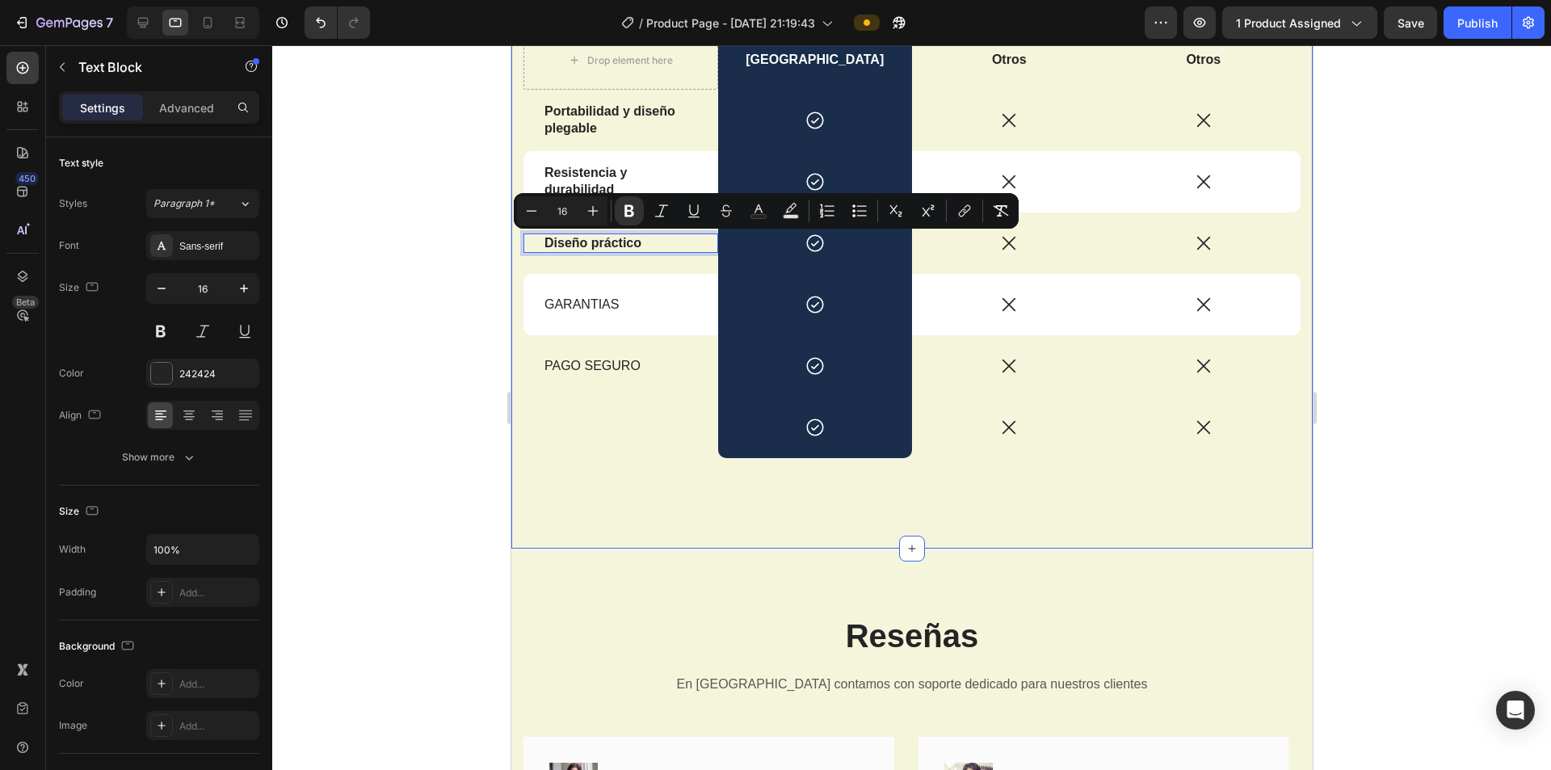
click at [478, 309] on div at bounding box center [911, 407] width 1279 height 725
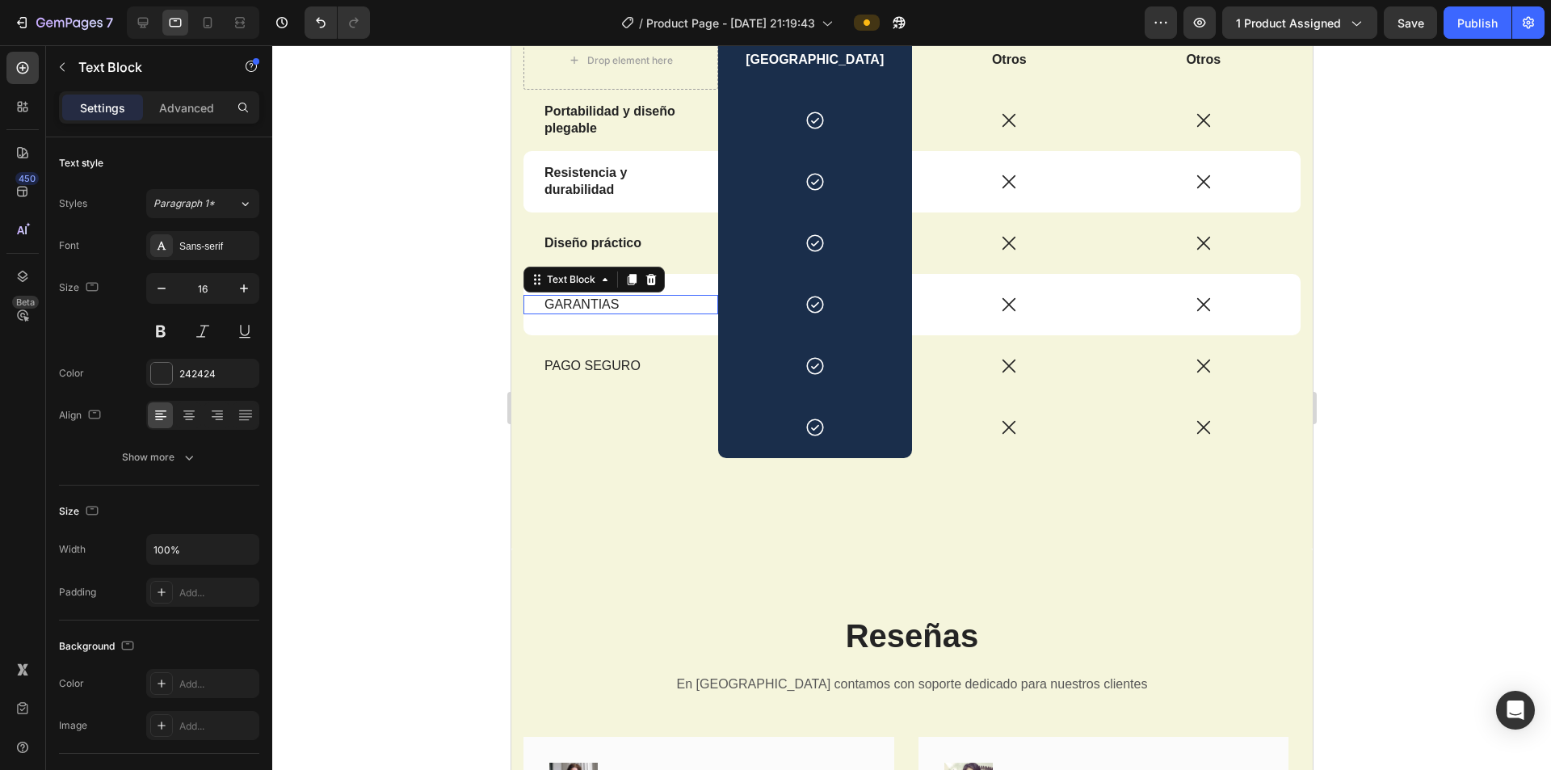
click at [569, 302] on p "GARANTIAS" at bounding box center [620, 305] width 153 height 17
click at [596, 304] on strong "Facilidad de limpiar" at bounding box center [604, 304] width 120 height 14
click at [608, 360] on p "PAGO SEGURO" at bounding box center [620, 366] width 153 height 17
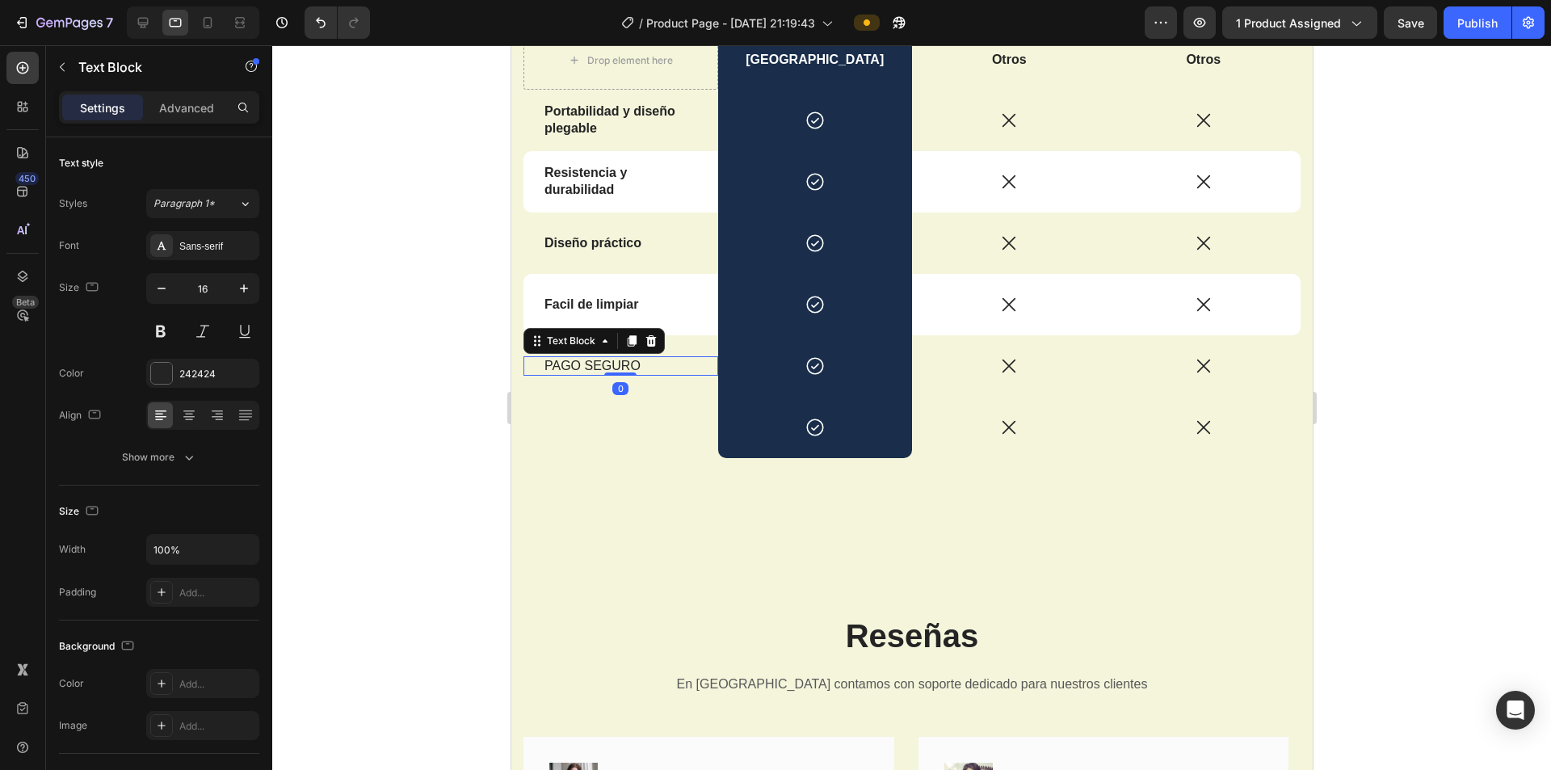
click at [562, 288] on div "Text Block" at bounding box center [554, 285] width 55 height 15
click at [567, 305] on strong "Facil de limpiar" at bounding box center [591, 304] width 94 height 14
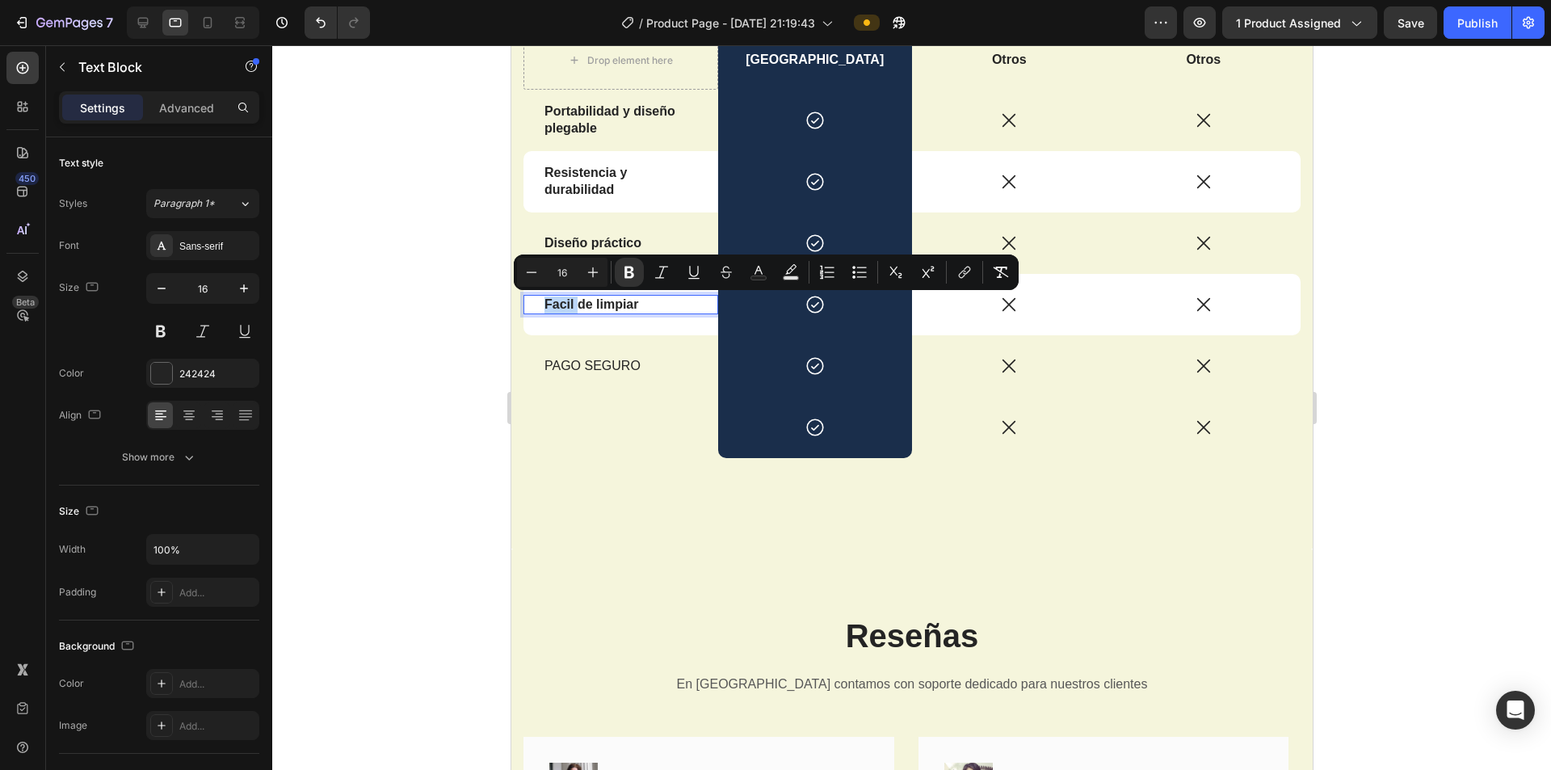
drag, startPoint x: 567, startPoint y: 305, endPoint x: 556, endPoint y: 305, distance: 11.3
click at [556, 305] on strong "Facil de limpiar" at bounding box center [591, 304] width 94 height 14
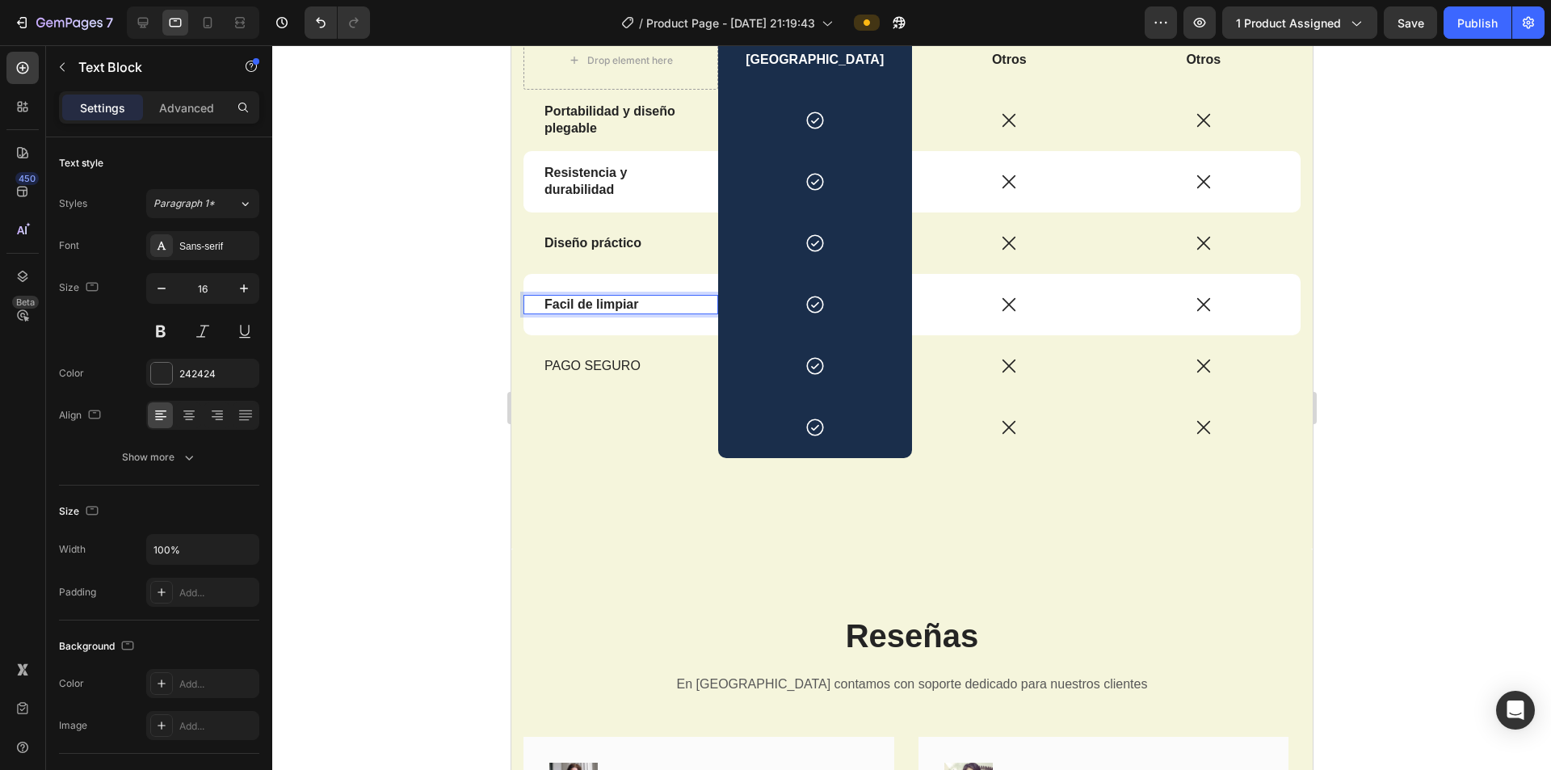
drag, startPoint x: 560, startPoint y: 306, endPoint x: 669, endPoint y: 300, distance: 109.3
click at [669, 300] on p "Facil de limpiar" at bounding box center [620, 305] width 153 height 17
click at [552, 302] on strong "Facil de limpiar" at bounding box center [591, 304] width 94 height 14
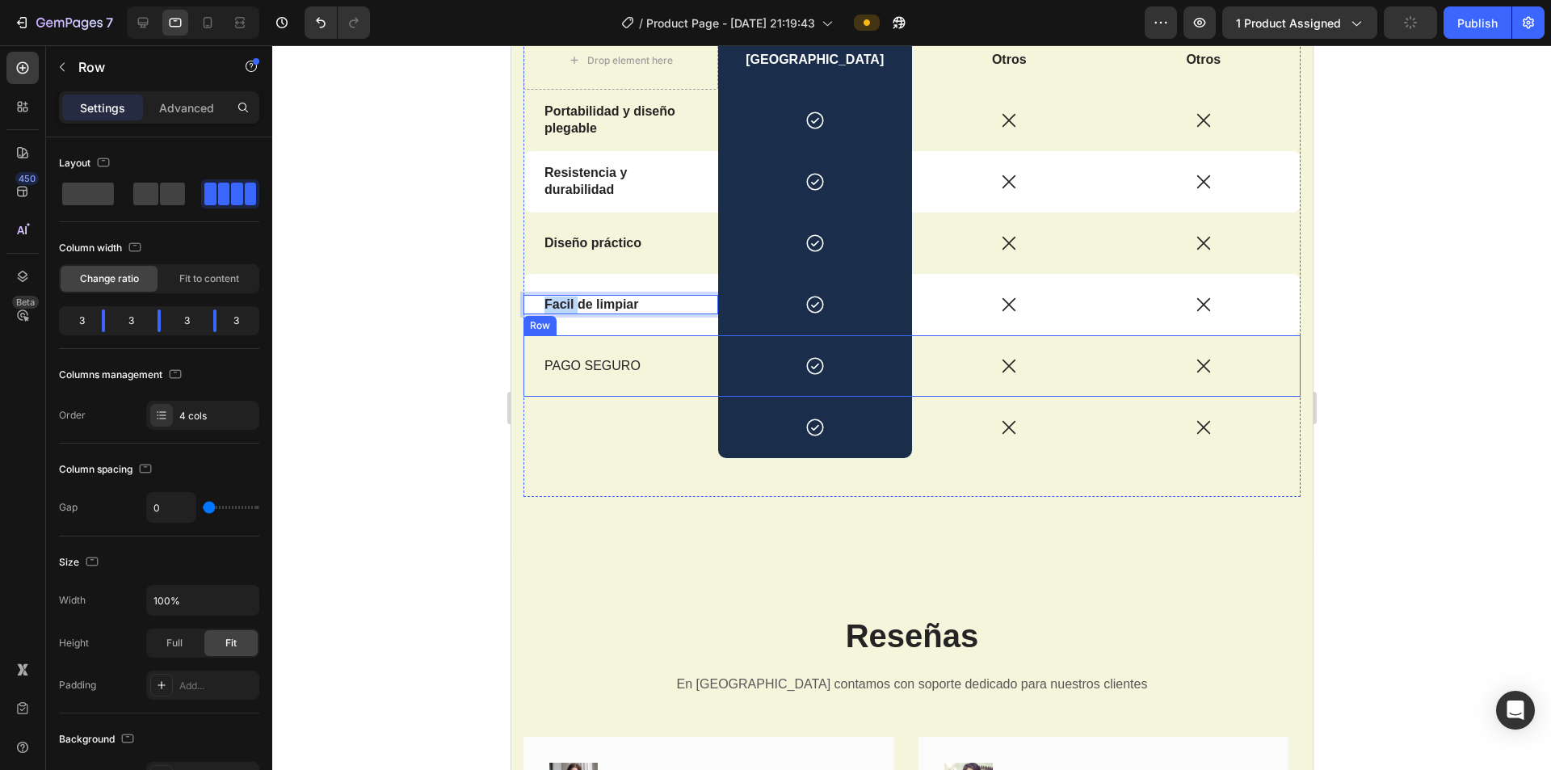
click at [562, 356] on div "PAGO SEGURO Text Block" at bounding box center [620, 365] width 195 height 61
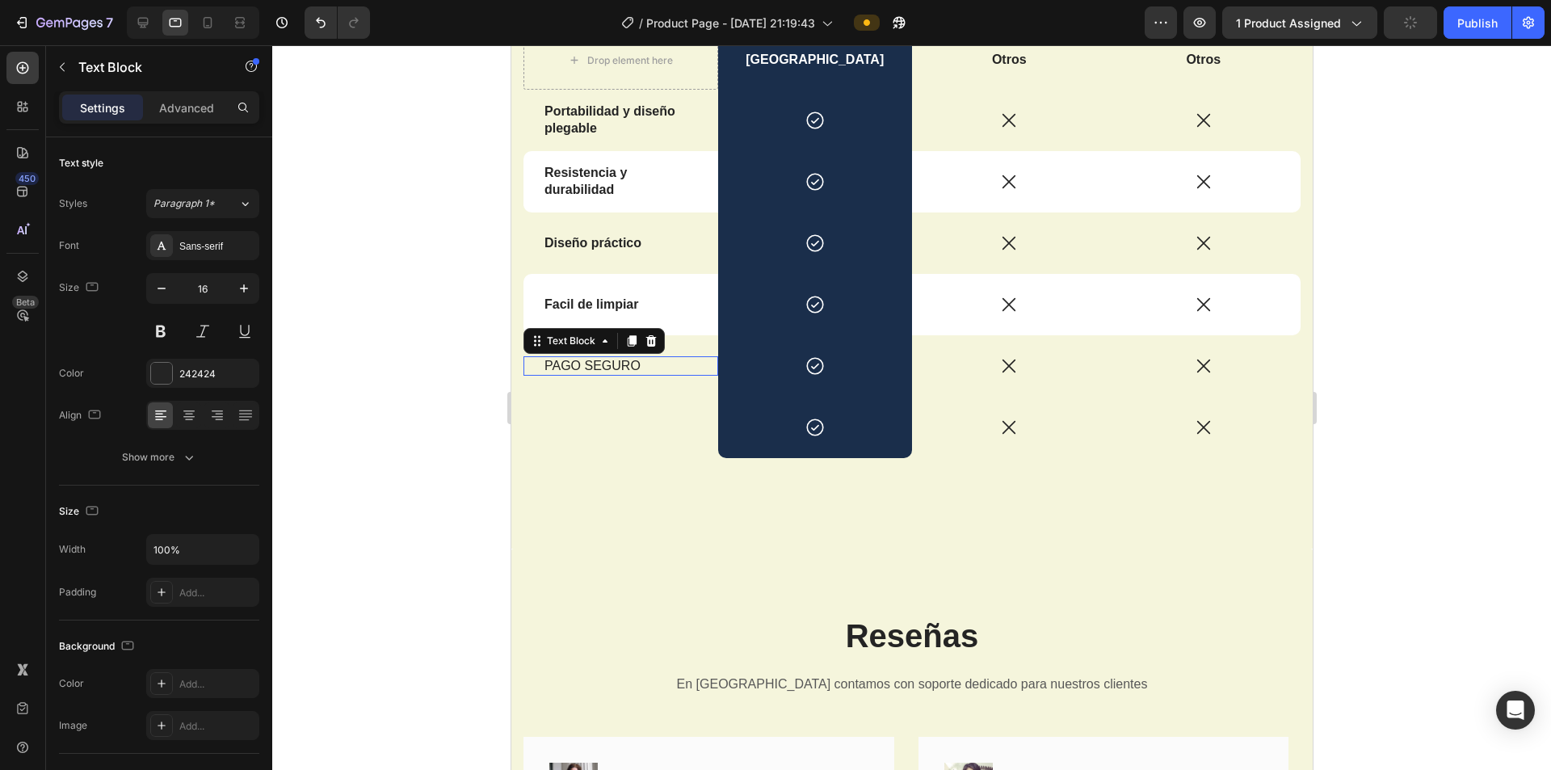
click at [562, 358] on p "PAGO SEGURO" at bounding box center [620, 366] width 153 height 17
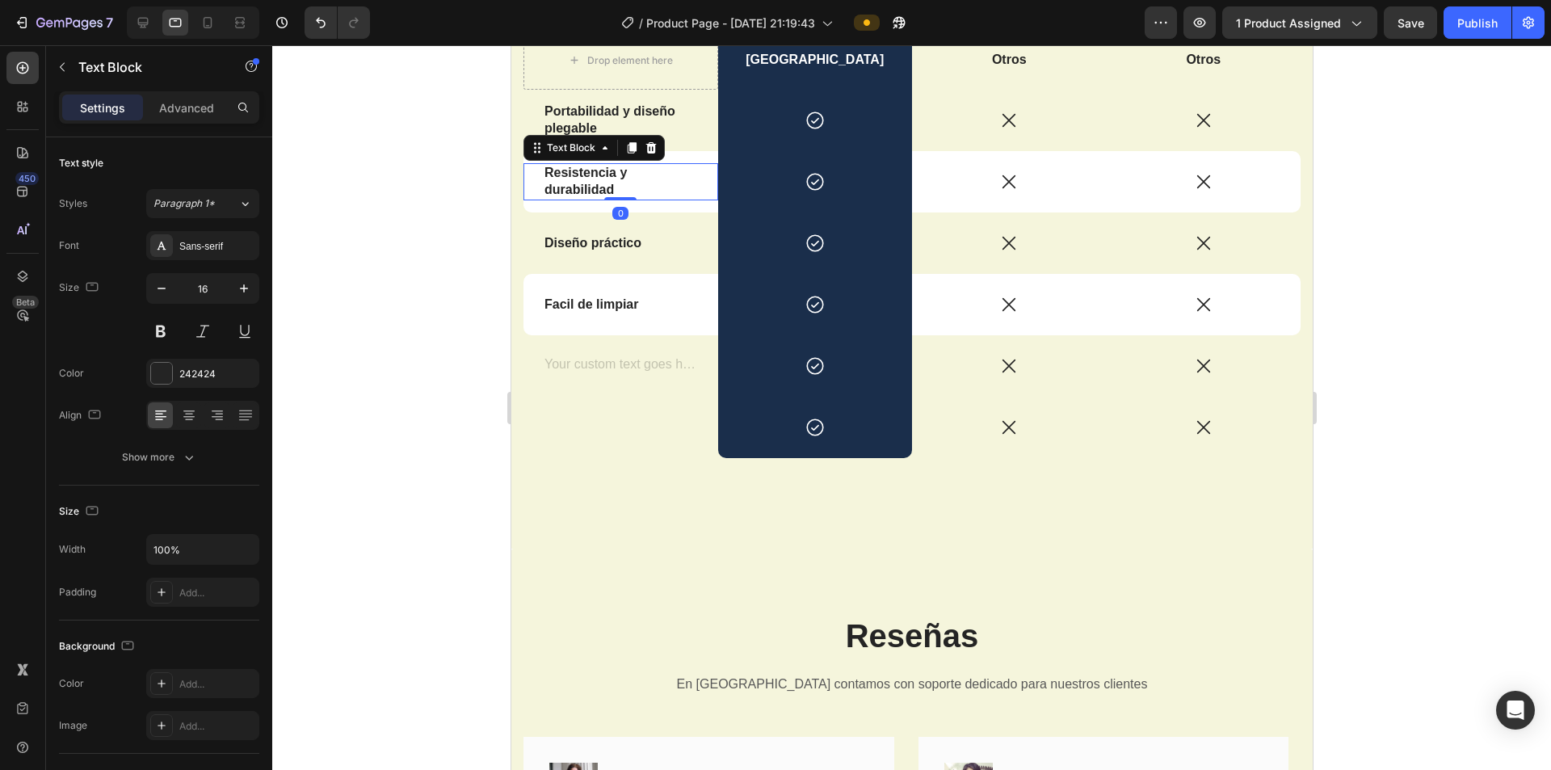
click at [607, 192] on strong "Resistencia y durabilidad" at bounding box center [585, 181] width 82 height 31
click at [615, 191] on p "Resistencia y durabilidad" at bounding box center [620, 182] width 153 height 34
drag, startPoint x: 621, startPoint y: 187, endPoint x: 528, endPoint y: 173, distance: 93.2
click at [528, 174] on div "Resistencia y durabilidad Text Block 0" at bounding box center [620, 181] width 195 height 37
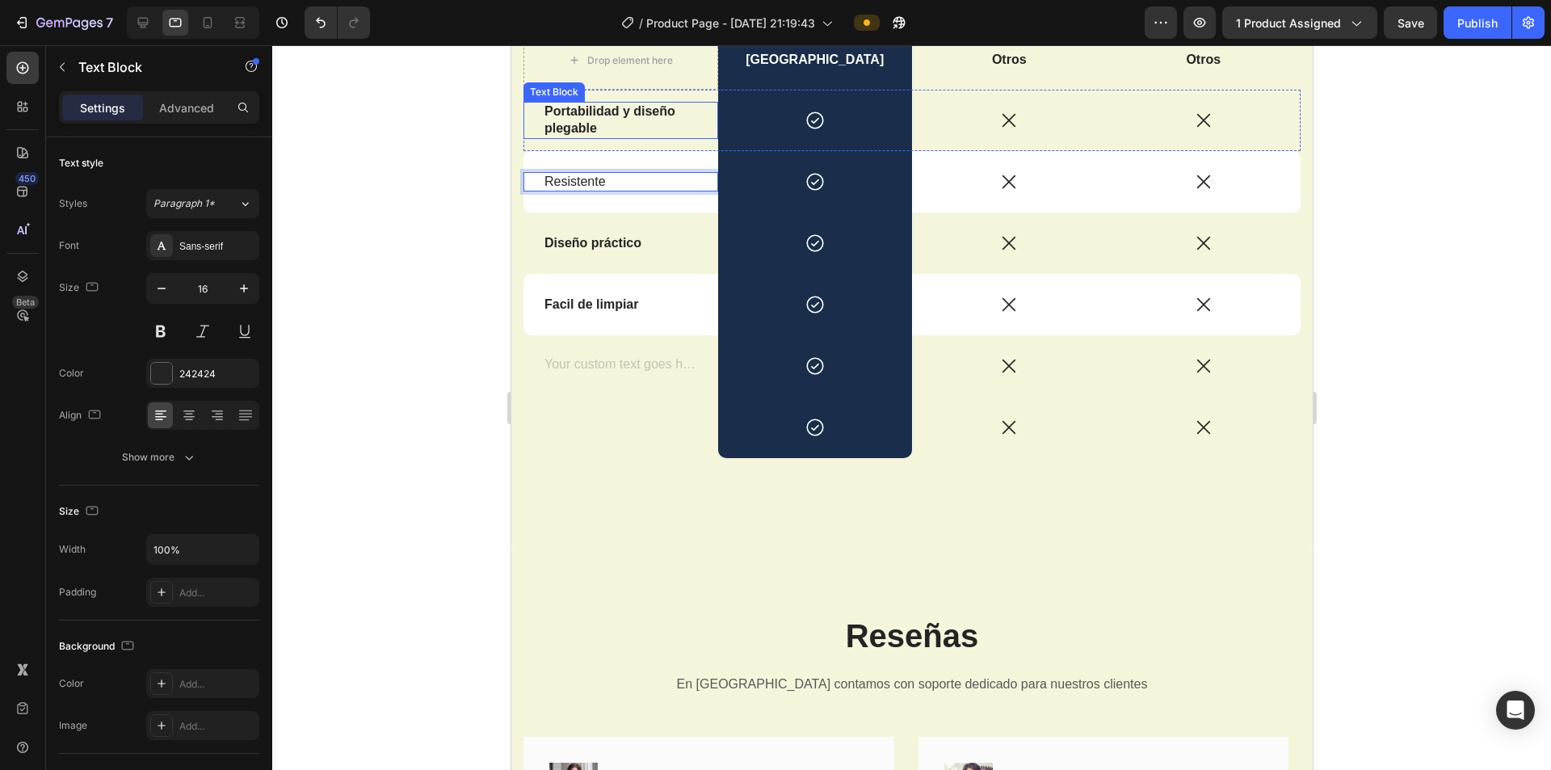
click at [598, 108] on strong "Portabilidad y diseño plegable" at bounding box center [609, 119] width 131 height 31
click at [606, 125] on p "Portabilidad y diseño plegable" at bounding box center [620, 120] width 153 height 34
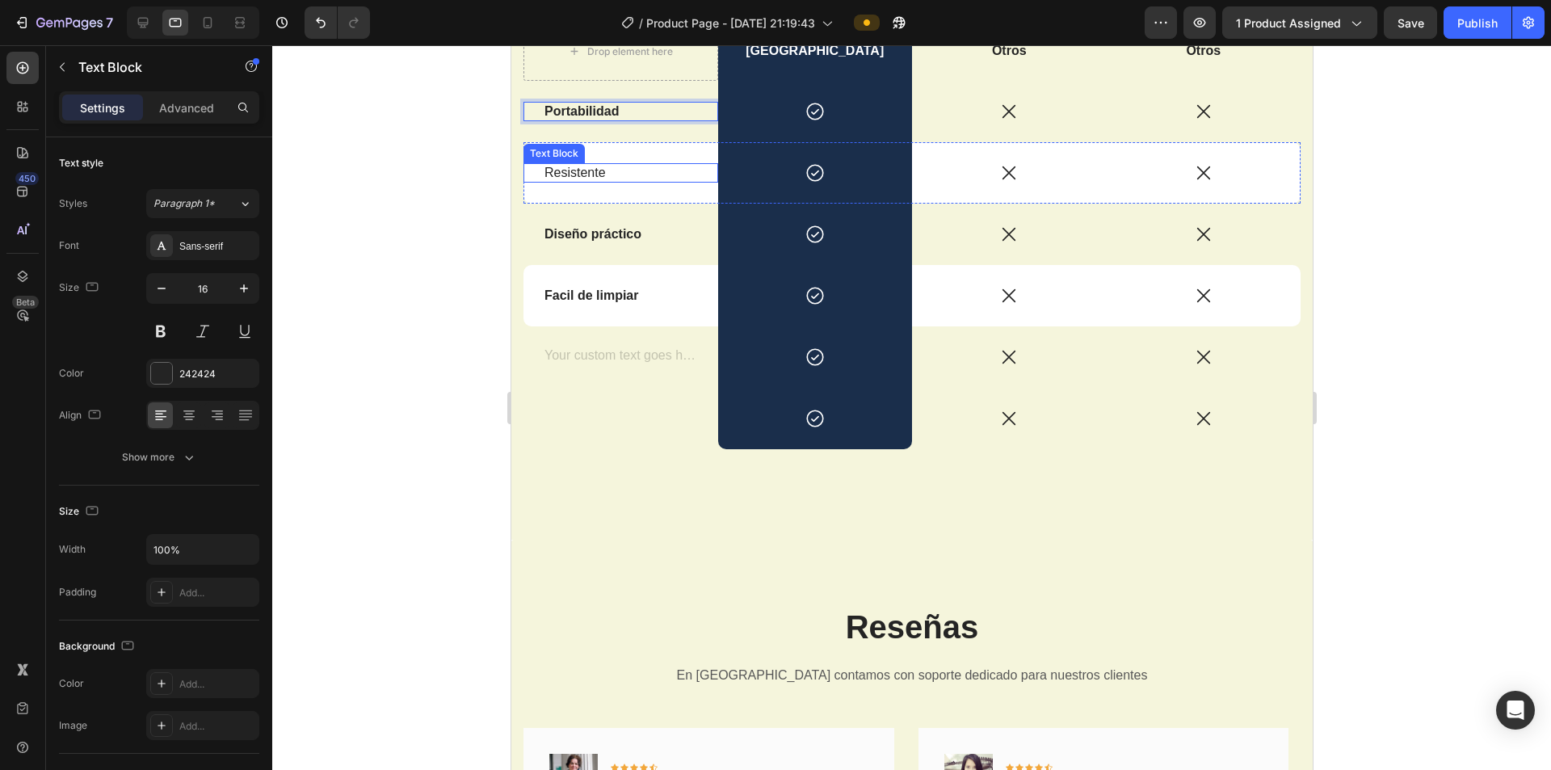
click at [564, 163] on div "Resistente Text Block" at bounding box center [620, 173] width 195 height 20
click at [564, 163] on div "Resistente" at bounding box center [620, 173] width 156 height 20
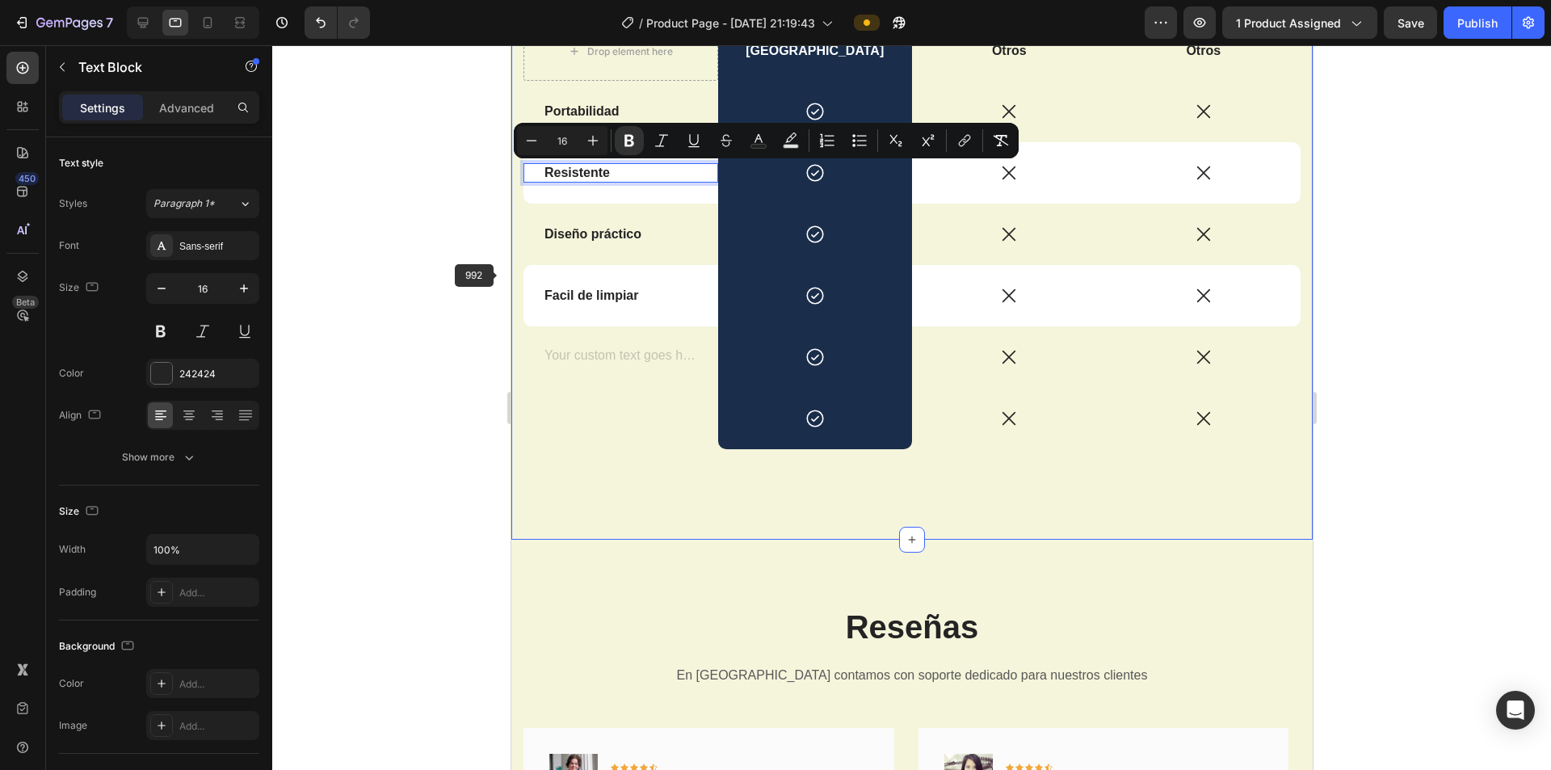
drag, startPoint x: 467, startPoint y: 274, endPoint x: 494, endPoint y: 276, distance: 27.5
click at [468, 274] on div at bounding box center [911, 407] width 1279 height 725
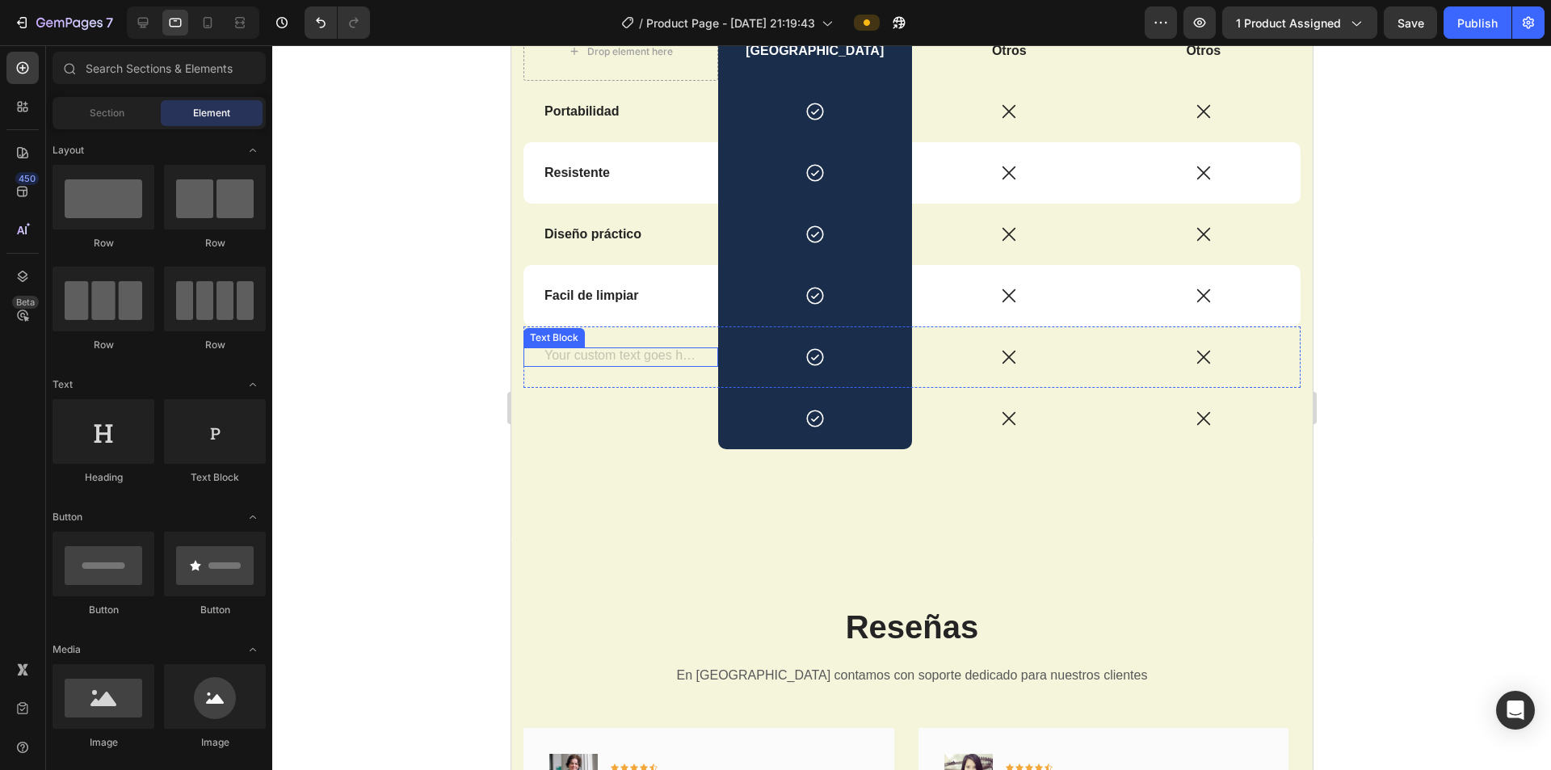
click at [593, 354] on div "Rich Text Editor. Editing area: main" at bounding box center [620, 357] width 156 height 20
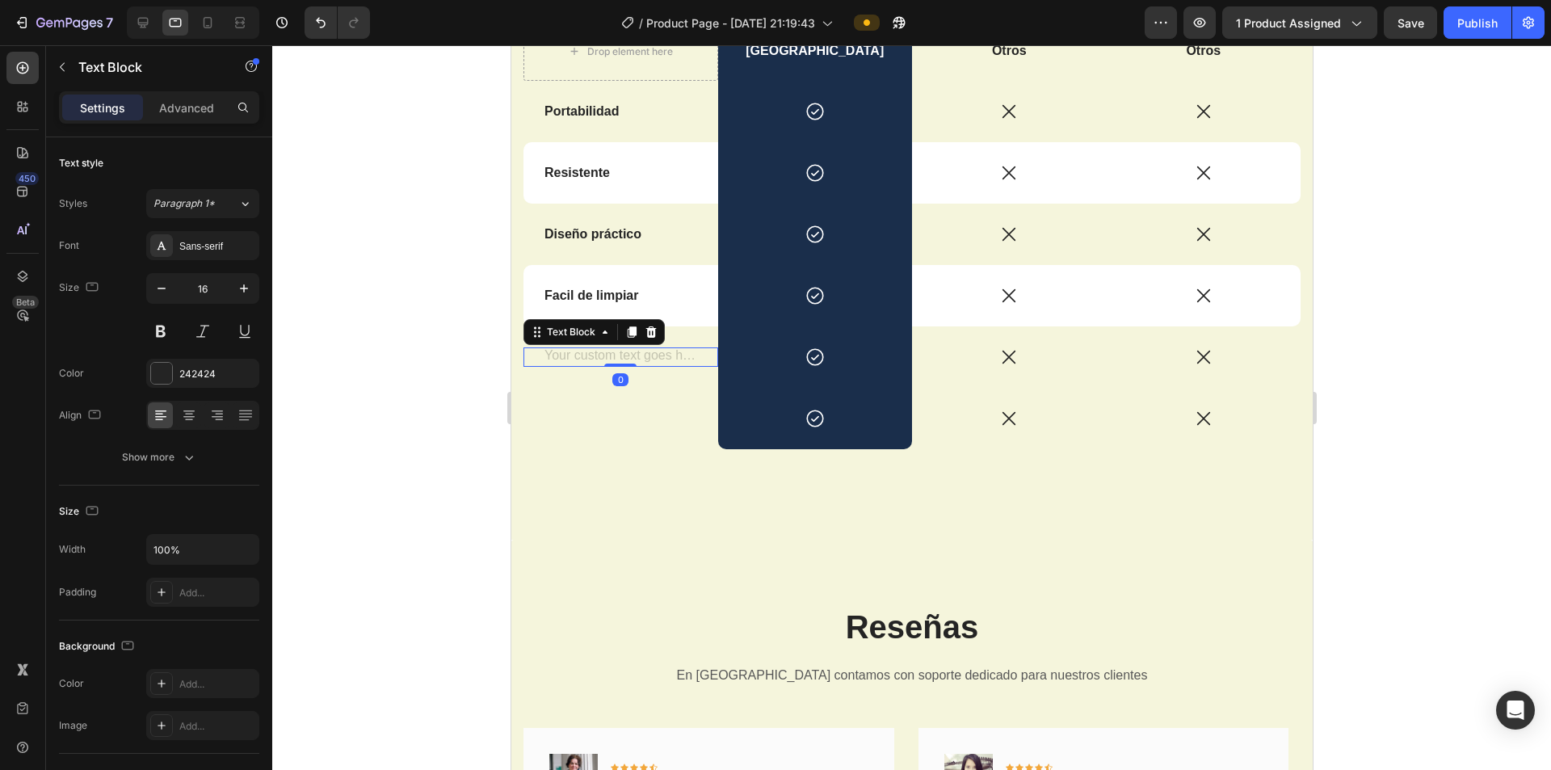
click at [593, 354] on div "Rich Text Editor. Editing area: main" at bounding box center [620, 357] width 156 height 20
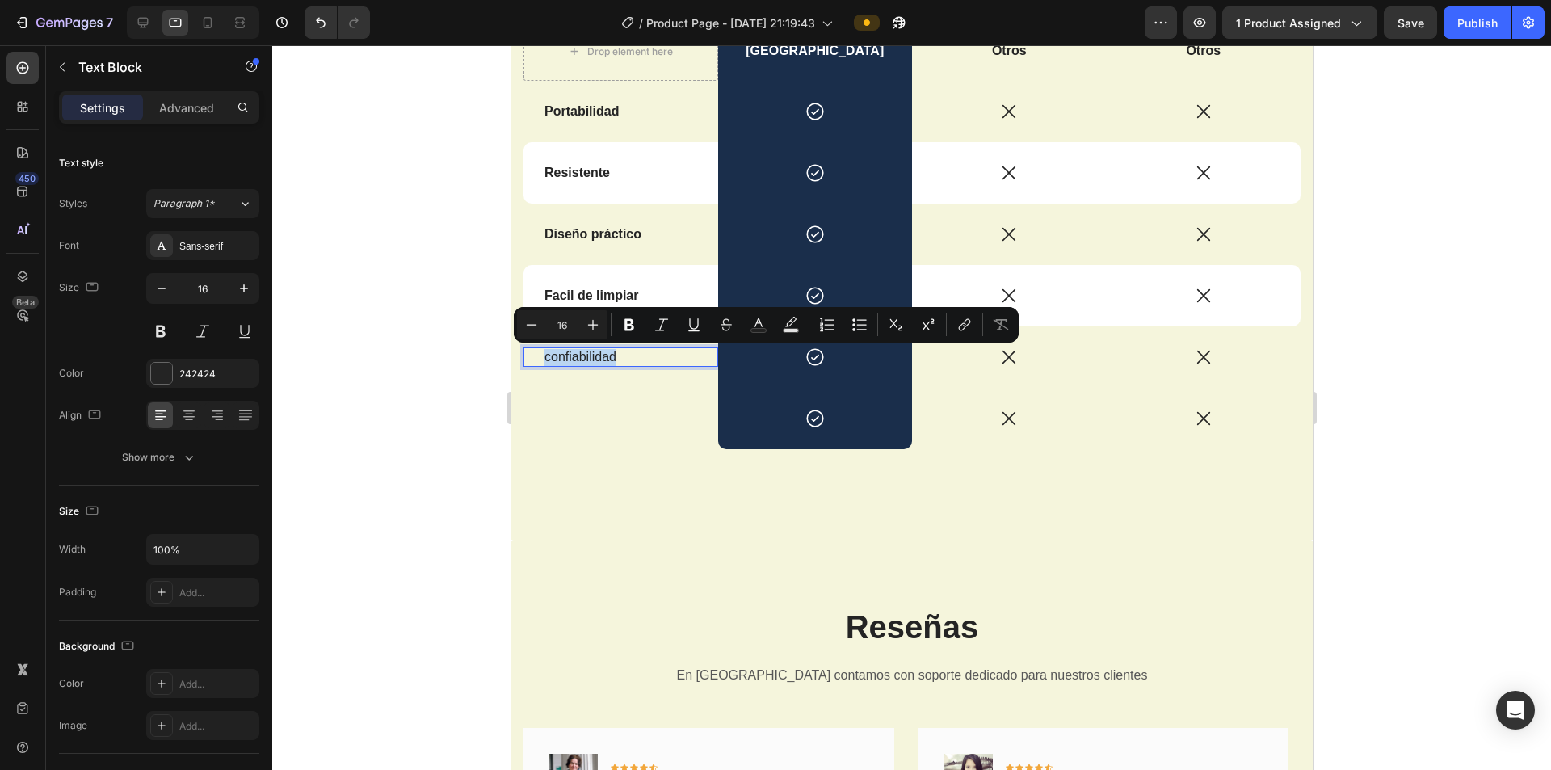
drag, startPoint x: 584, startPoint y: 354, endPoint x: 535, endPoint y: 355, distance: 49.3
click at [535, 355] on div "confiabilidad Text Block 0" at bounding box center [620, 357] width 195 height 20
click at [621, 425] on p "Rich Text Editor. Editing area: main" at bounding box center [620, 418] width 153 height 17
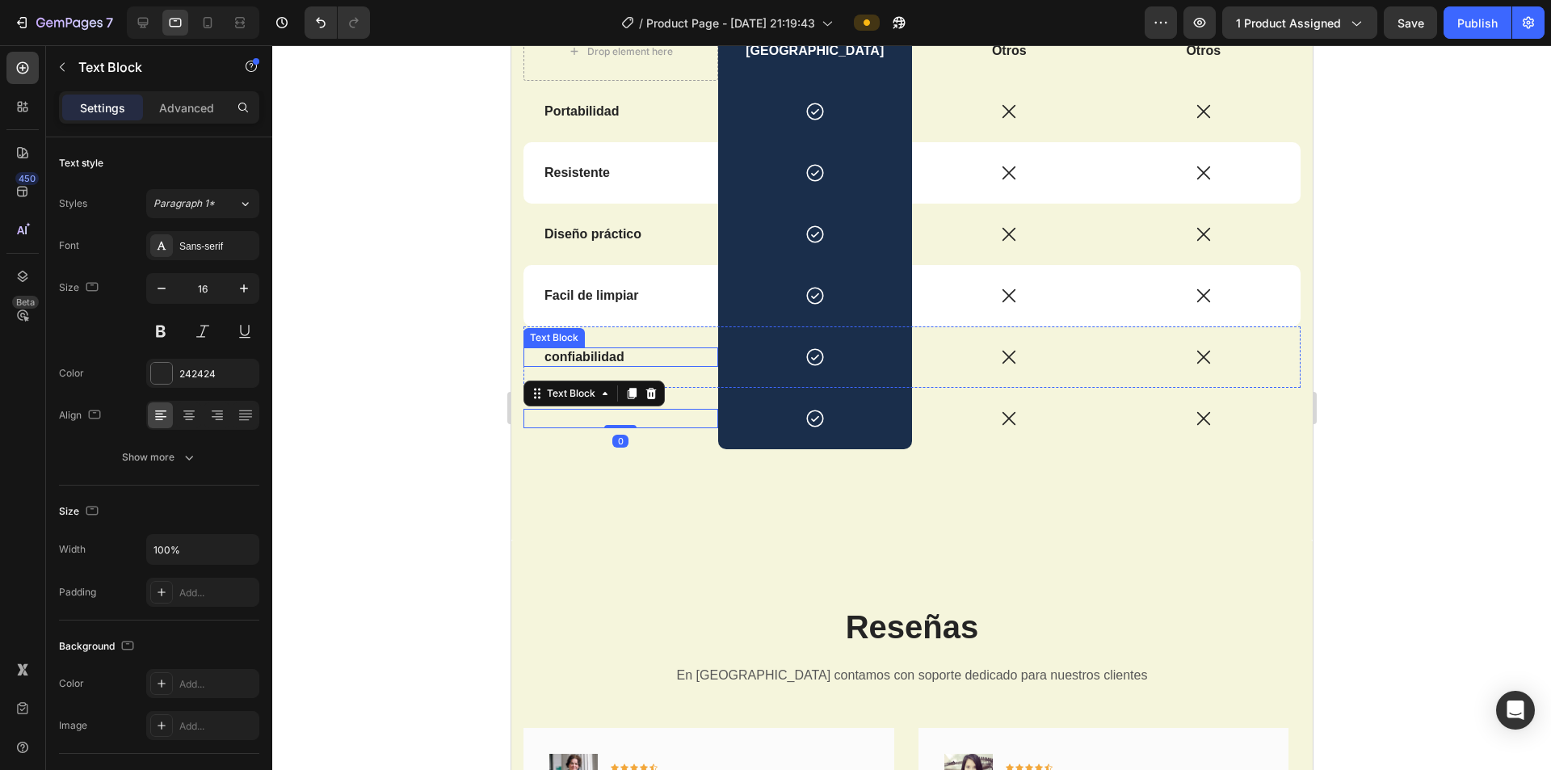
click at [561, 355] on strong "confiabilidad" at bounding box center [584, 357] width 80 height 14
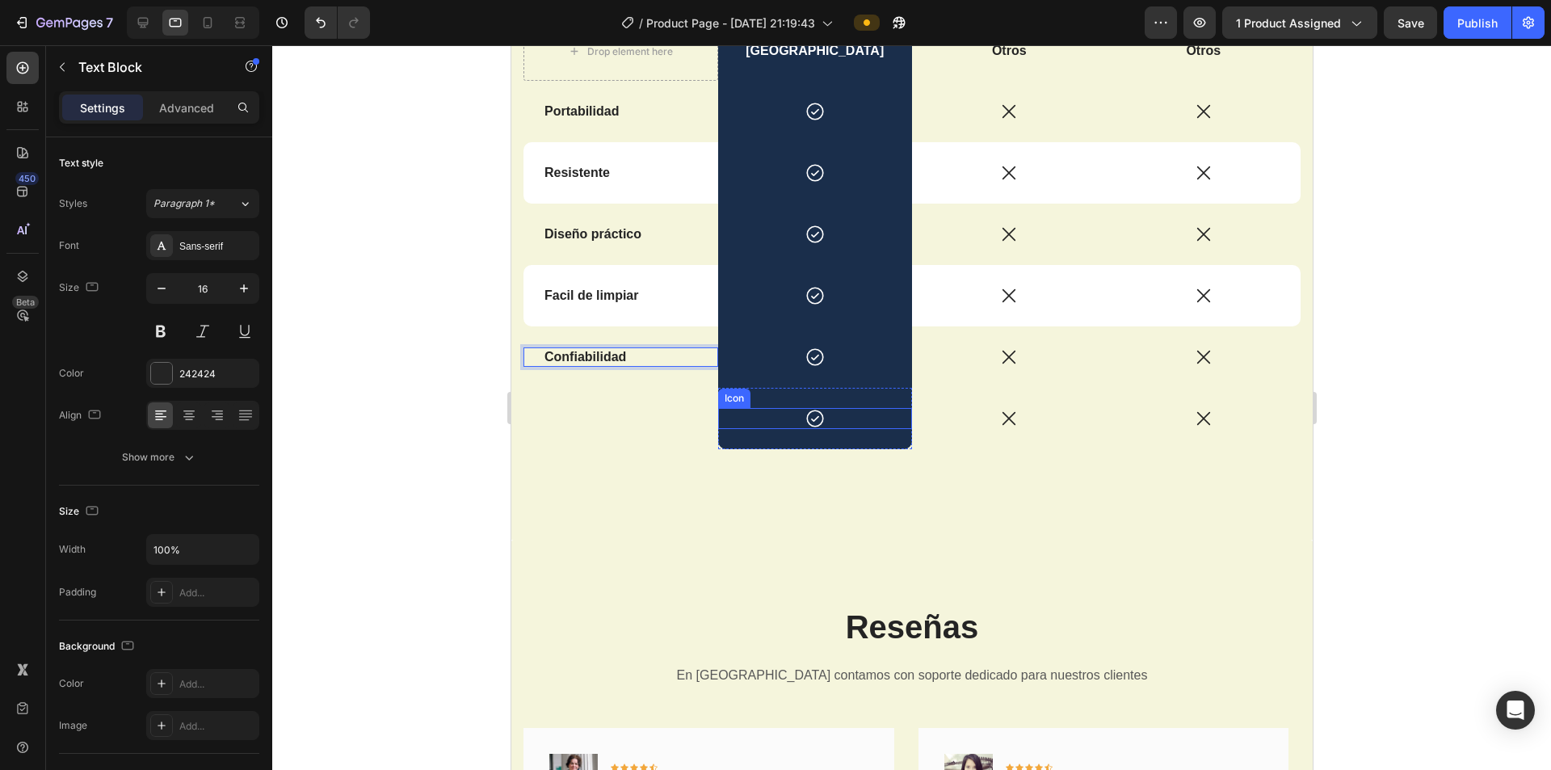
click at [693, 476] on div "Parrila Plegable Heading Drop element here Box Street Text Block Otros Text Blo…" at bounding box center [911, 216] width 777 height 543
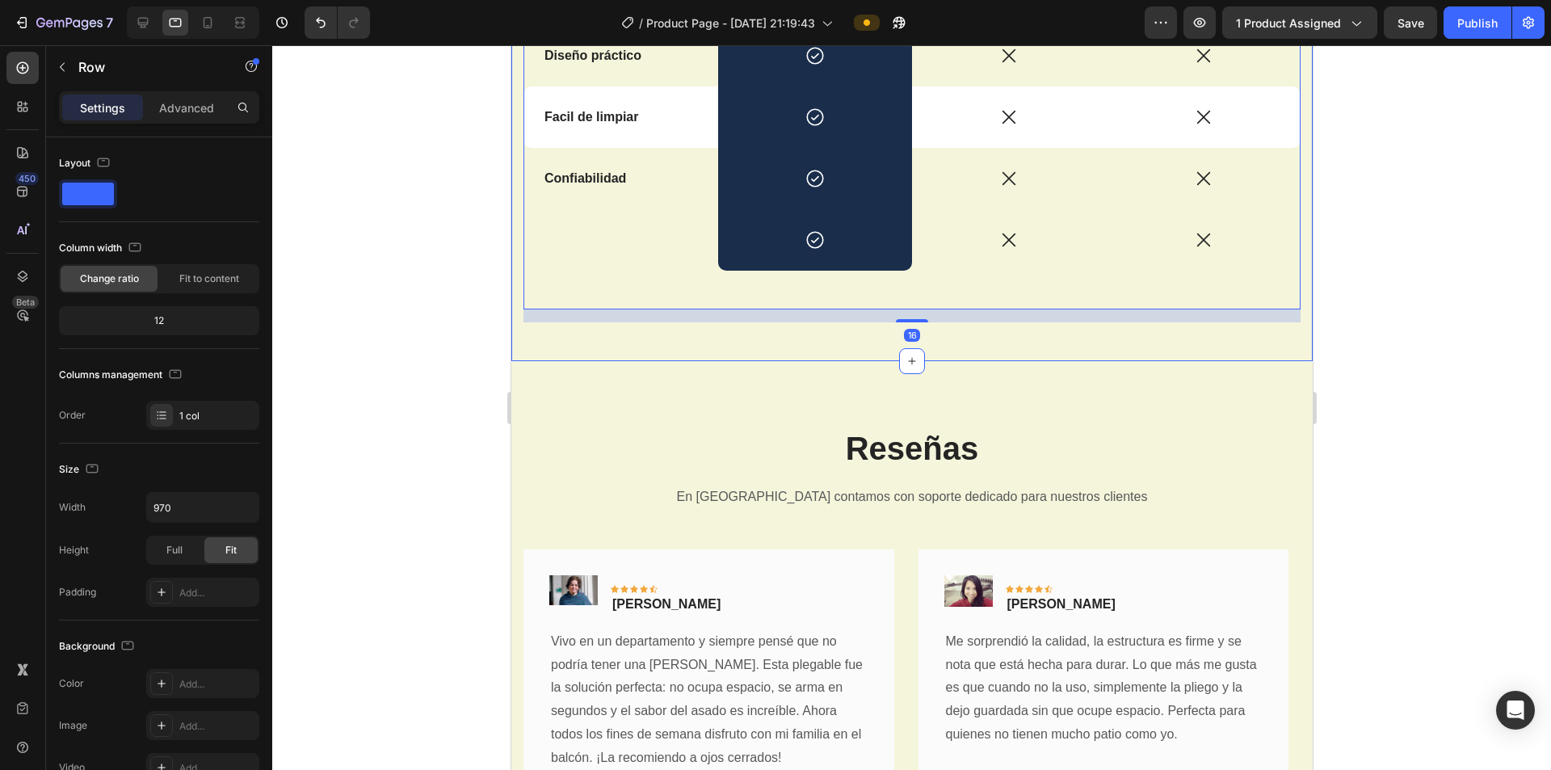
scroll to position [3027, 0]
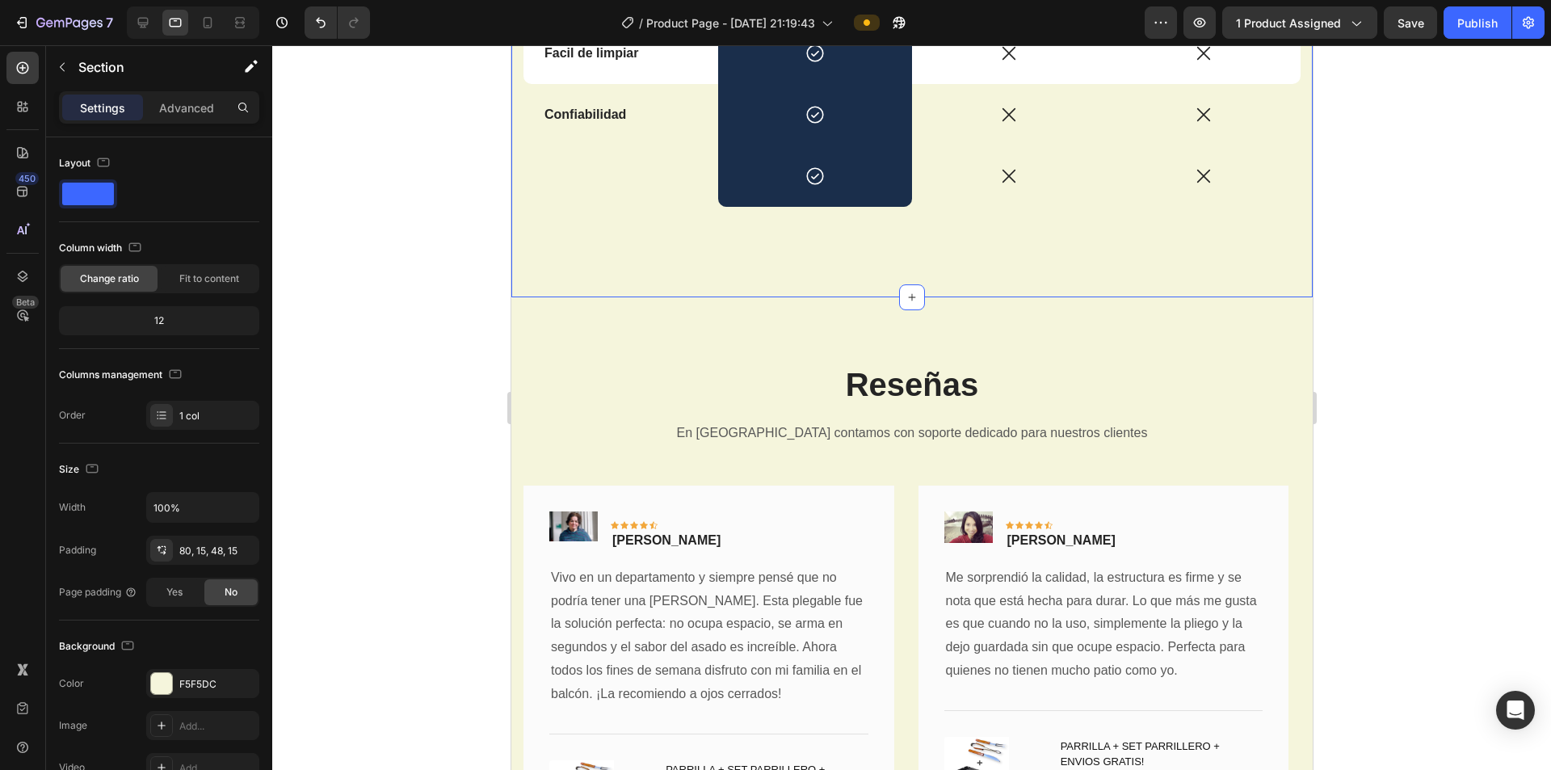
click at [693, 292] on div at bounding box center [911, 407] width 1279 height 725
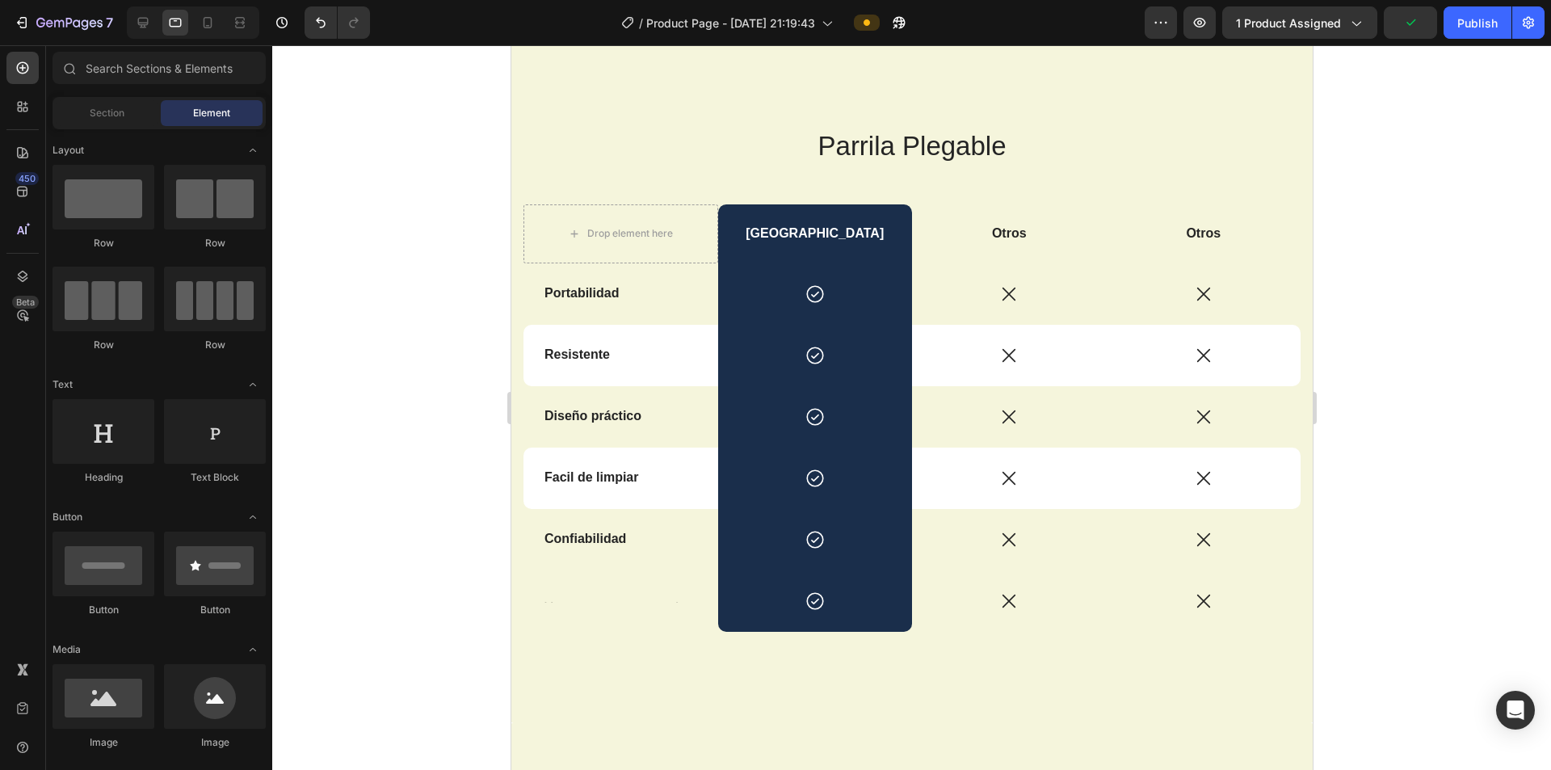
scroll to position [1647, 0]
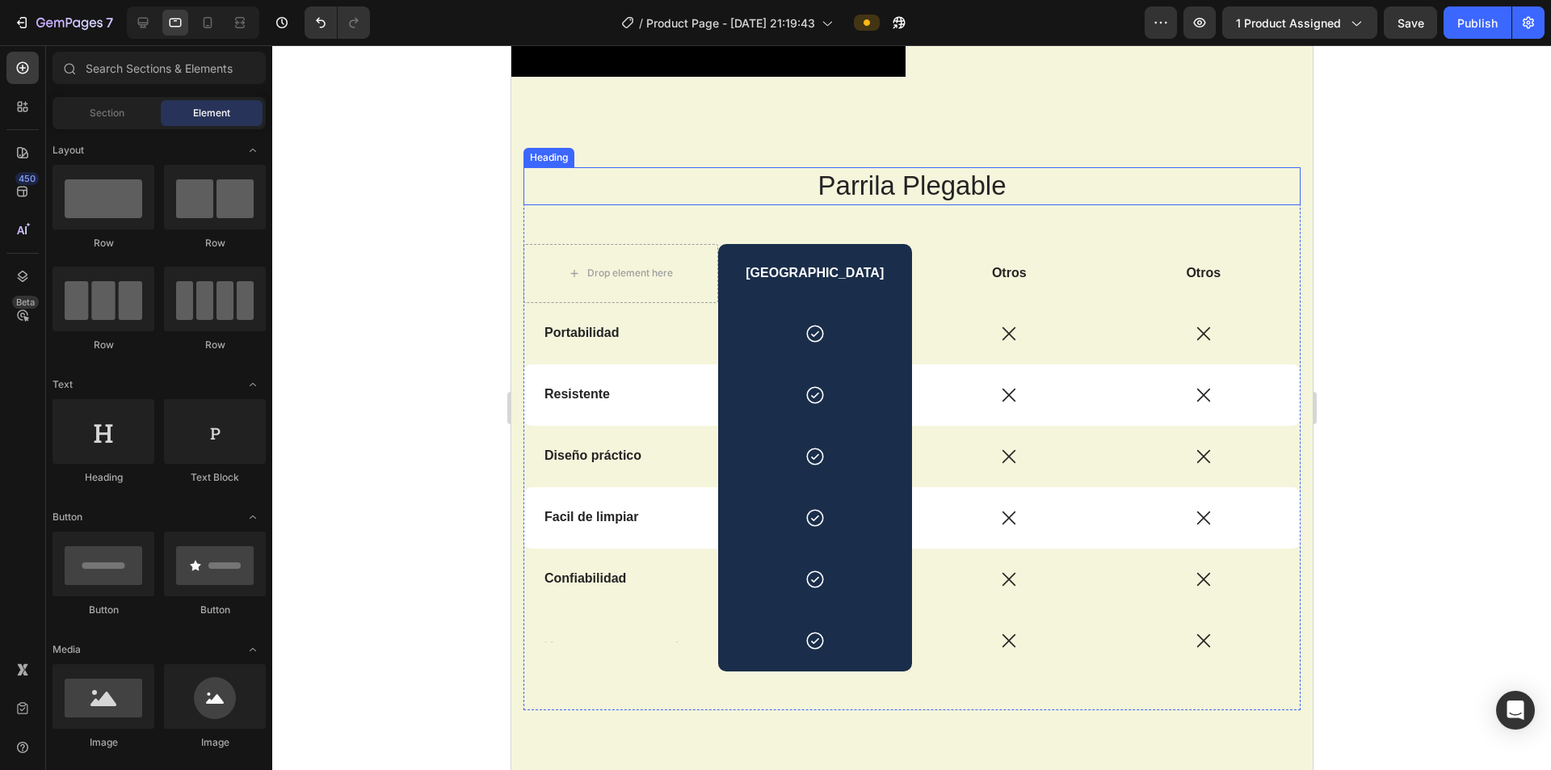
click at [693, 182] on h2 "Parrila Plegable" at bounding box center [911, 186] width 777 height 38
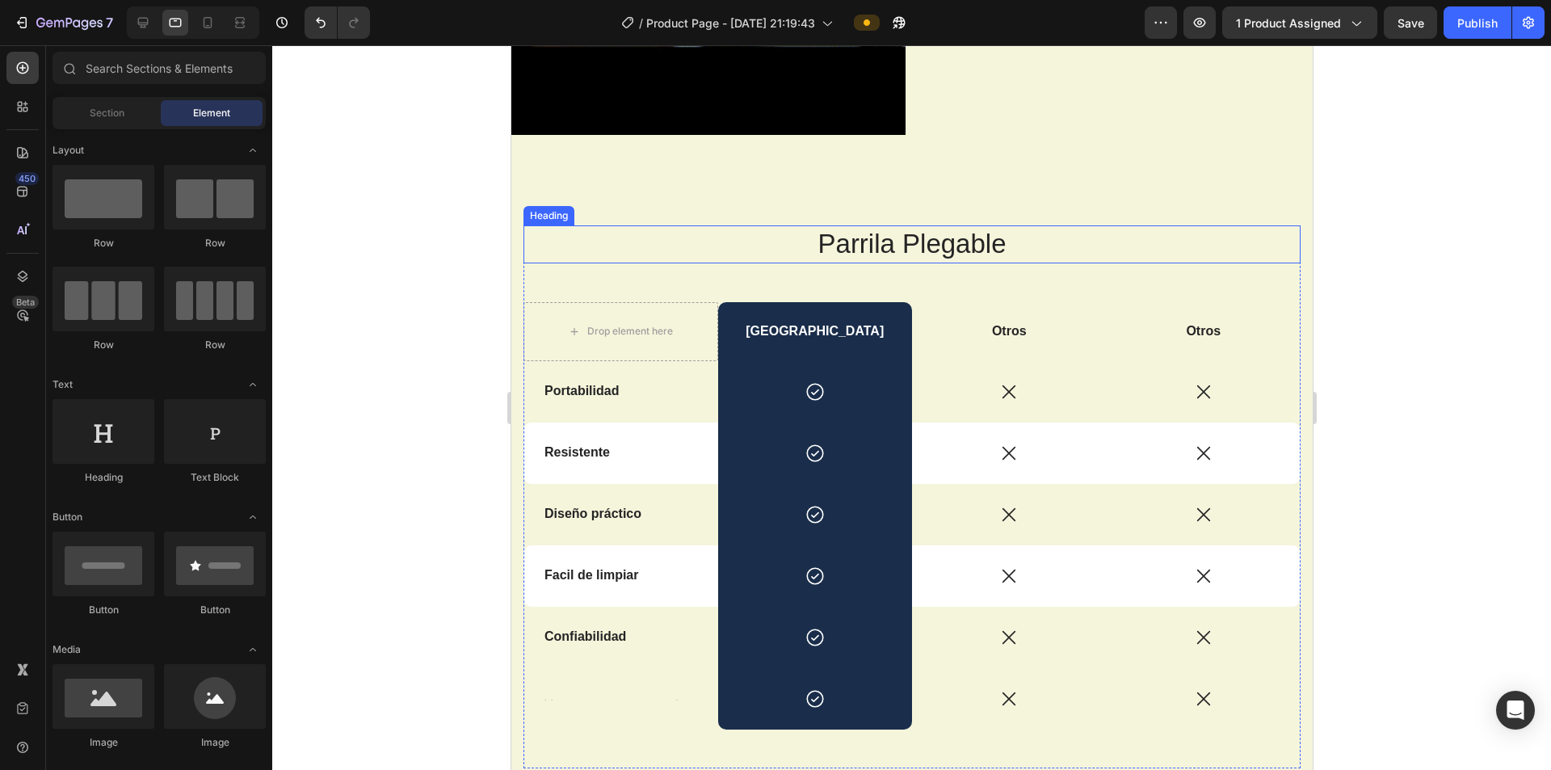
click at [693, 182] on div "Parrila Plegable Heading Drop element here Box Street Text Block Otros Text Blo…" at bounding box center [911, 490] width 801 height 659
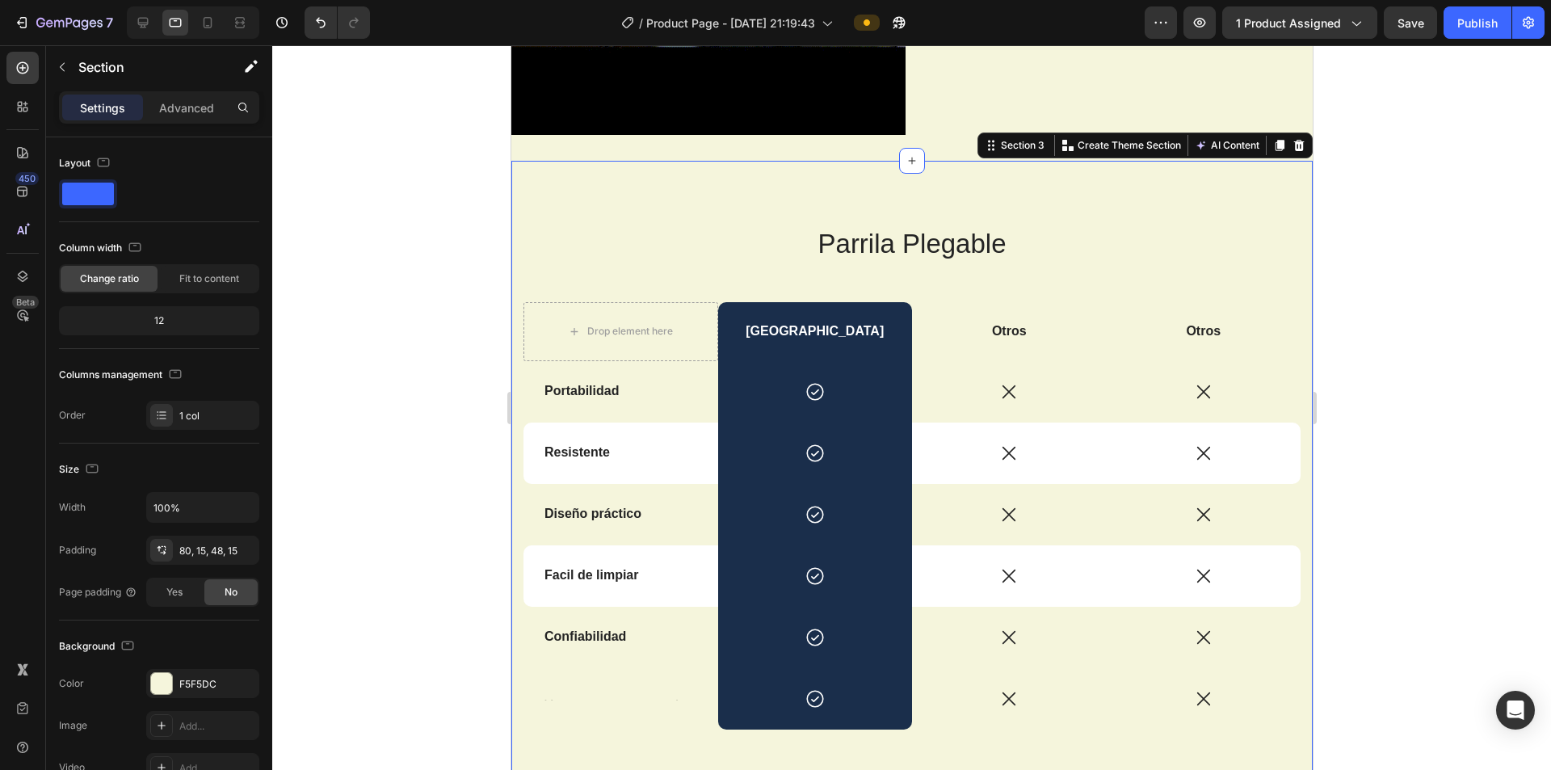
scroll to position [1566, 0]
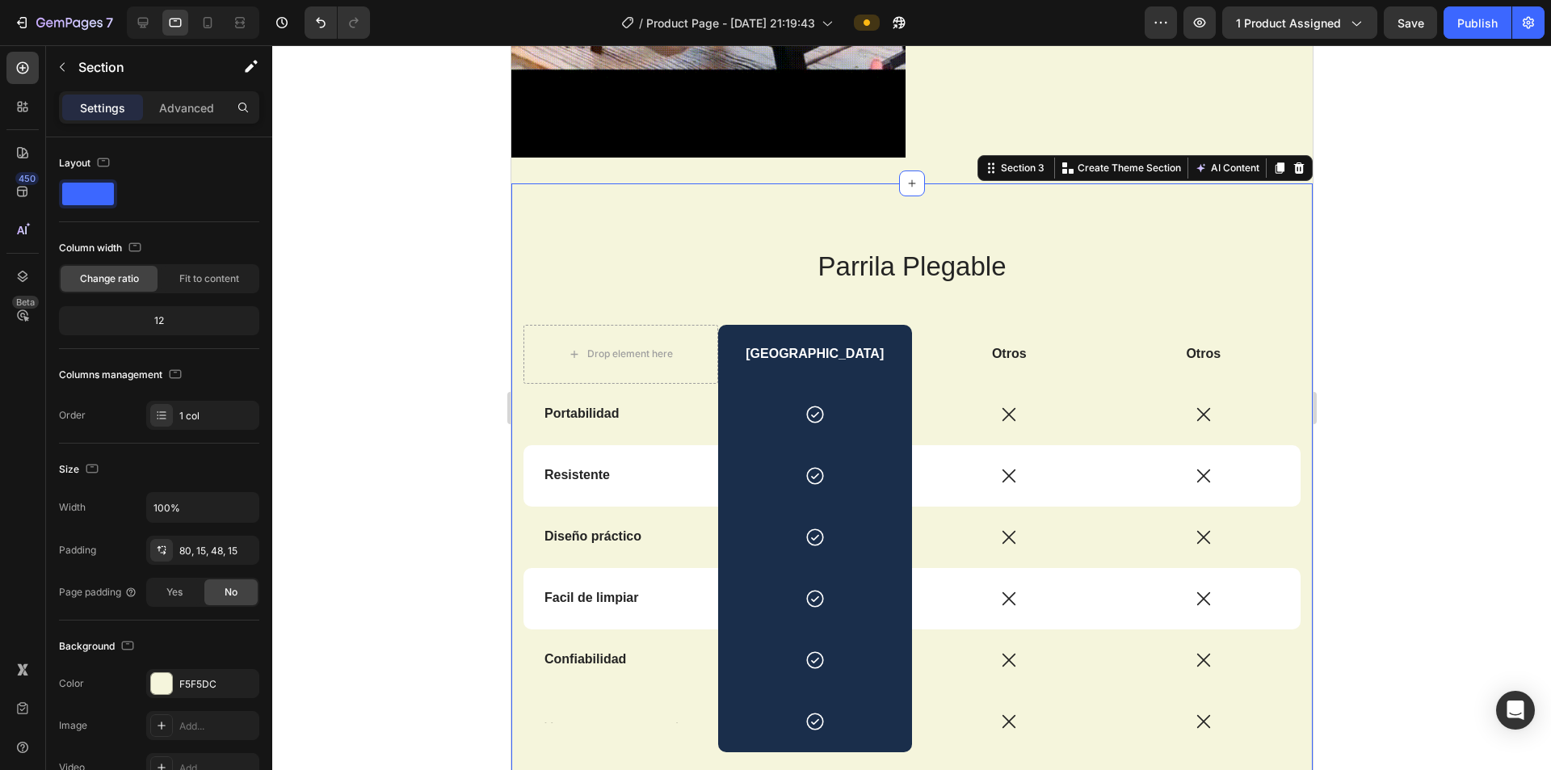
click at [693, 183] on div "Parrila Plegable Heading Drop element here Box Street Text Block Otros Text Blo…" at bounding box center [911, 512] width 801 height 659
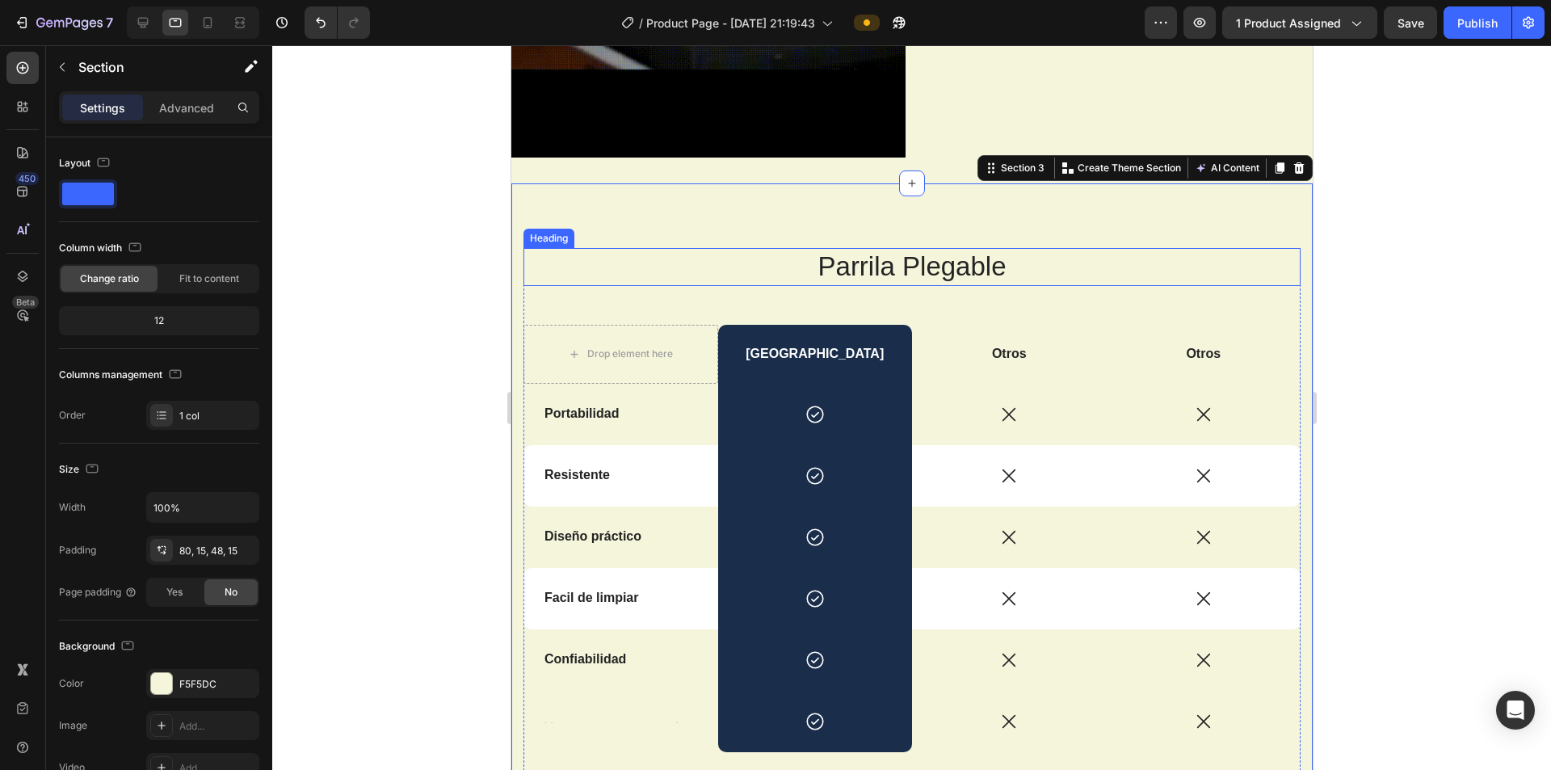
click at [693, 248] on h2 "Parrila Plegable" at bounding box center [911, 267] width 777 height 38
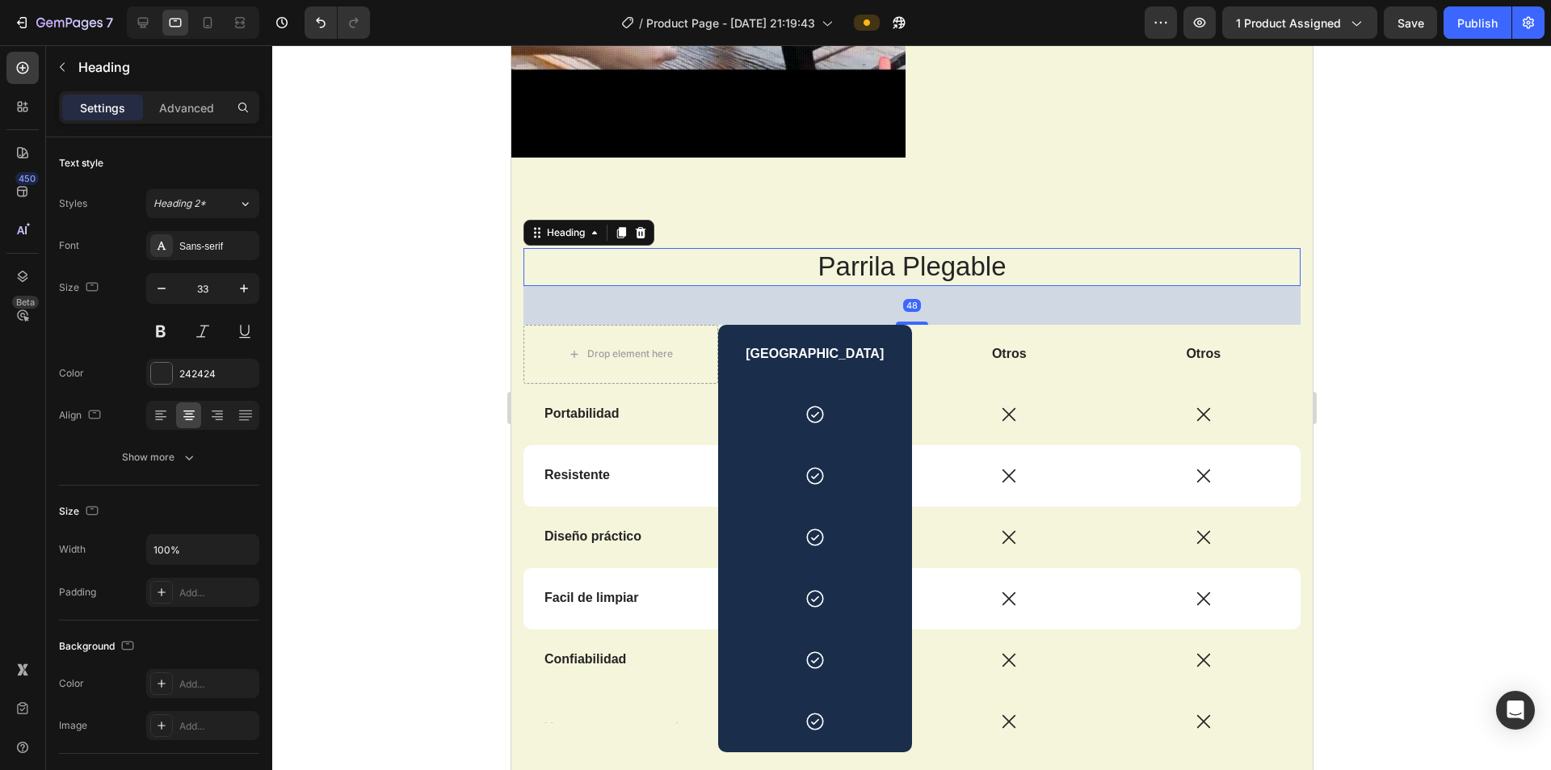
click at [693, 248] on h2 "Parrila Plegable" at bounding box center [911, 267] width 777 height 38
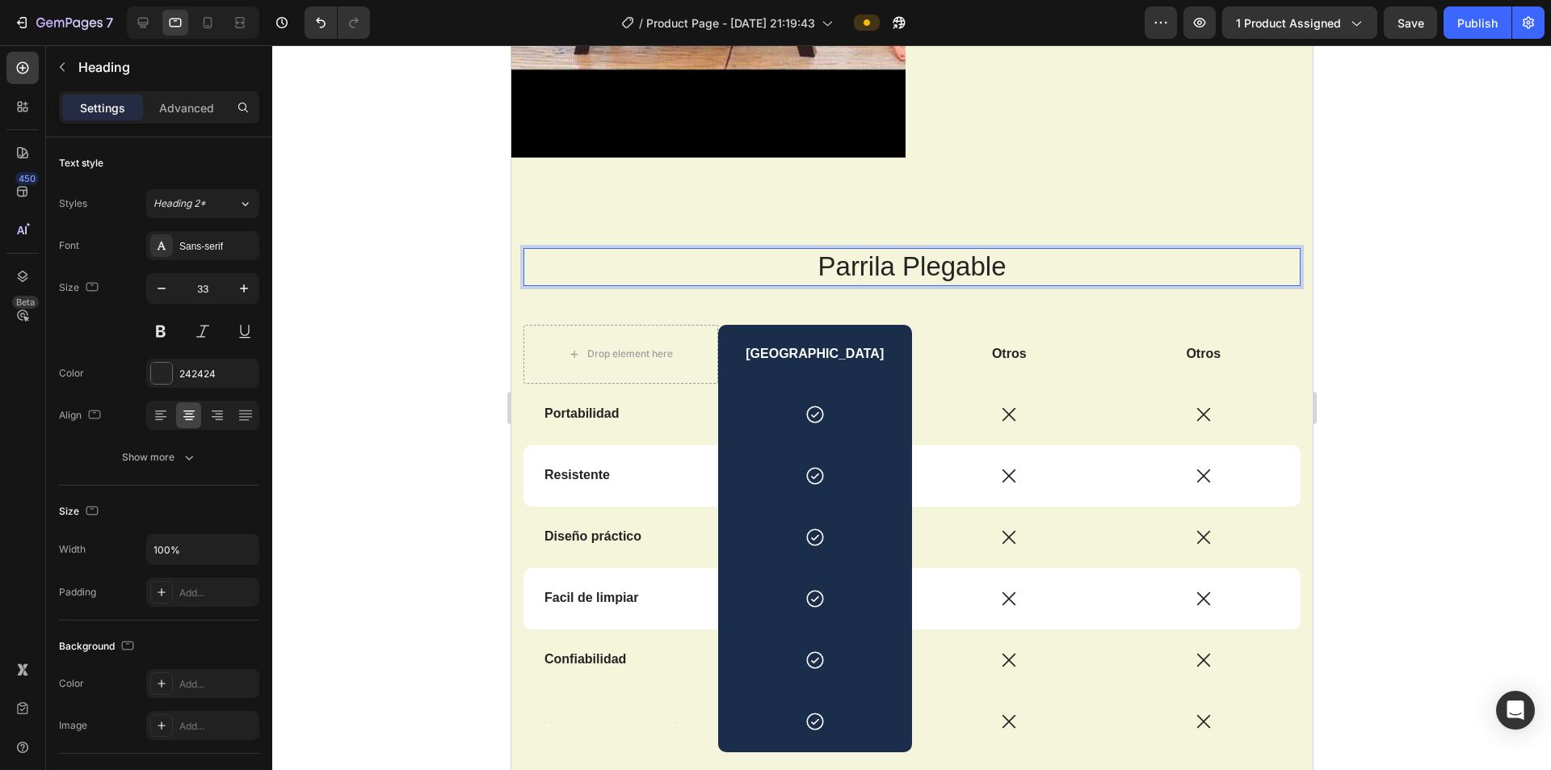
click at [693, 250] on p "Parrila Plegable" at bounding box center [911, 267] width 774 height 35
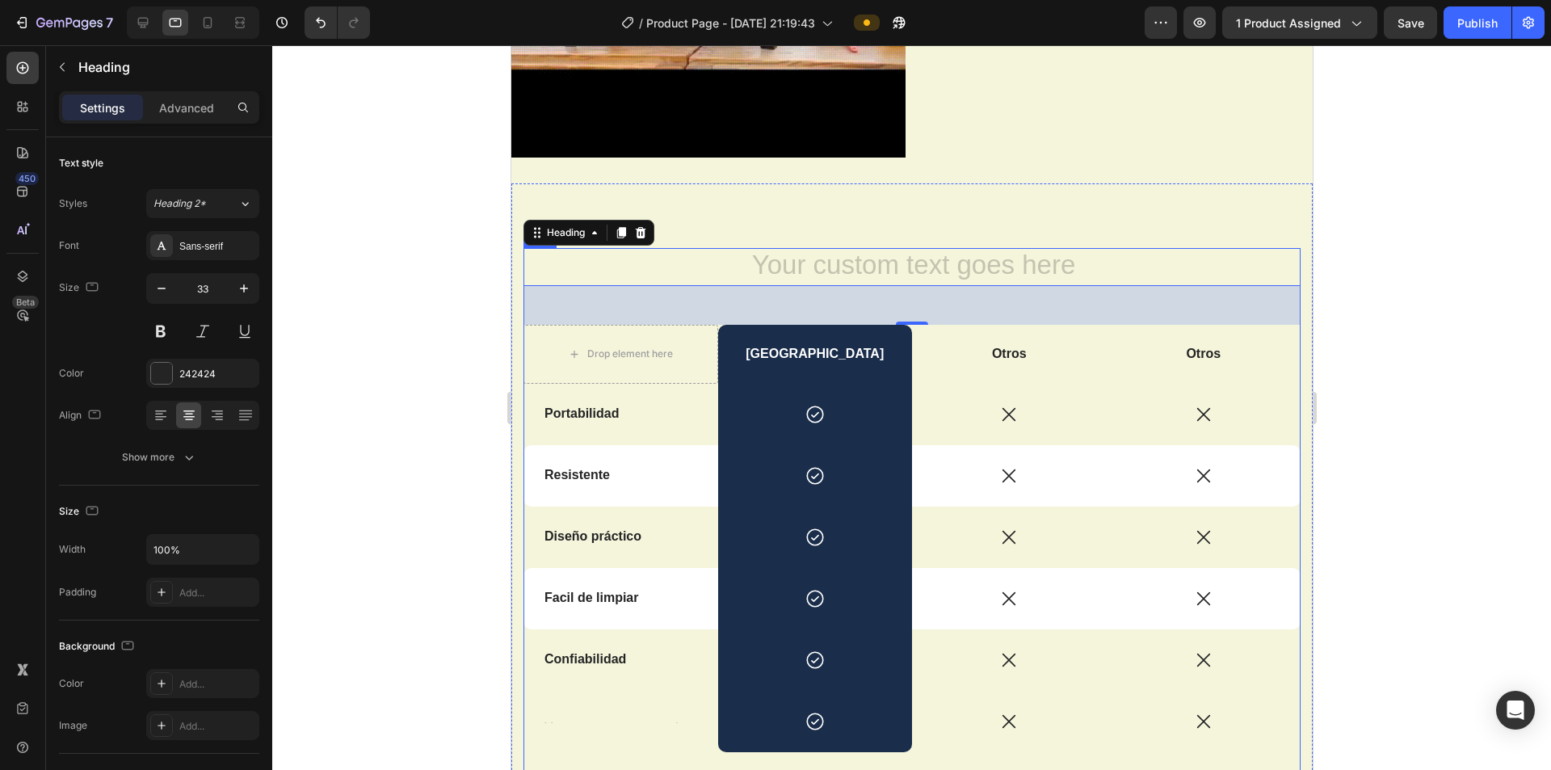
click at [693, 285] on div at bounding box center [911, 407] width 1279 height 725
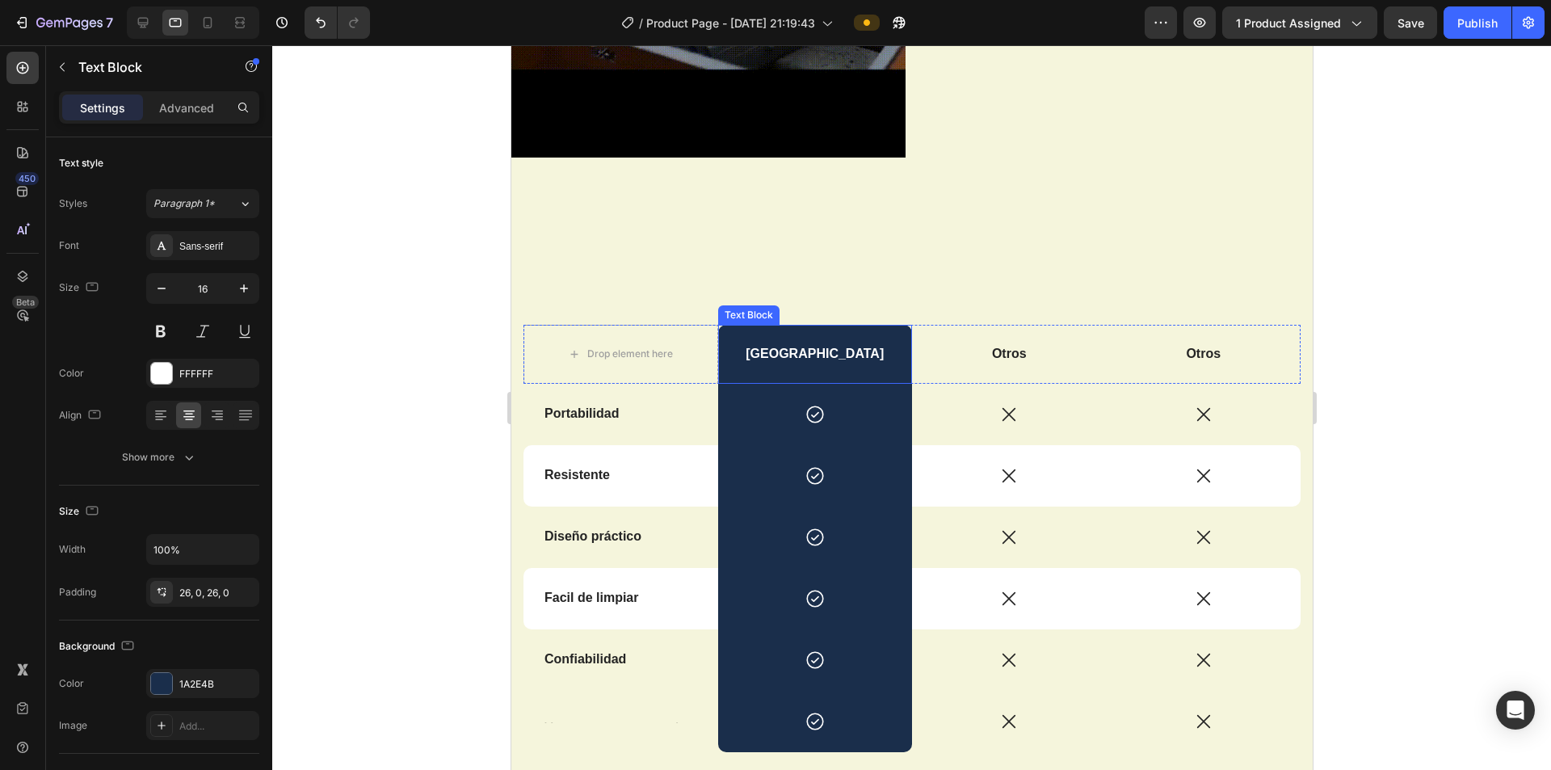
click at [693, 346] on p "[GEOGRAPHIC_DATA]" at bounding box center [814, 354] width 191 height 17
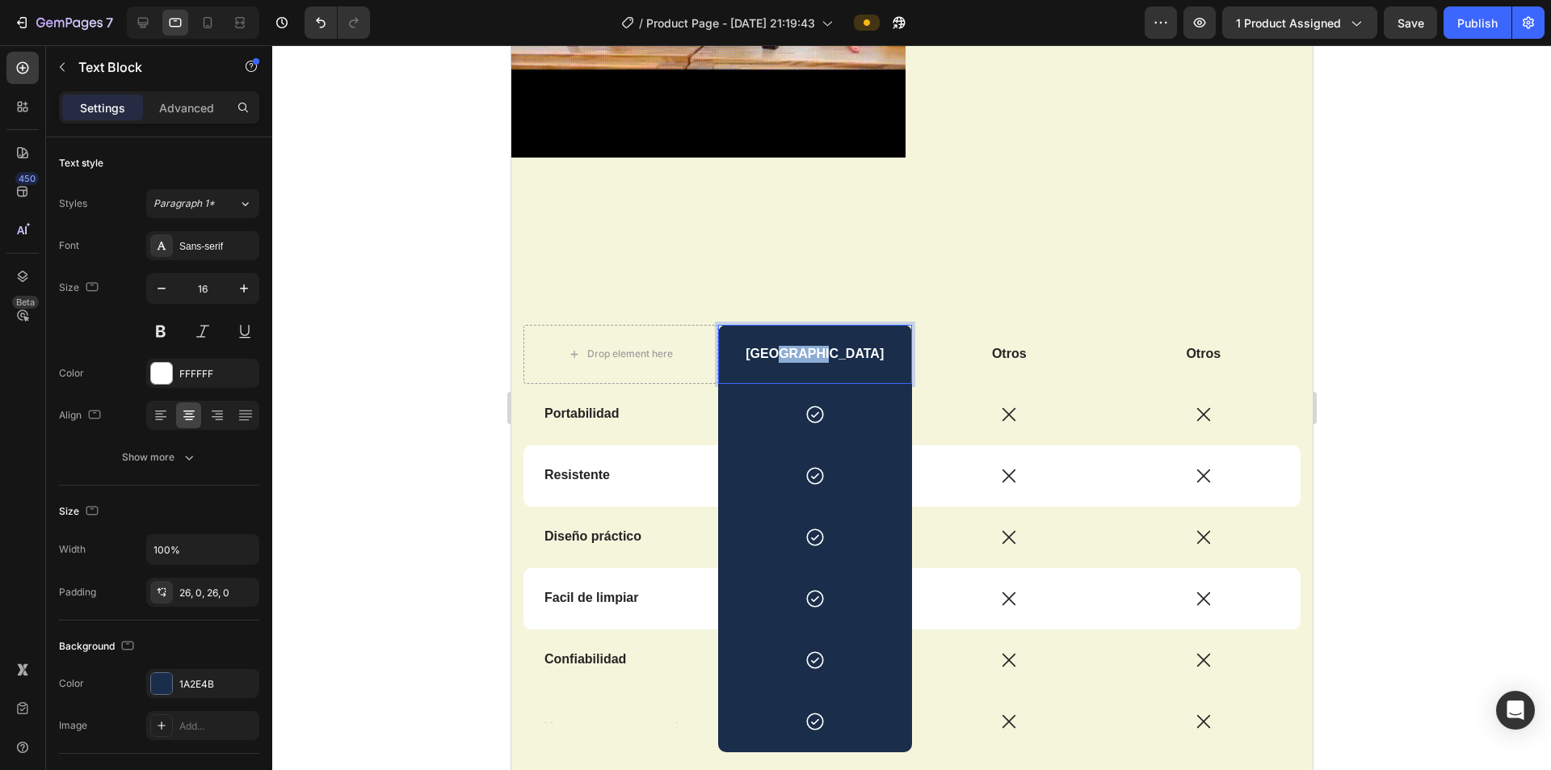
click at [693, 346] on p "[GEOGRAPHIC_DATA]" at bounding box center [814, 354] width 191 height 17
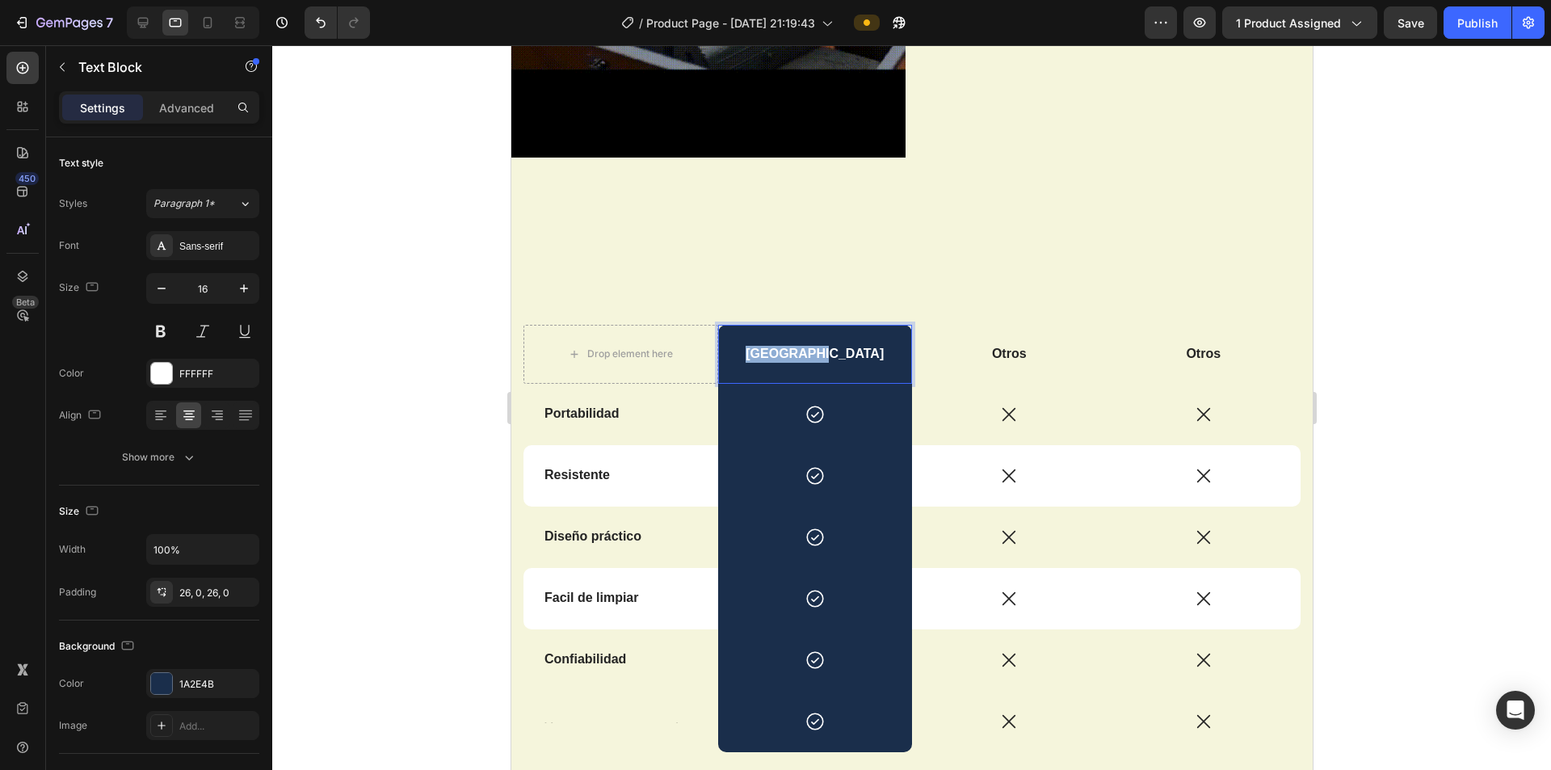
click at [693, 346] on p "[GEOGRAPHIC_DATA]" at bounding box center [814, 354] width 191 height 17
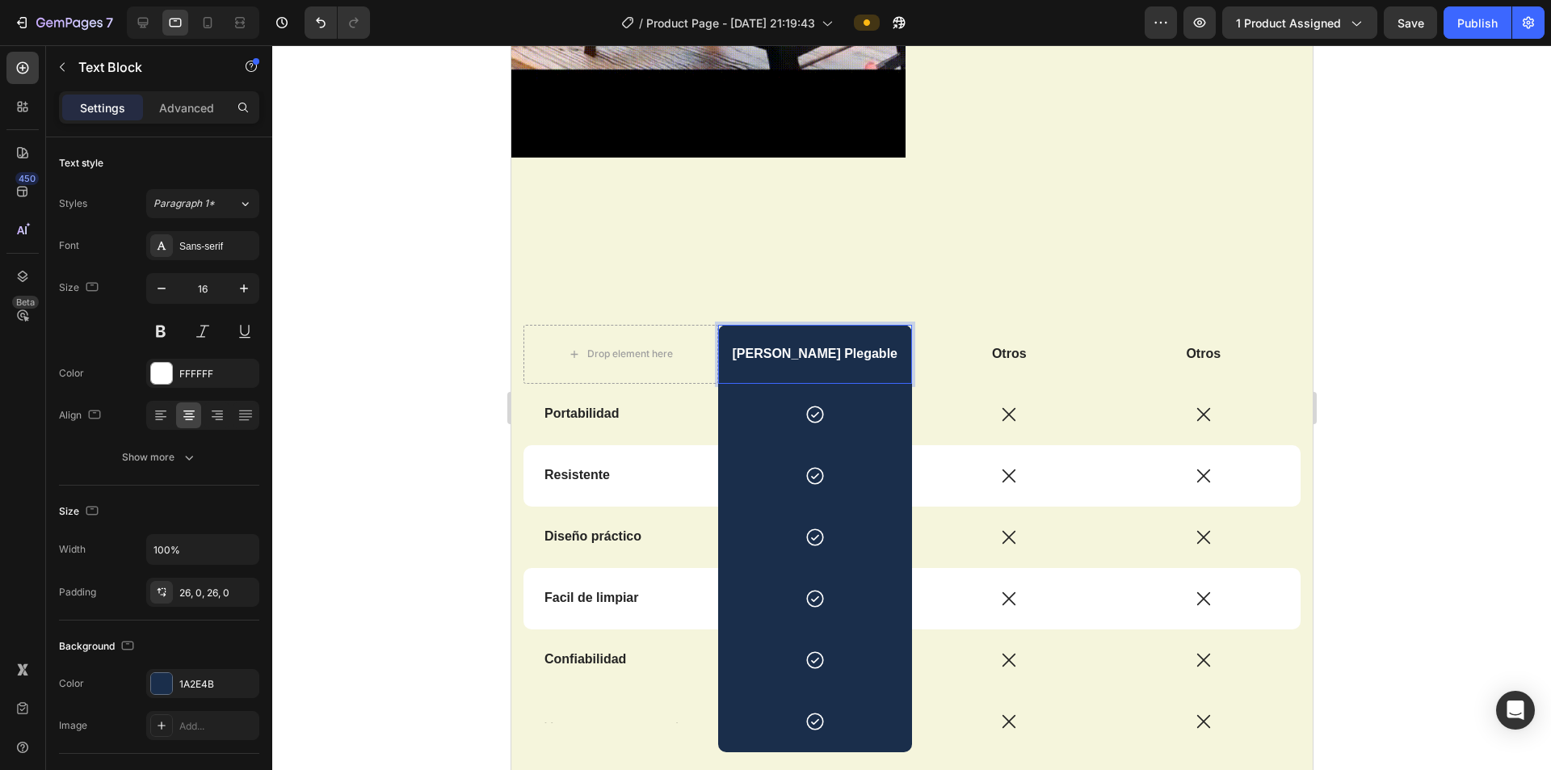
drag, startPoint x: 1472, startPoint y: 298, endPoint x: 1325, endPoint y: 318, distance: 148.4
click at [693, 298] on div at bounding box center [911, 407] width 1279 height 725
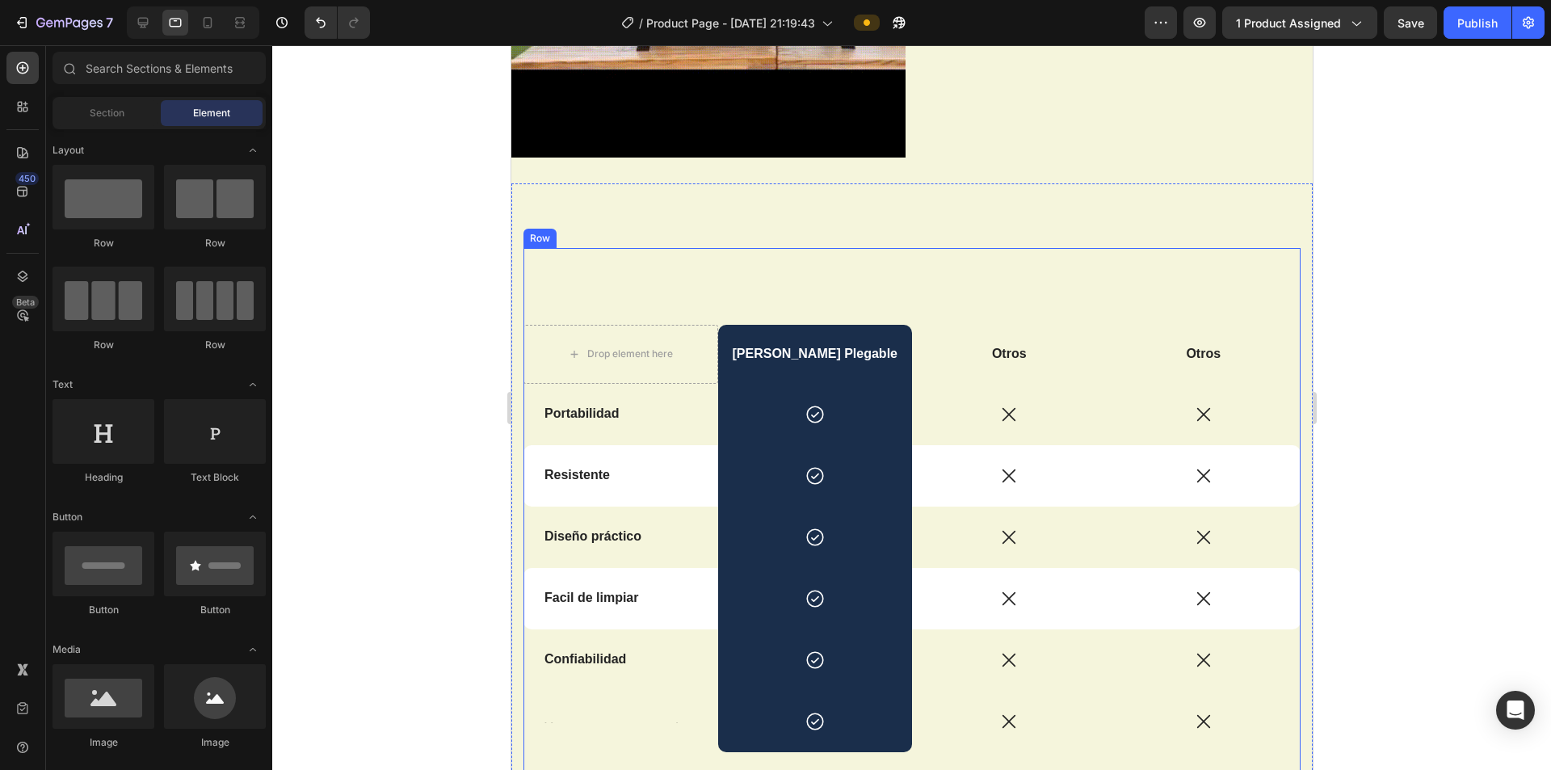
click at [693, 281] on div "Heading Drop element here [PERSON_NAME] Plegable Text Block Otros Text Block Ot…" at bounding box center [911, 519] width 777 height 543
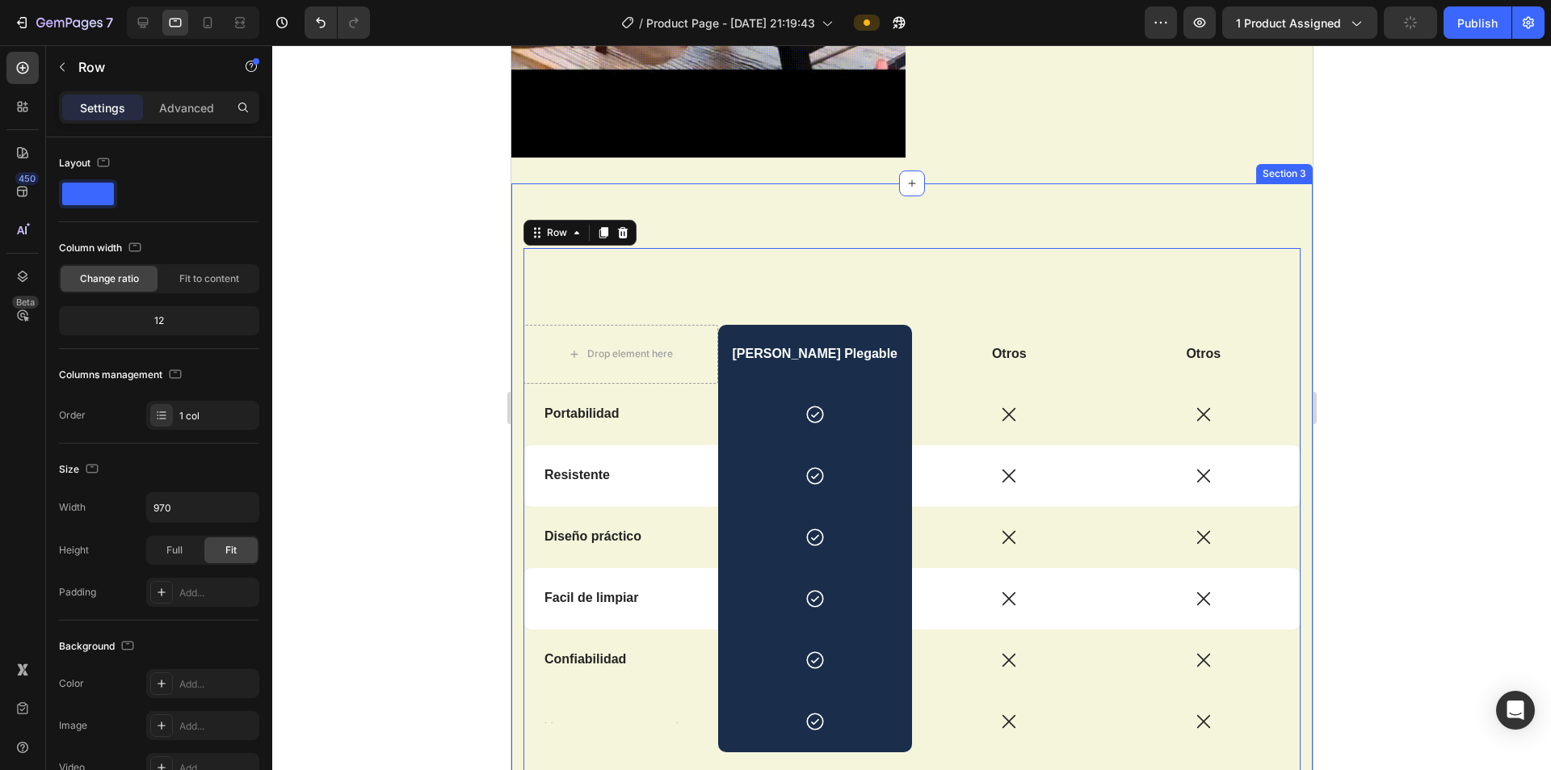
click at [693, 232] on div "Heading Drop element here [PERSON_NAME] Plegable Text Block Otros Text Block Ot…" at bounding box center [911, 512] width 801 height 659
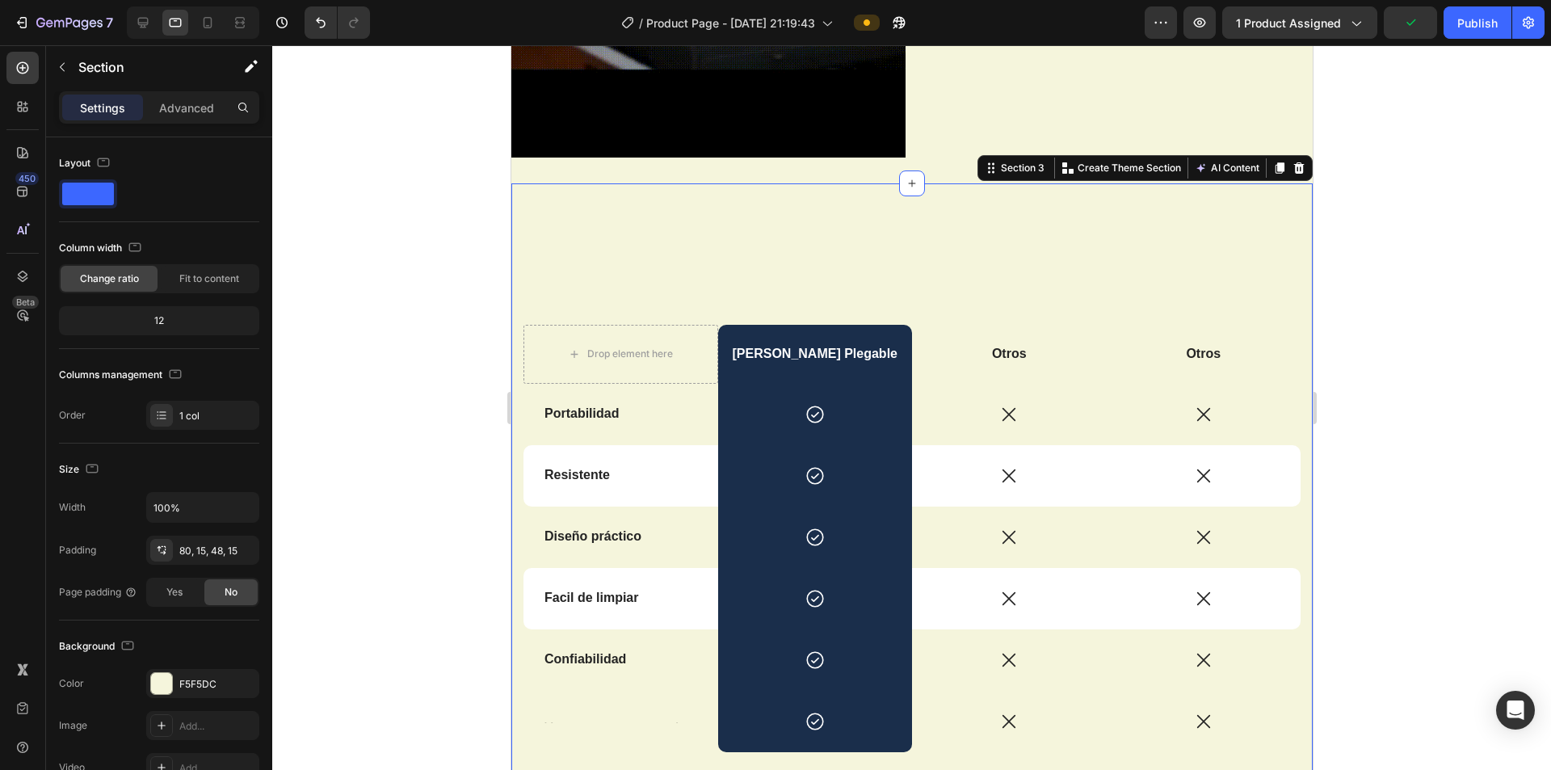
click at [693, 214] on div "Heading Drop element here [PERSON_NAME] Plegable Text Block Otros Text Block Ot…" at bounding box center [911, 512] width 801 height 659
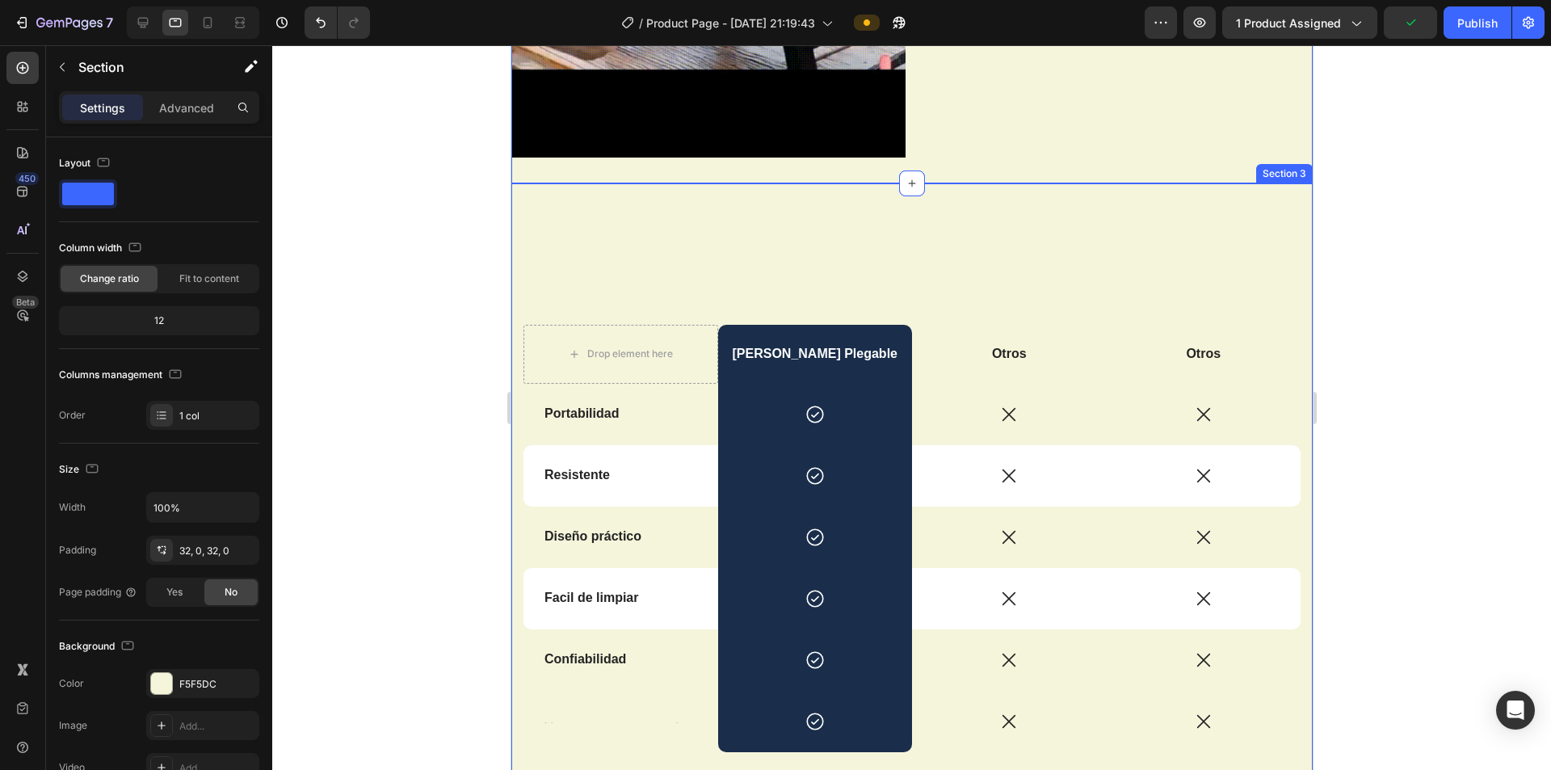
click at [693, 224] on div "Heading Drop element here [PERSON_NAME] Plegable Text Block Otros Text Block Ot…" at bounding box center [911, 512] width 801 height 659
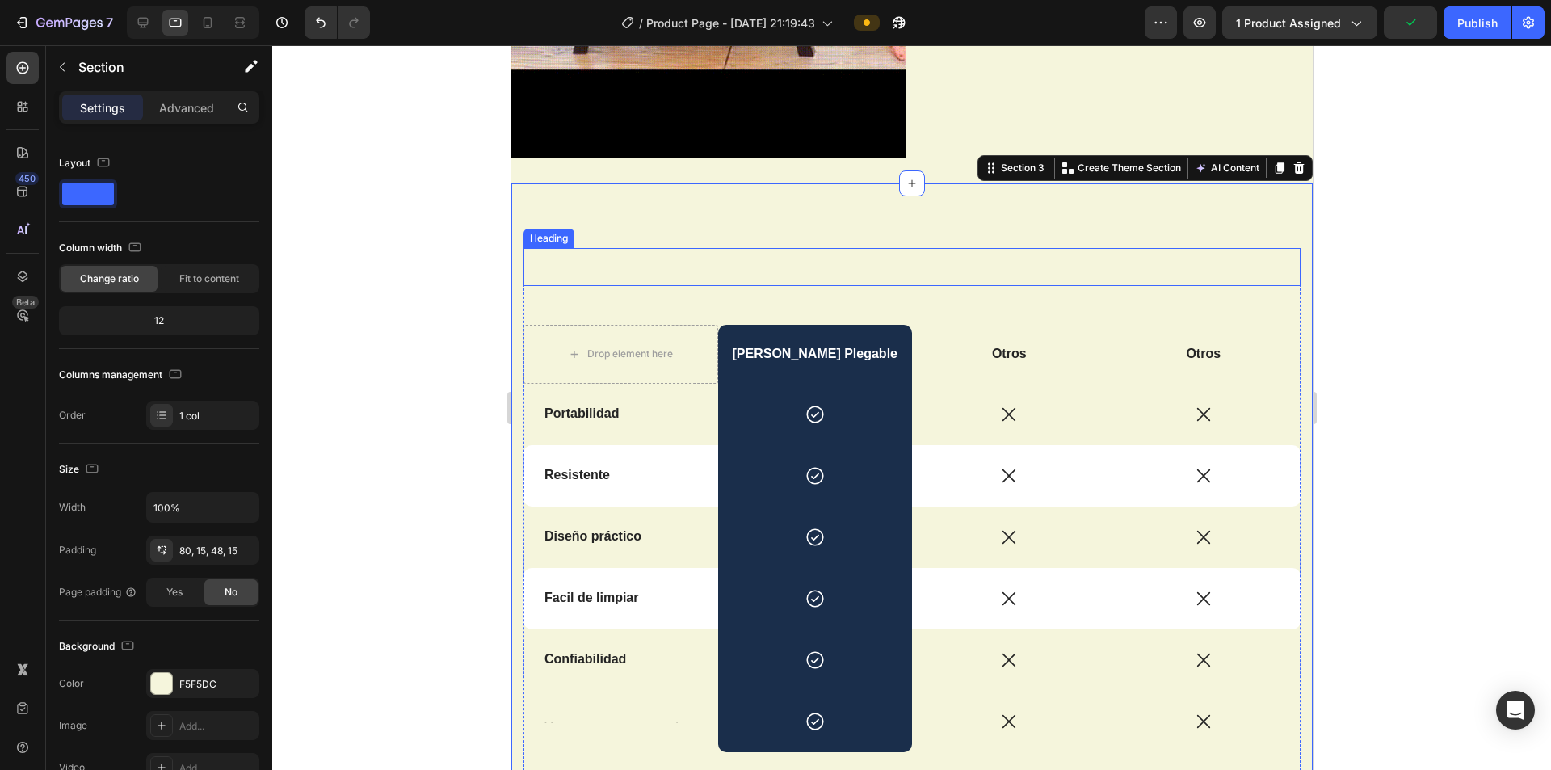
click at [693, 250] on p "Rich Text Editor. Editing area: main" at bounding box center [911, 267] width 774 height 35
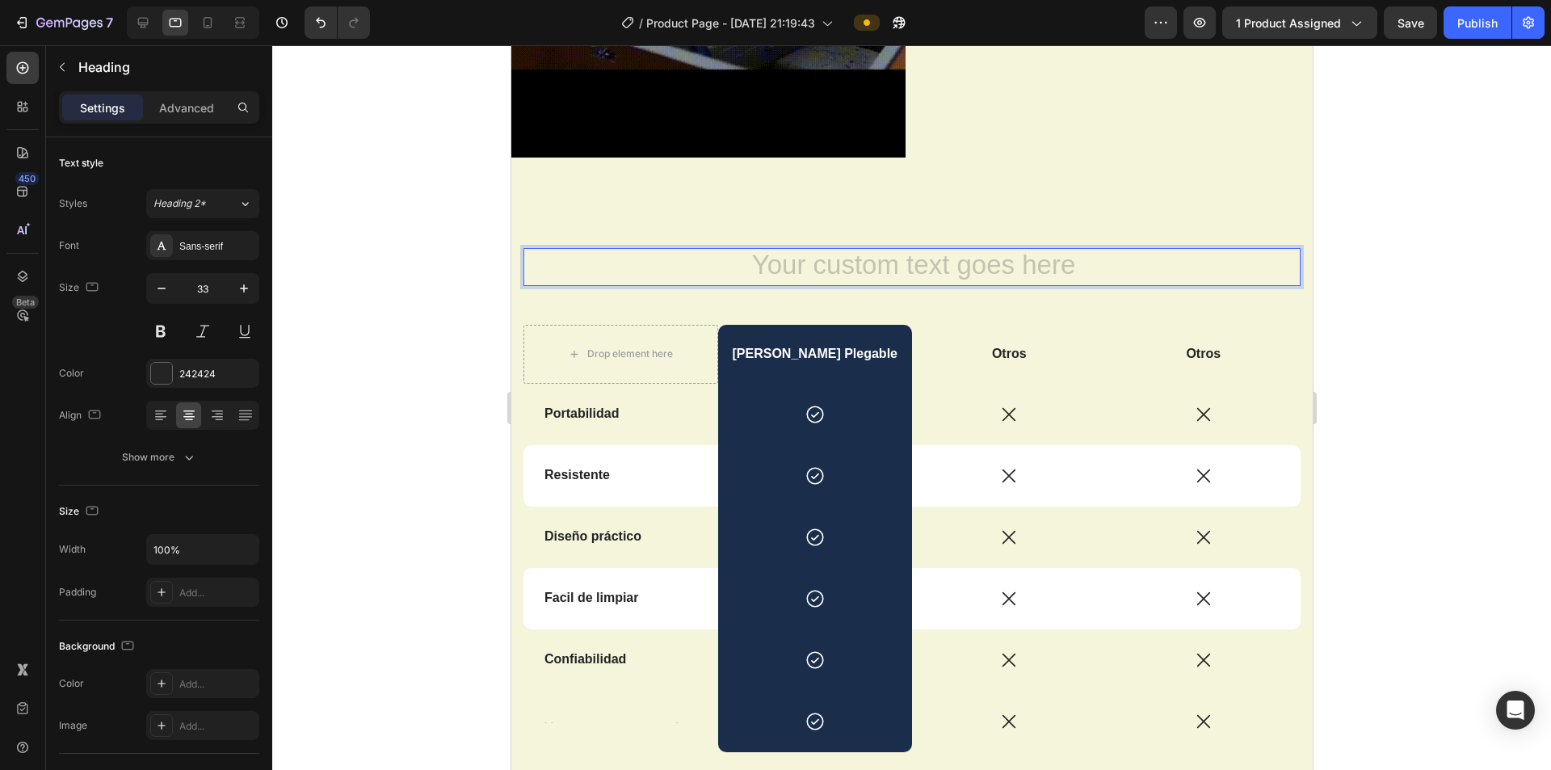
click at [693, 248] on h2 "Rich Text Editor. Editing area: main" at bounding box center [911, 267] width 777 height 38
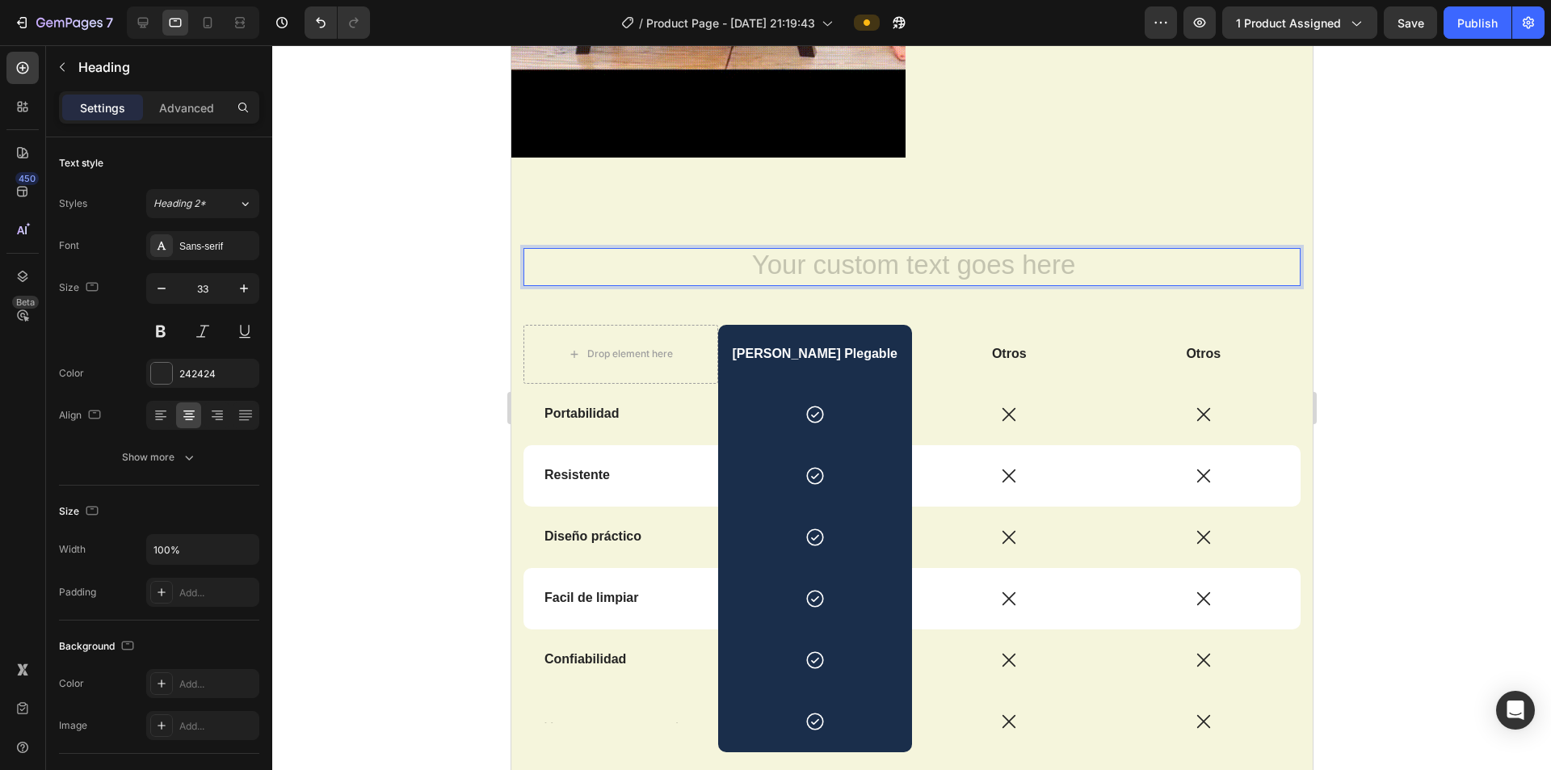
click at [693, 231] on div "Heading 48 Drop element here [PERSON_NAME] Plegable Text Block Otros Text Block…" at bounding box center [911, 512] width 801 height 659
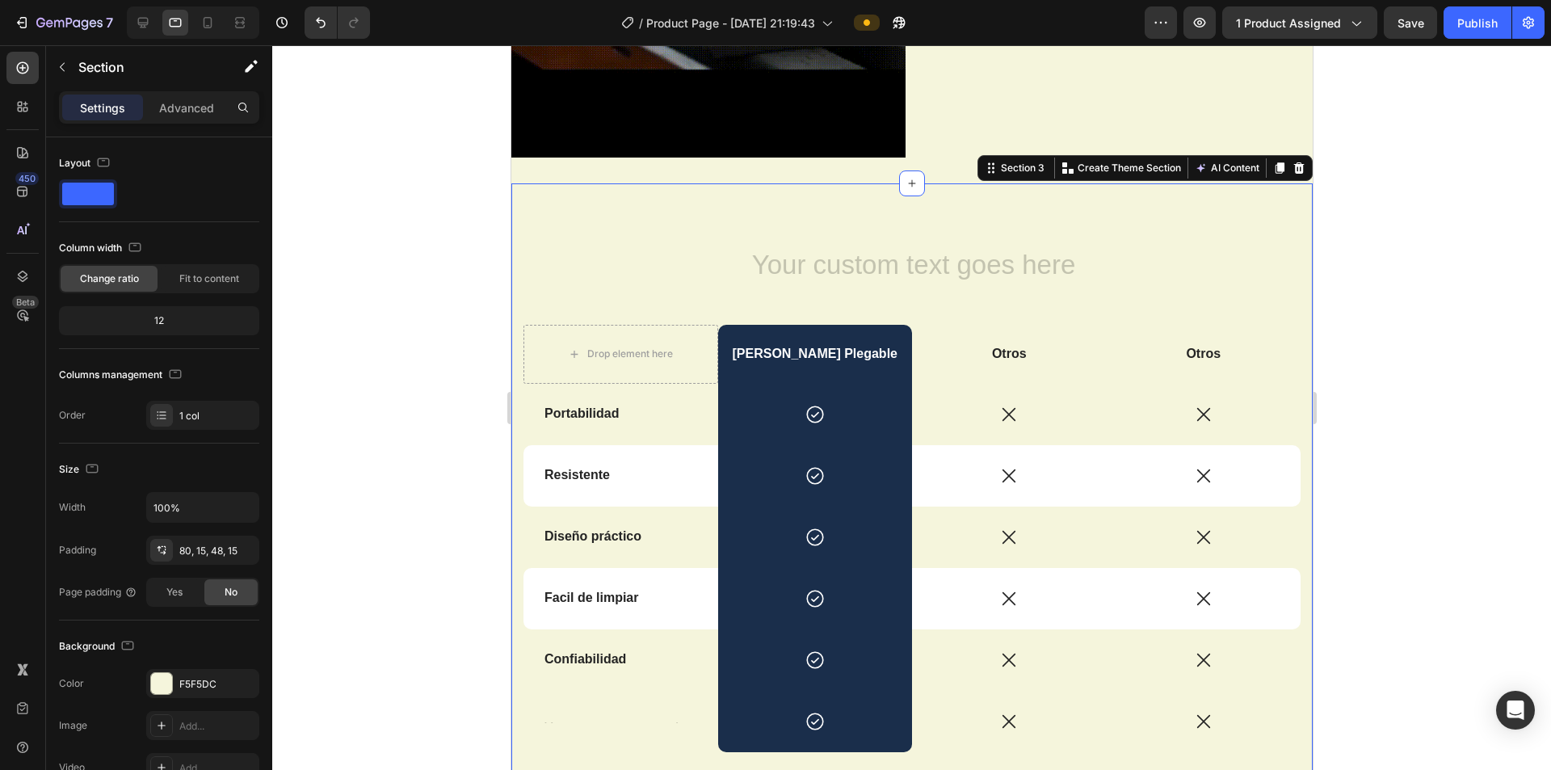
click at [693, 248] on h2 "Rich Text Editor. Editing area: main" at bounding box center [911, 267] width 777 height 38
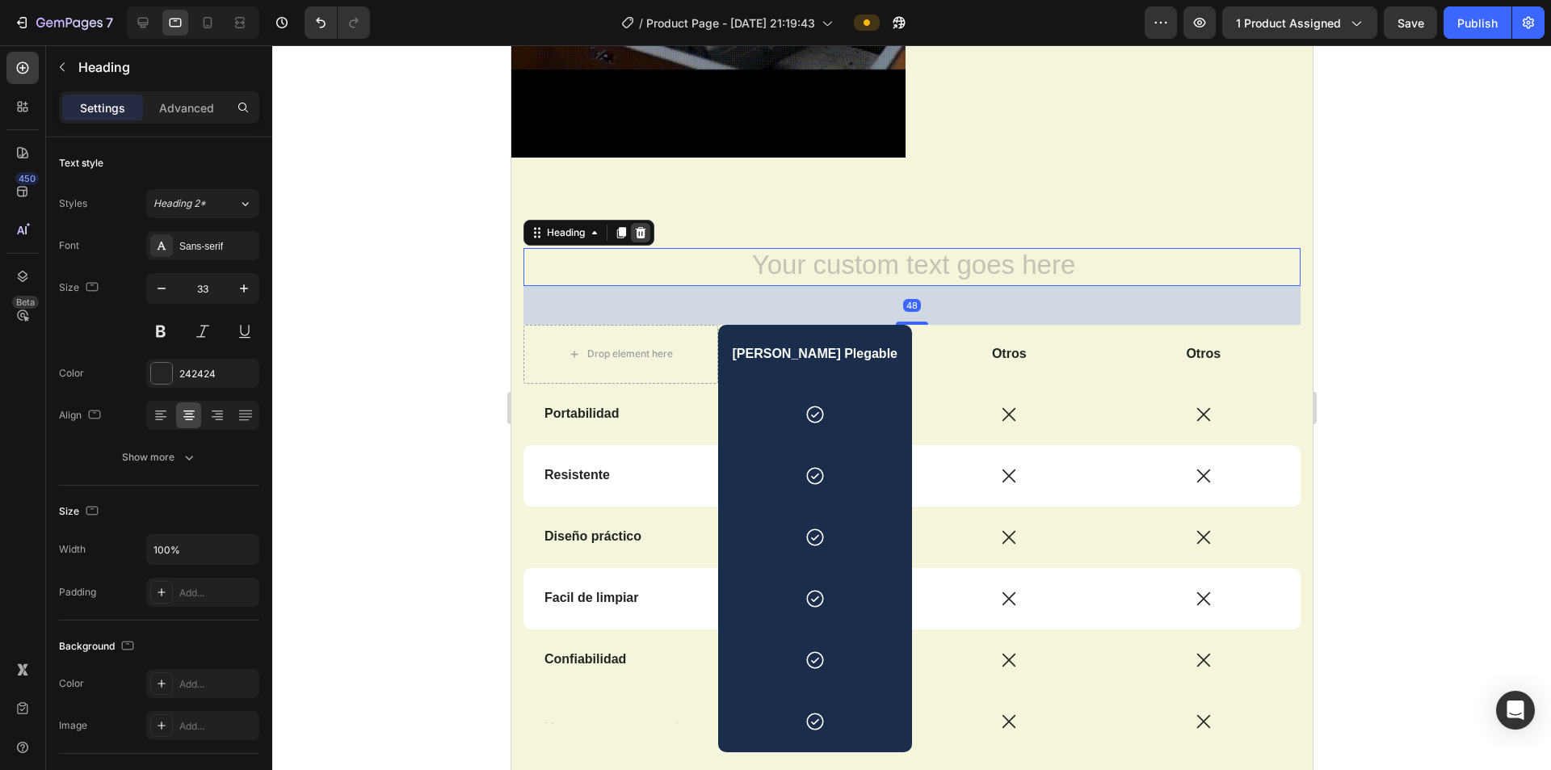
click at [641, 227] on icon at bounding box center [640, 232] width 11 height 11
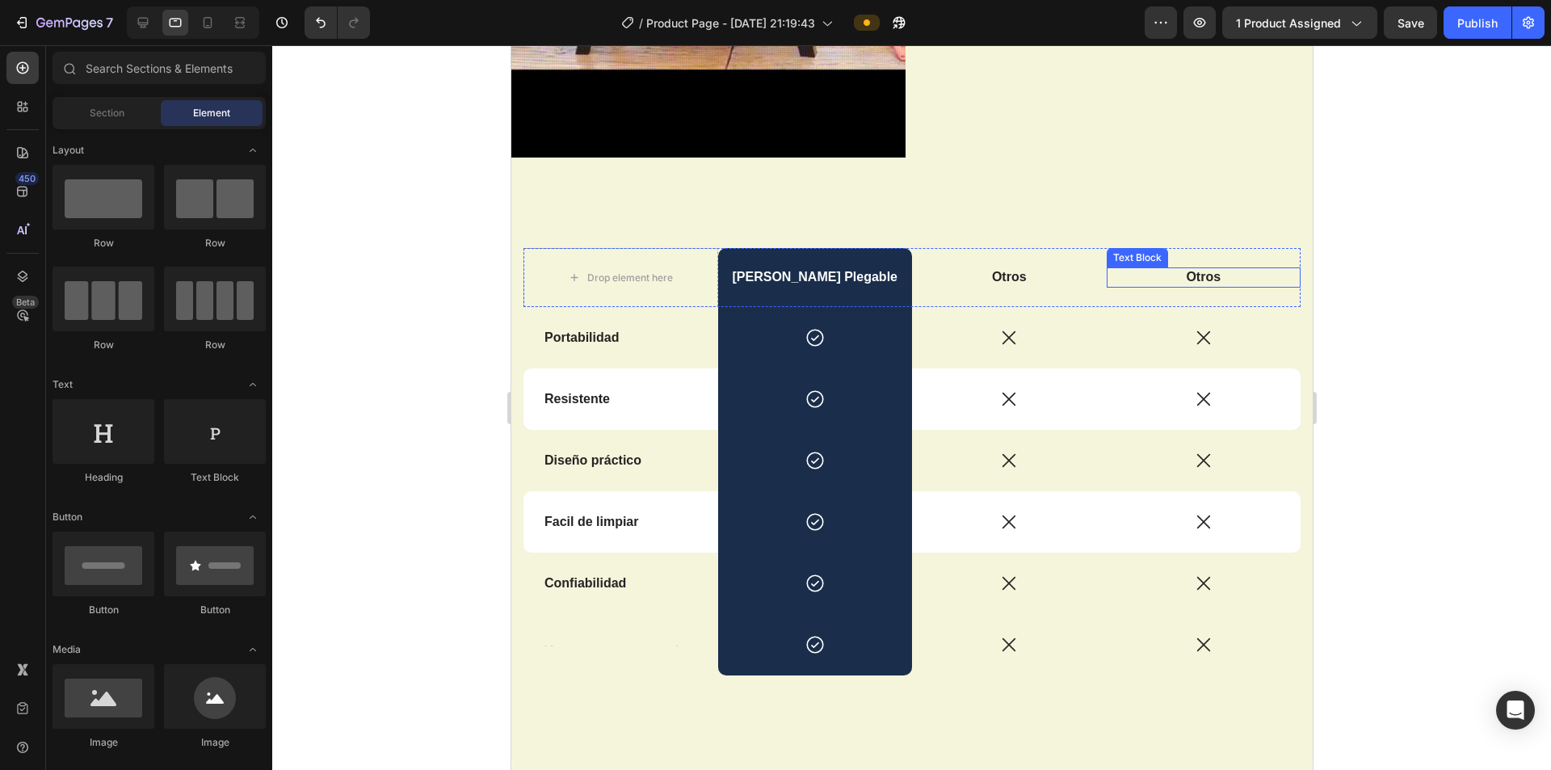
click at [693, 272] on div at bounding box center [911, 407] width 1279 height 725
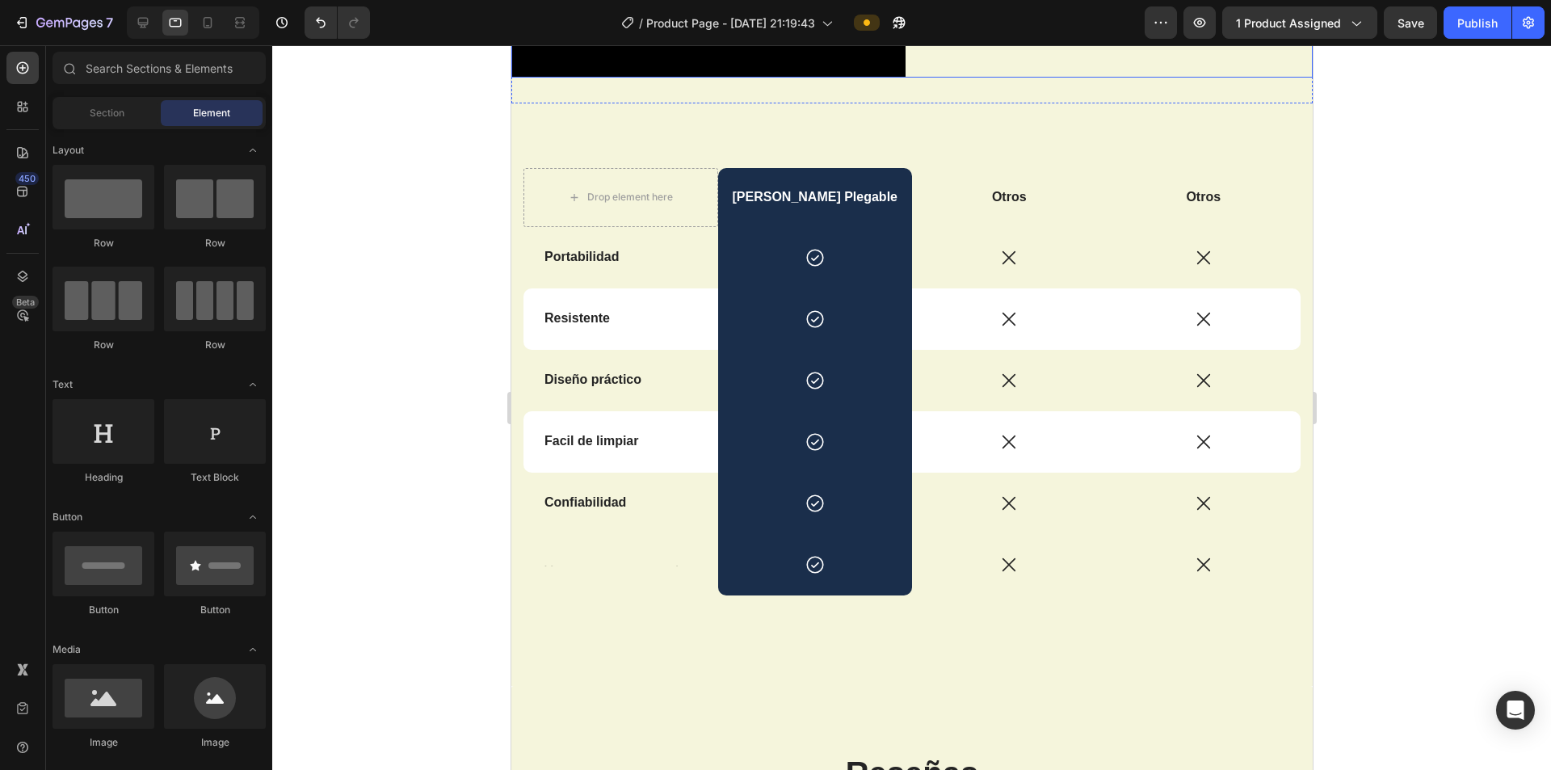
scroll to position [1892, 0]
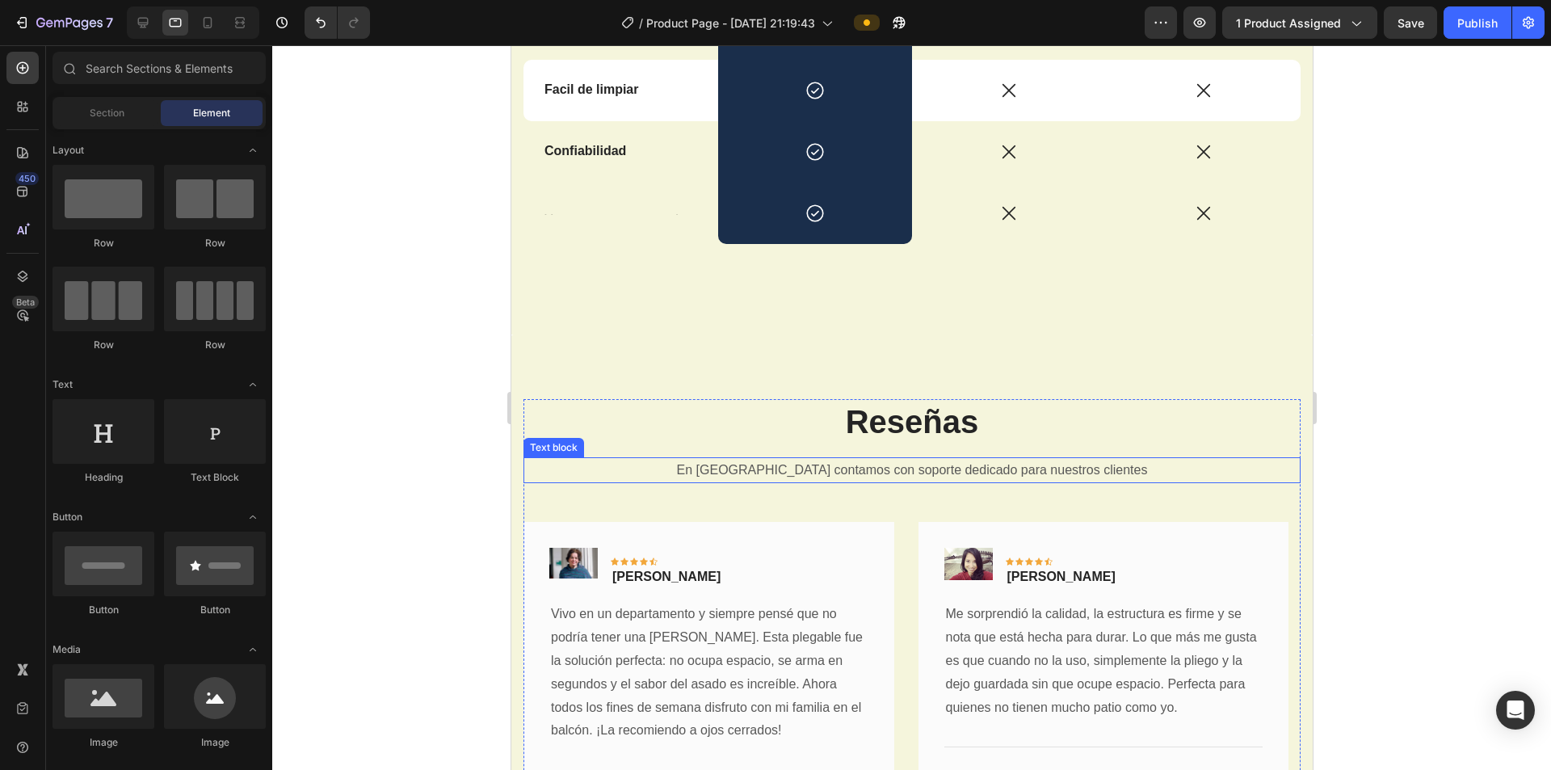
click at [693, 462] on p "En [GEOGRAPHIC_DATA] contamos con soporte dedicado para nuestros clientes" at bounding box center [911, 470] width 774 height 23
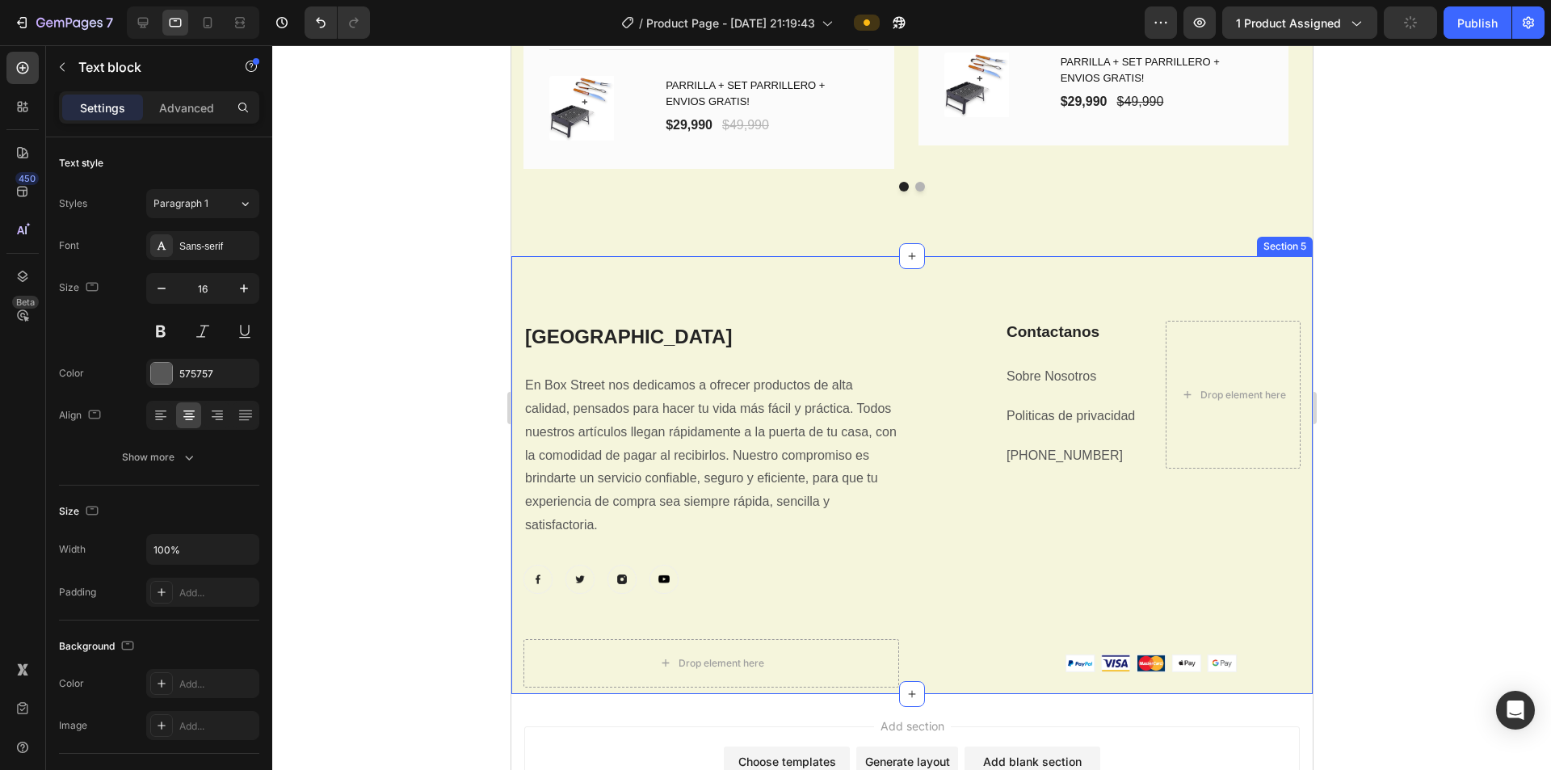
scroll to position [2619, 0]
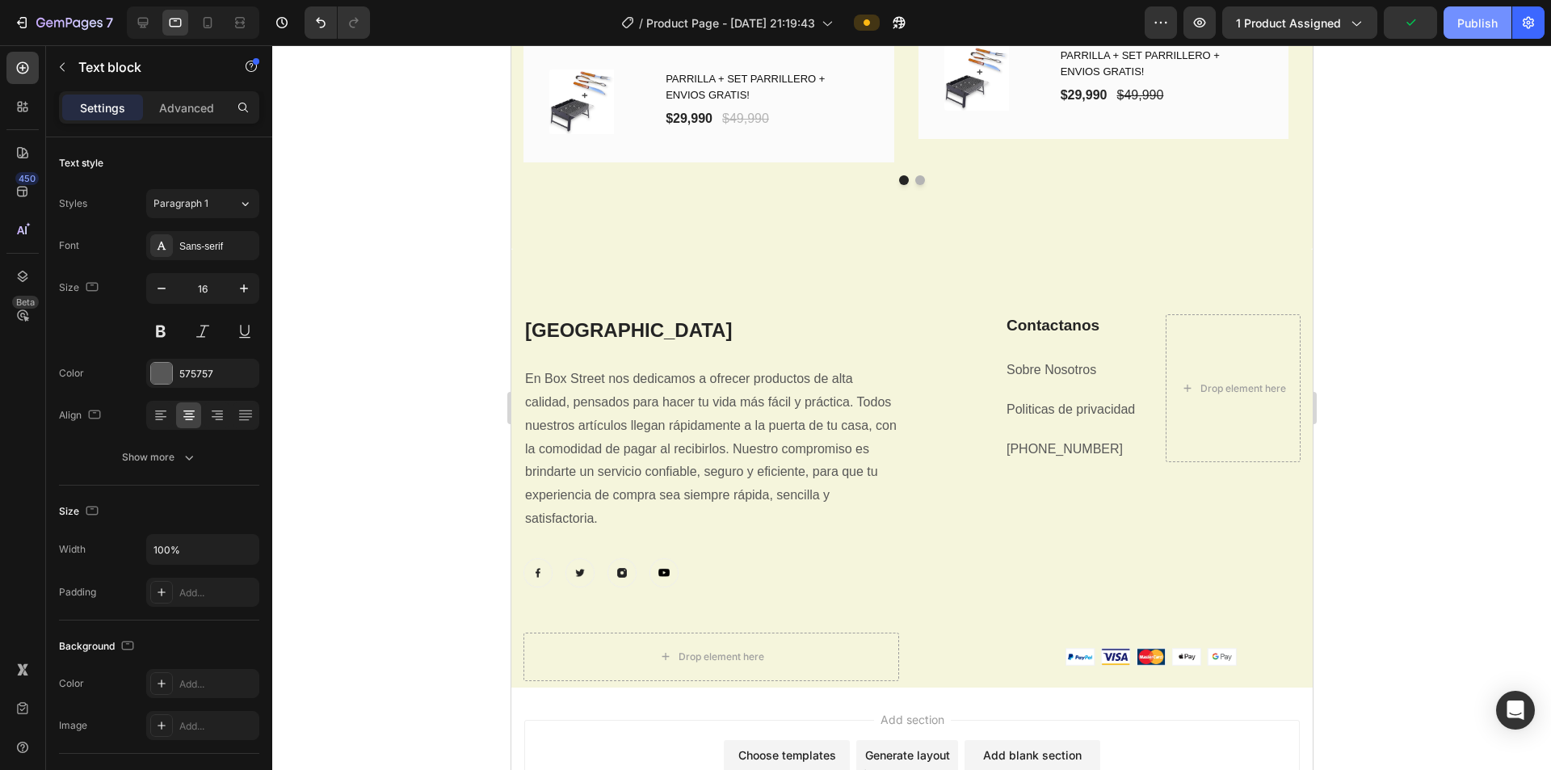
click at [693, 25] on div "Publish" at bounding box center [1478, 23] width 40 height 17
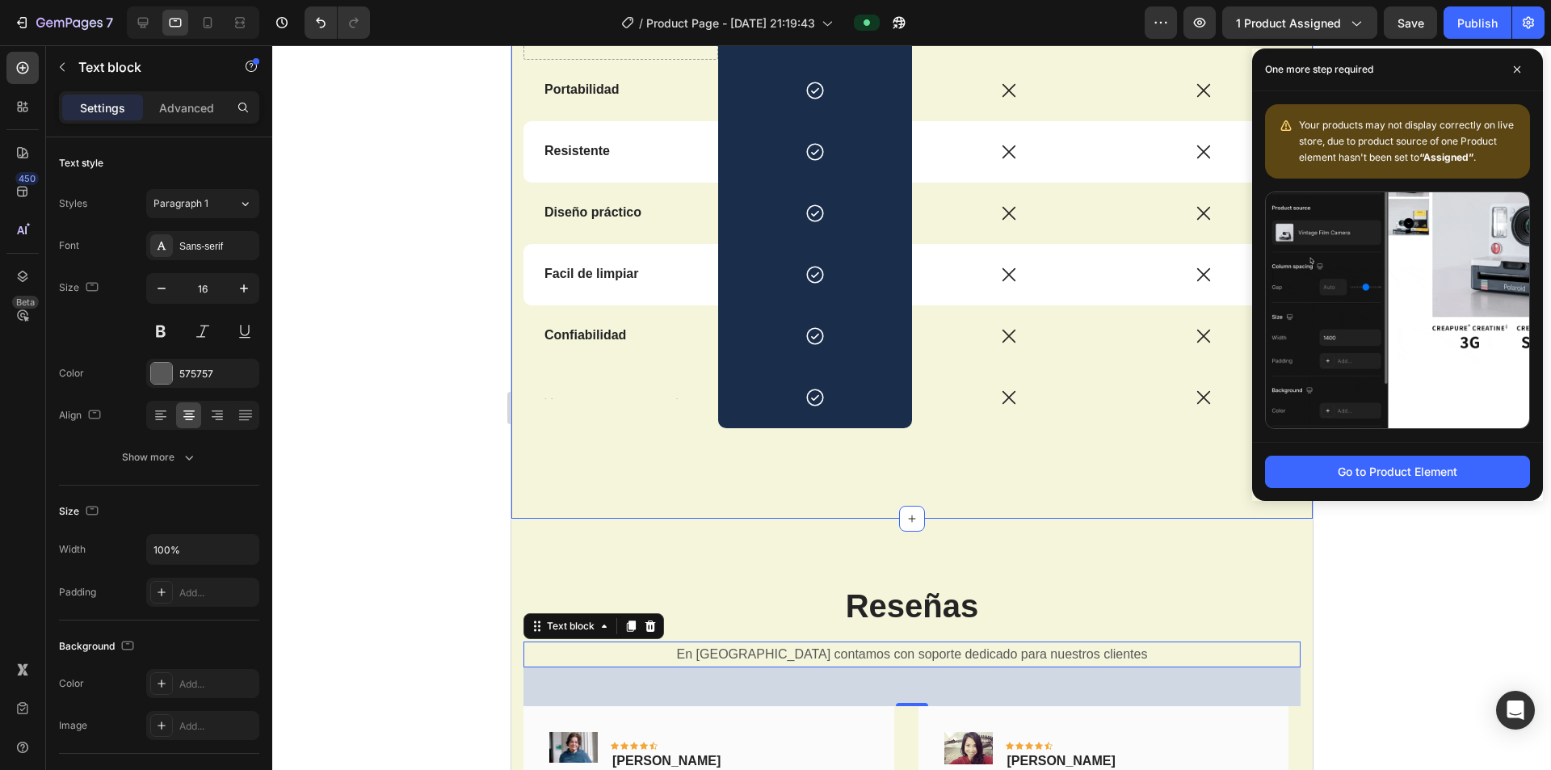
scroll to position [1973, 0]
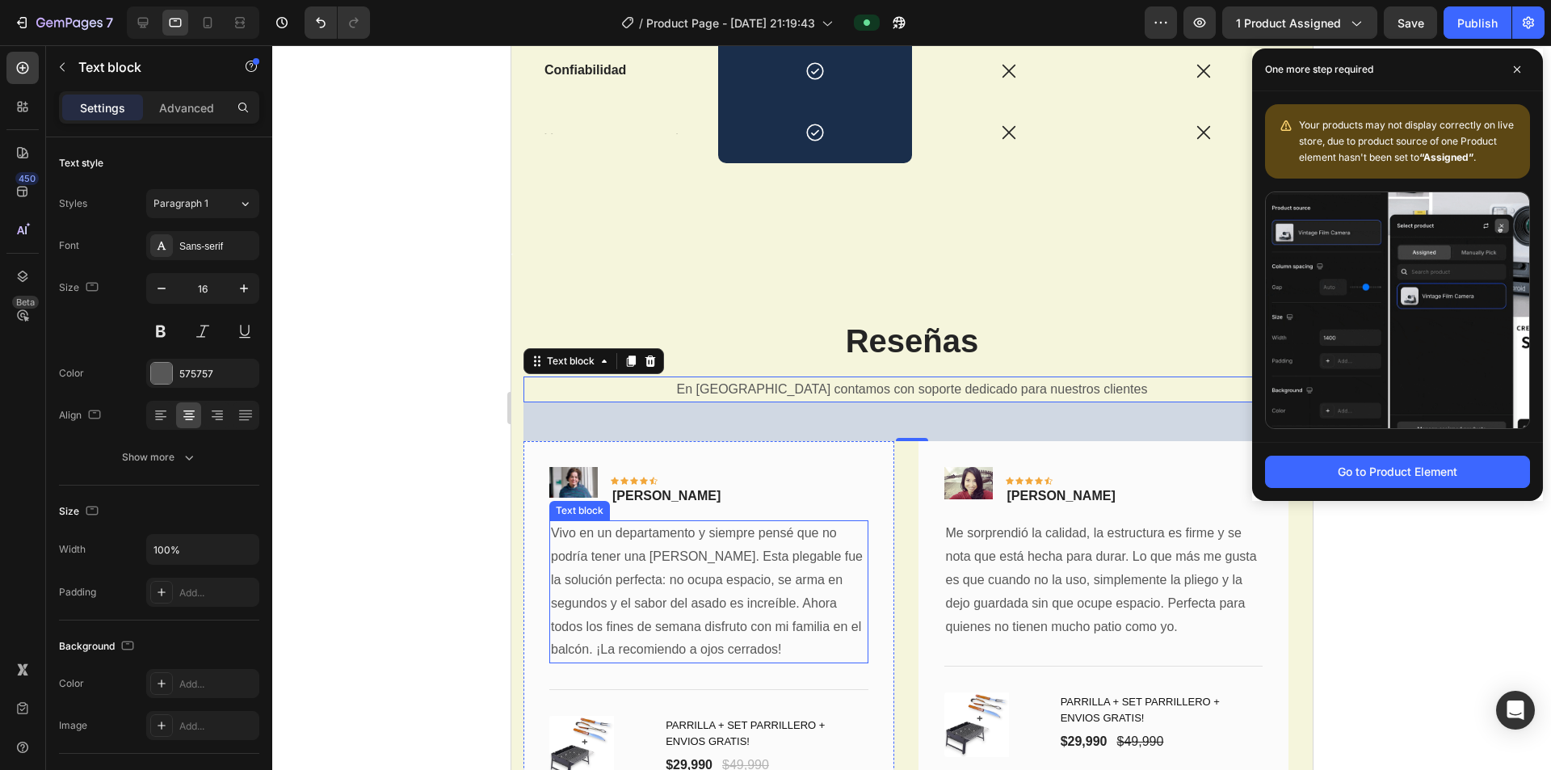
click at [693, 549] on p "Vivo en un departamento y siempre pensé que no podría tener una [PERSON_NAME]. …" at bounding box center [708, 592] width 316 height 140
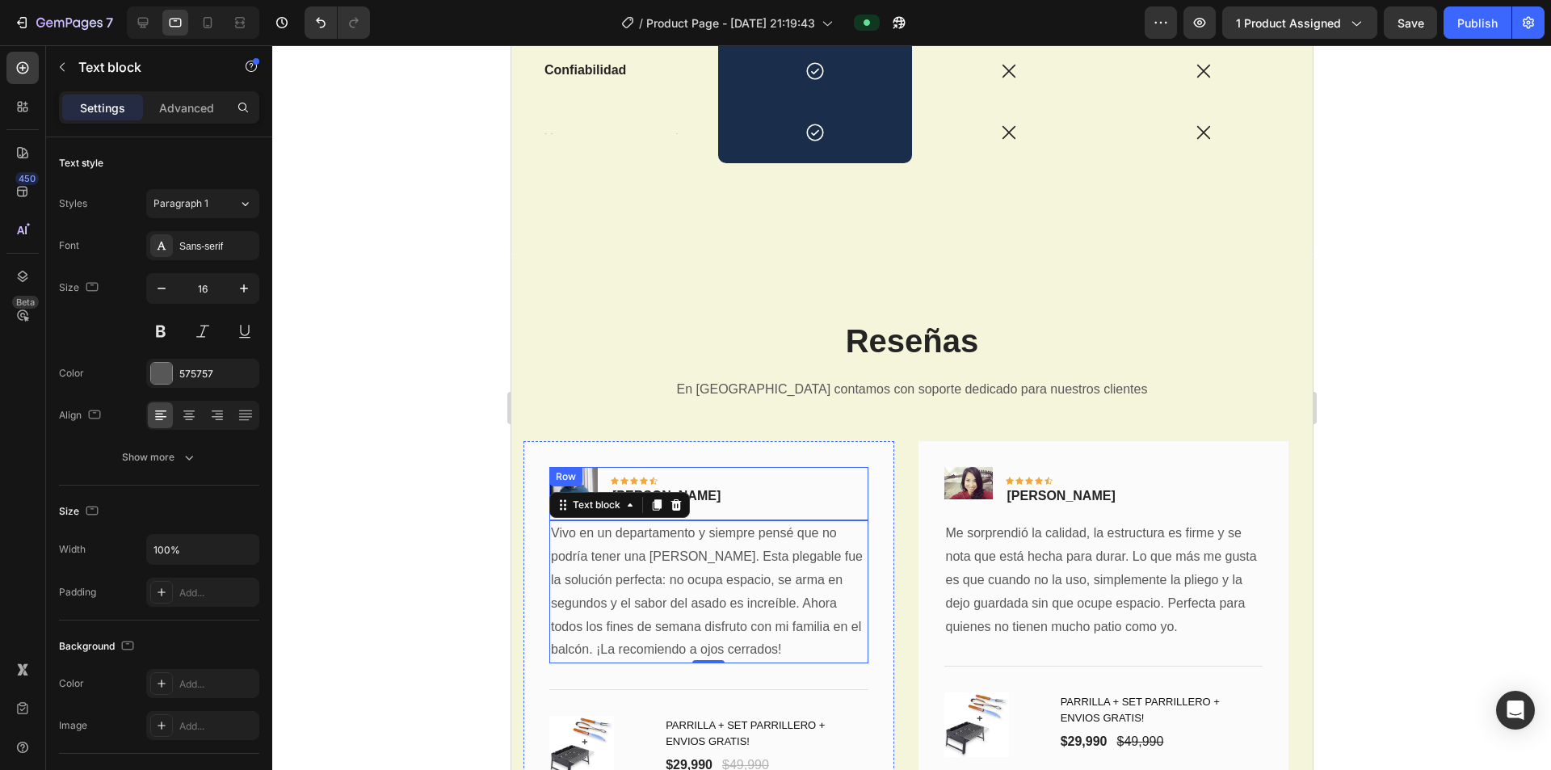
click at [693, 501] on div "Image Icon Icon Icon Icon Icon Row Fernanda Text block Row" at bounding box center [708, 493] width 319 height 53
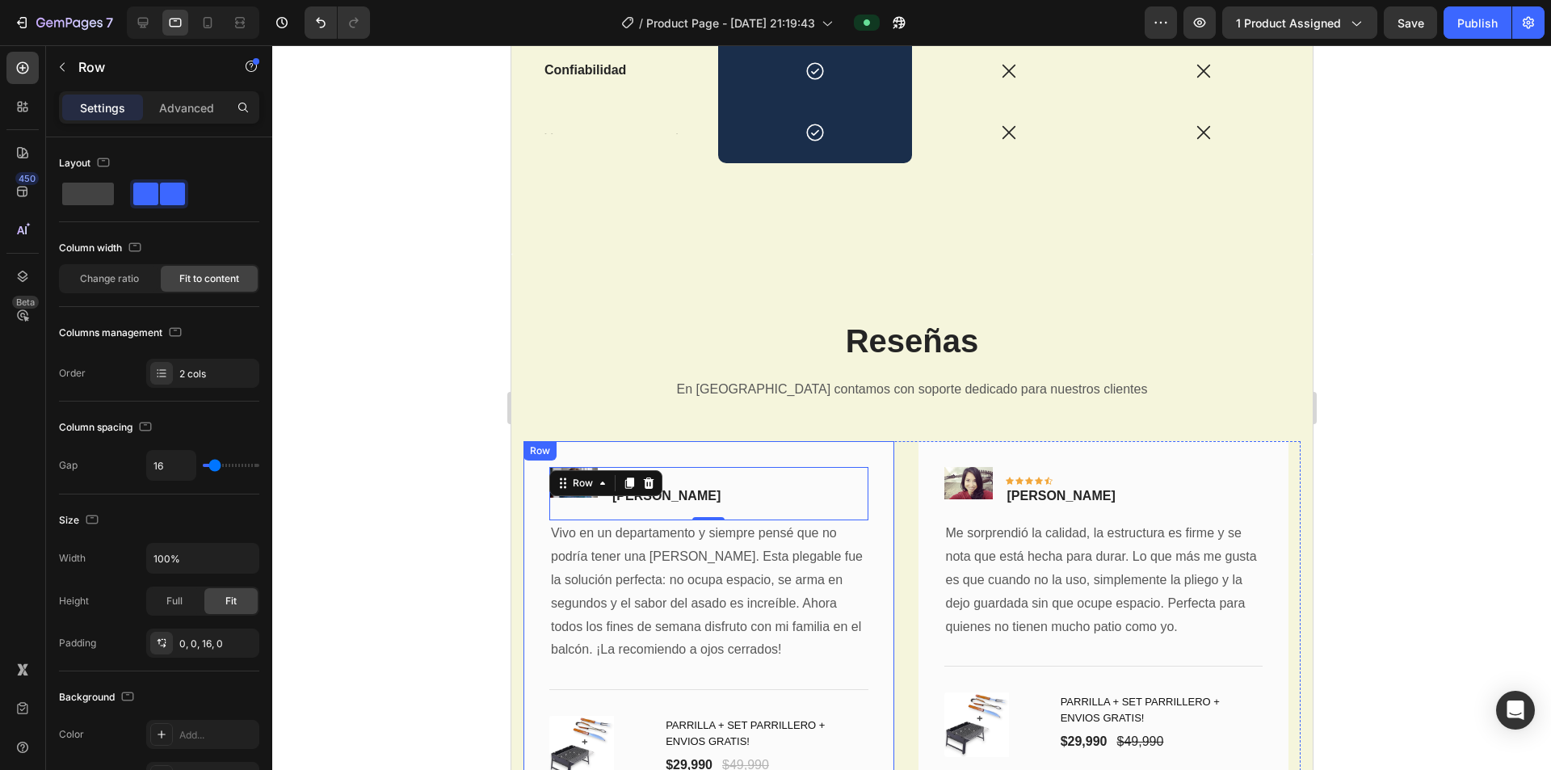
click at [693, 482] on div "Image Icon Icon Icon Icon Icon Row Fernanda Text block Row 0 Vivo en un departa…" at bounding box center [708, 625] width 371 height 368
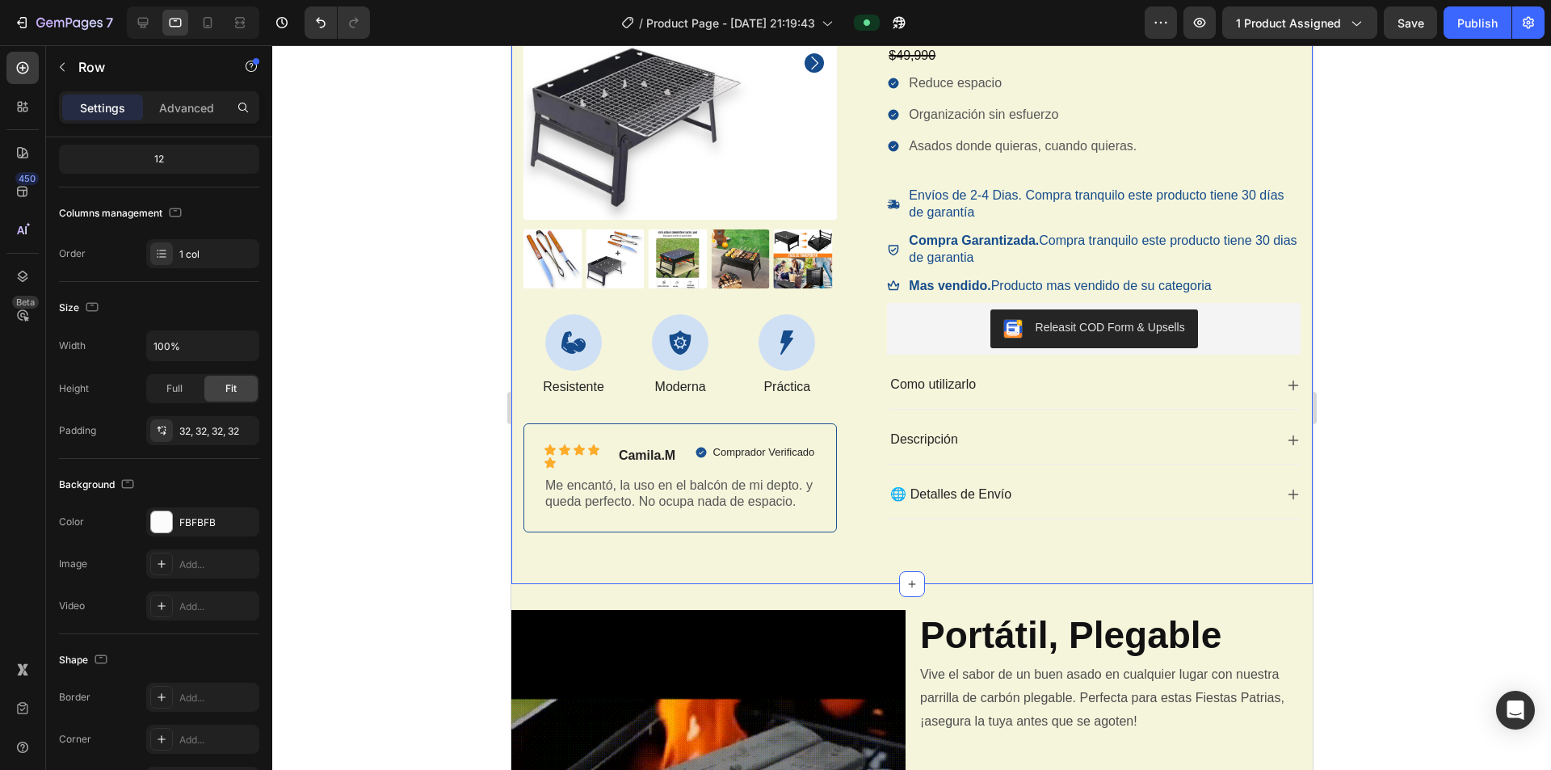
scroll to position [0, 0]
